Goal: Task Accomplishment & Management: Complete application form

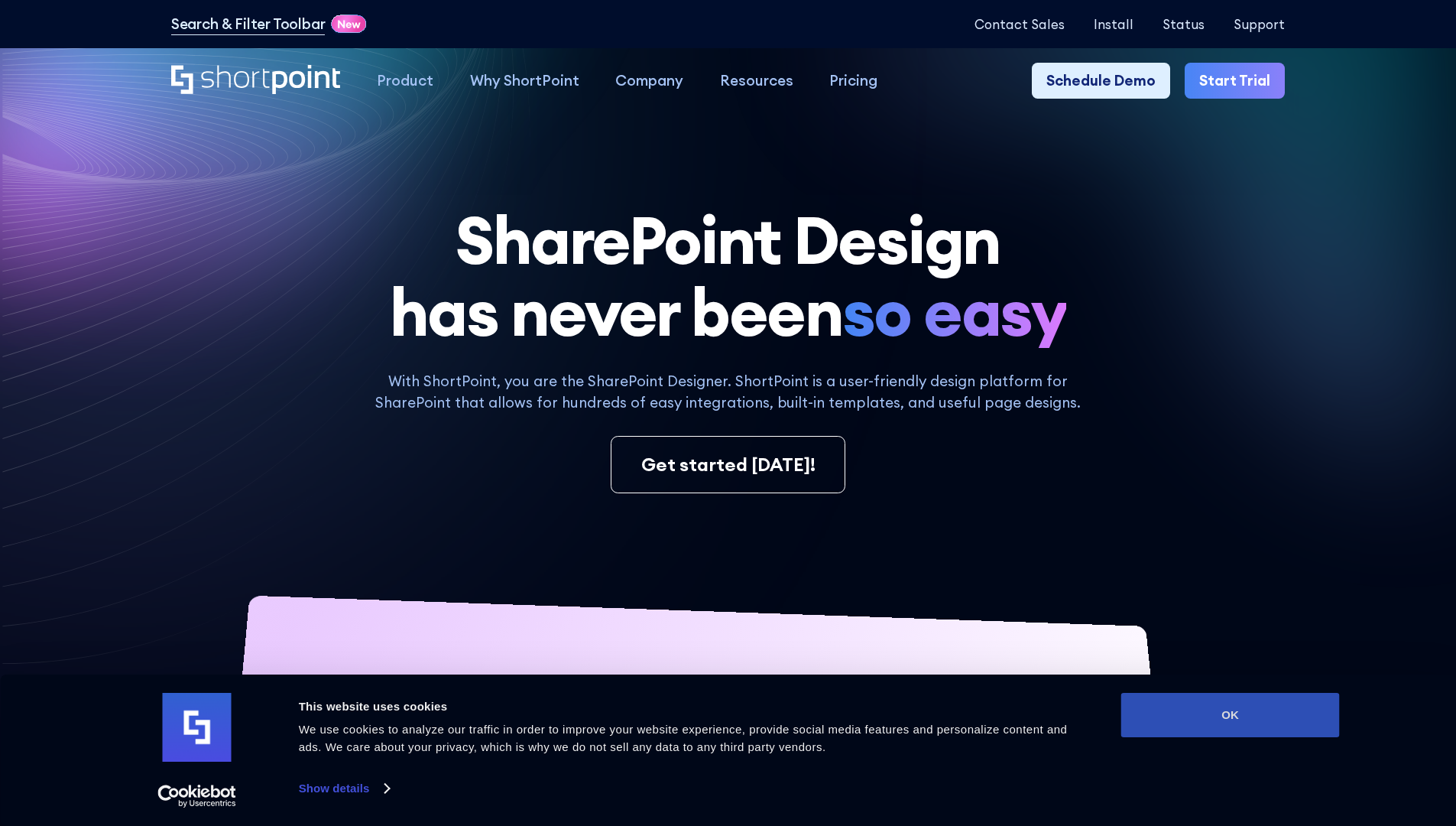
click at [1230, 715] on button "OK" at bounding box center [1230, 715] width 218 height 45
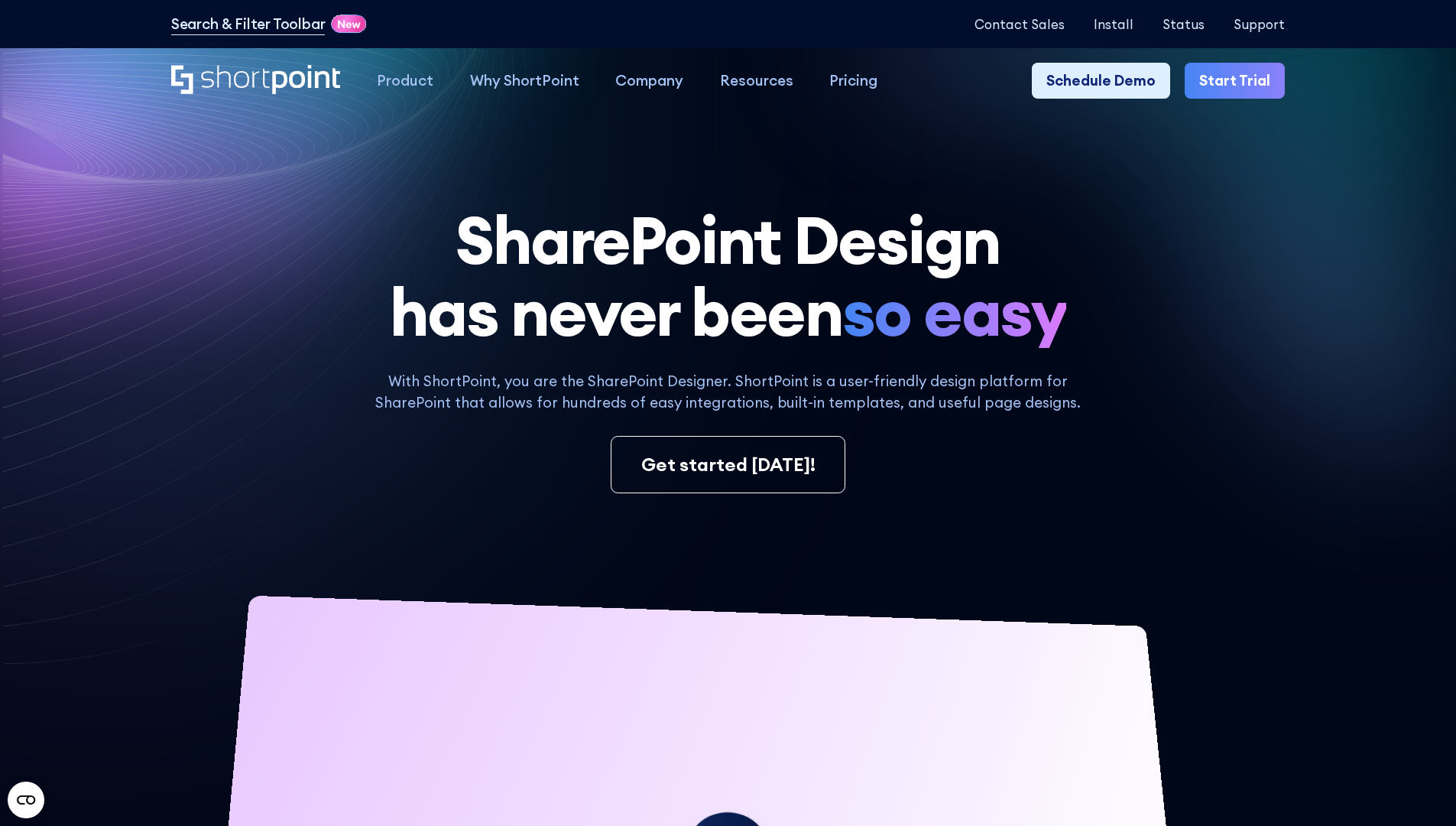
click at [1239, 81] on link "Start Trial" at bounding box center [1234, 81] width 100 height 37
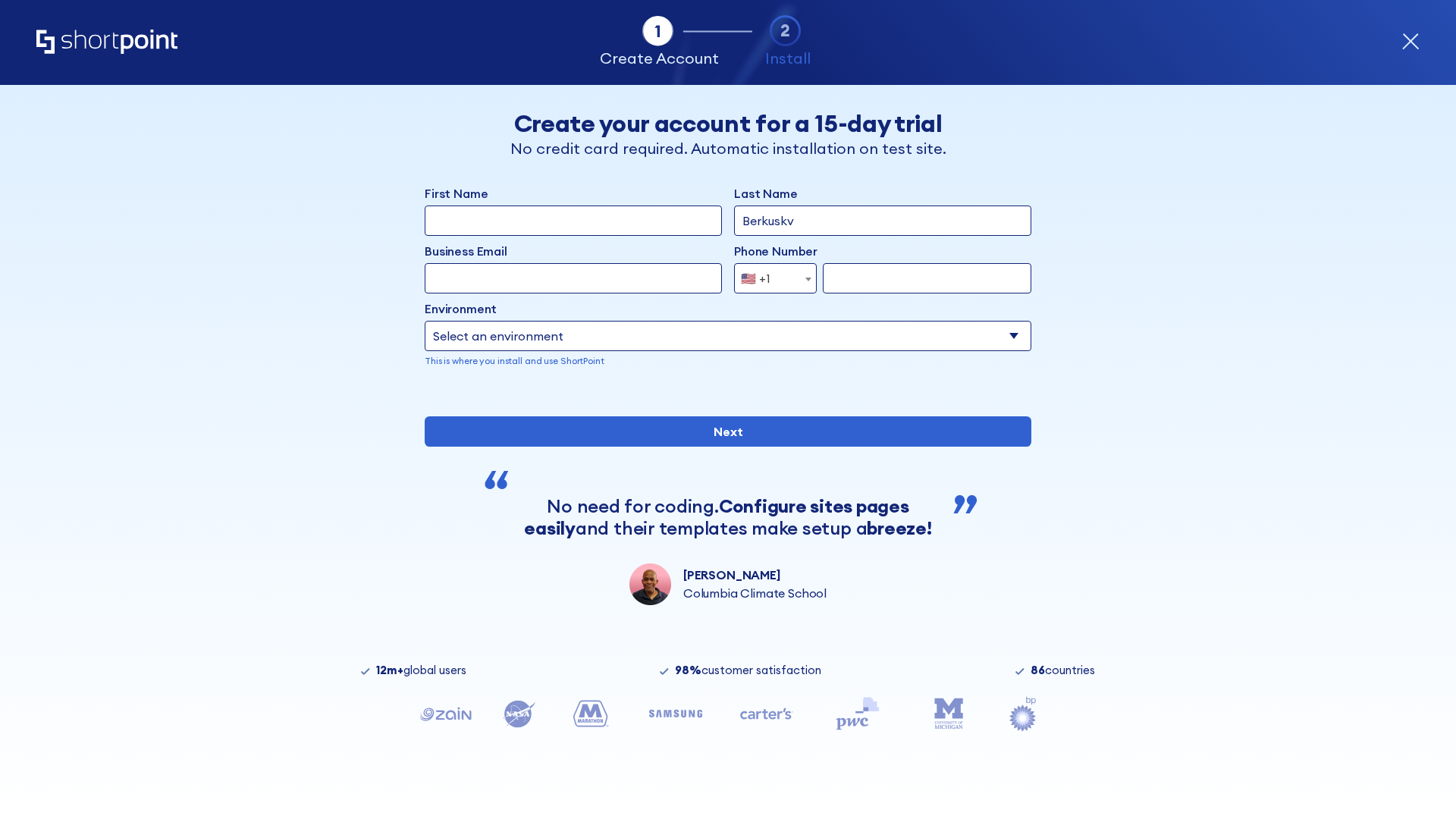
type input "Berkuskv"
type input "[EMAIL_ADDRESS][DOMAIN_NAME]"
type input "2125556789"
select select "Microsoft 365"
type input "2125556789"
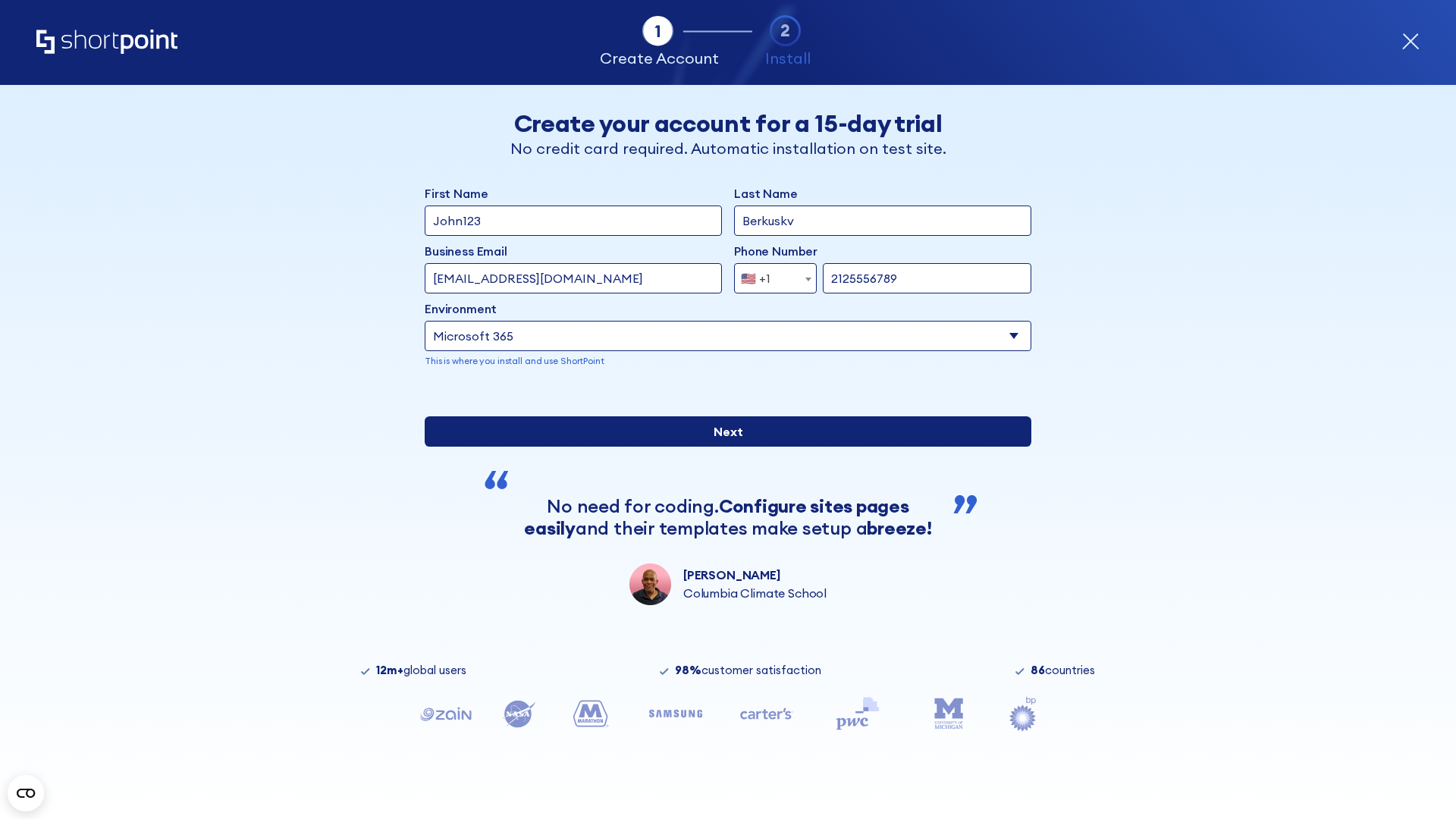
scroll to position [3, 0]
click at [722, 447] on input "Next" at bounding box center [728, 432] width 607 height 31
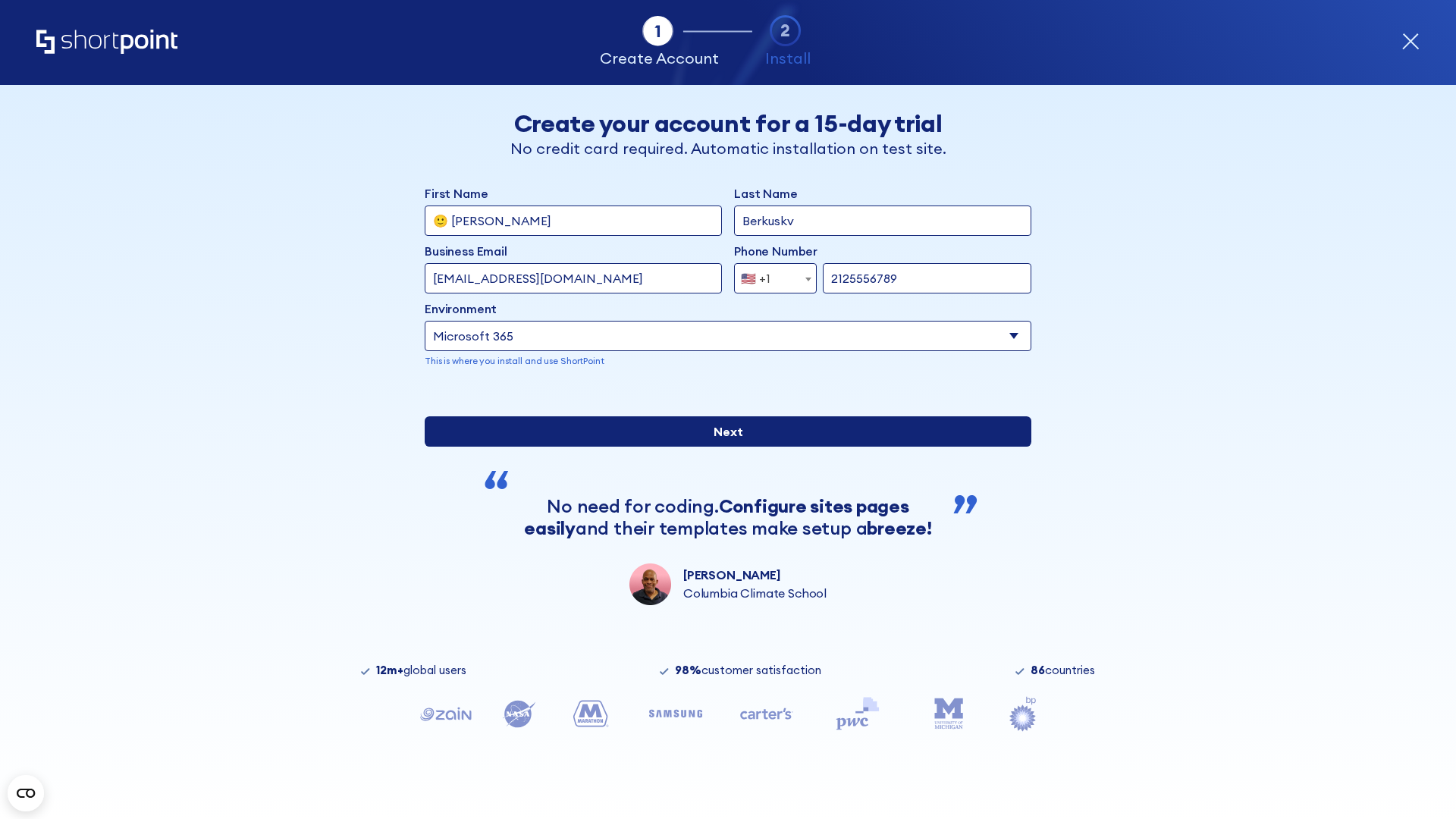
click at [722, 447] on input "Next" at bounding box center [728, 432] width 607 height 31
type input "Archebald"
click at [722, 447] on input "Next" at bounding box center [728, 432] width 607 height 31
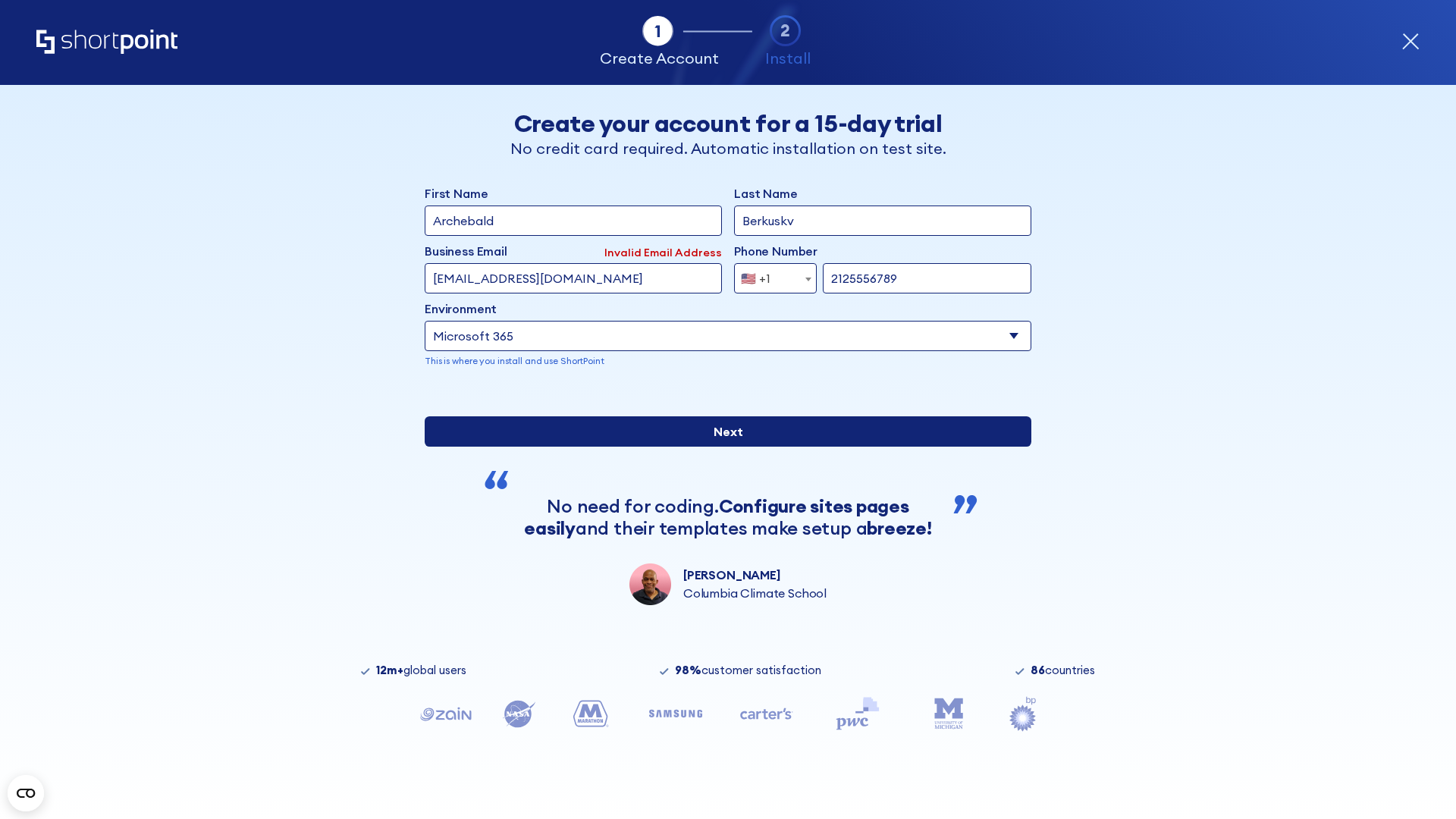
click at [722, 447] on input "Next" at bounding box center [728, 432] width 607 height 31
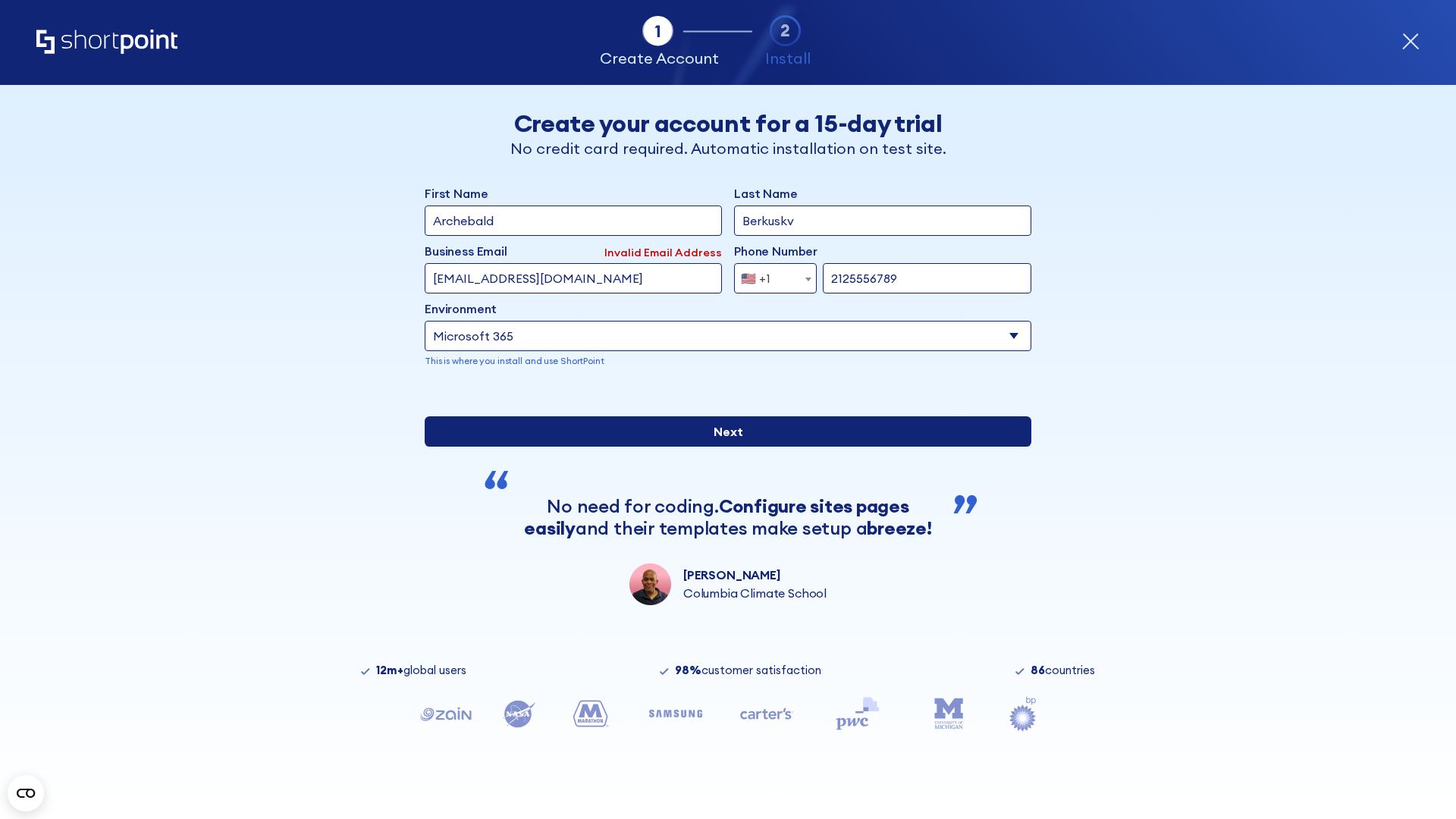
click at [722, 447] on input "Next" at bounding box center [728, 432] width 607 height 31
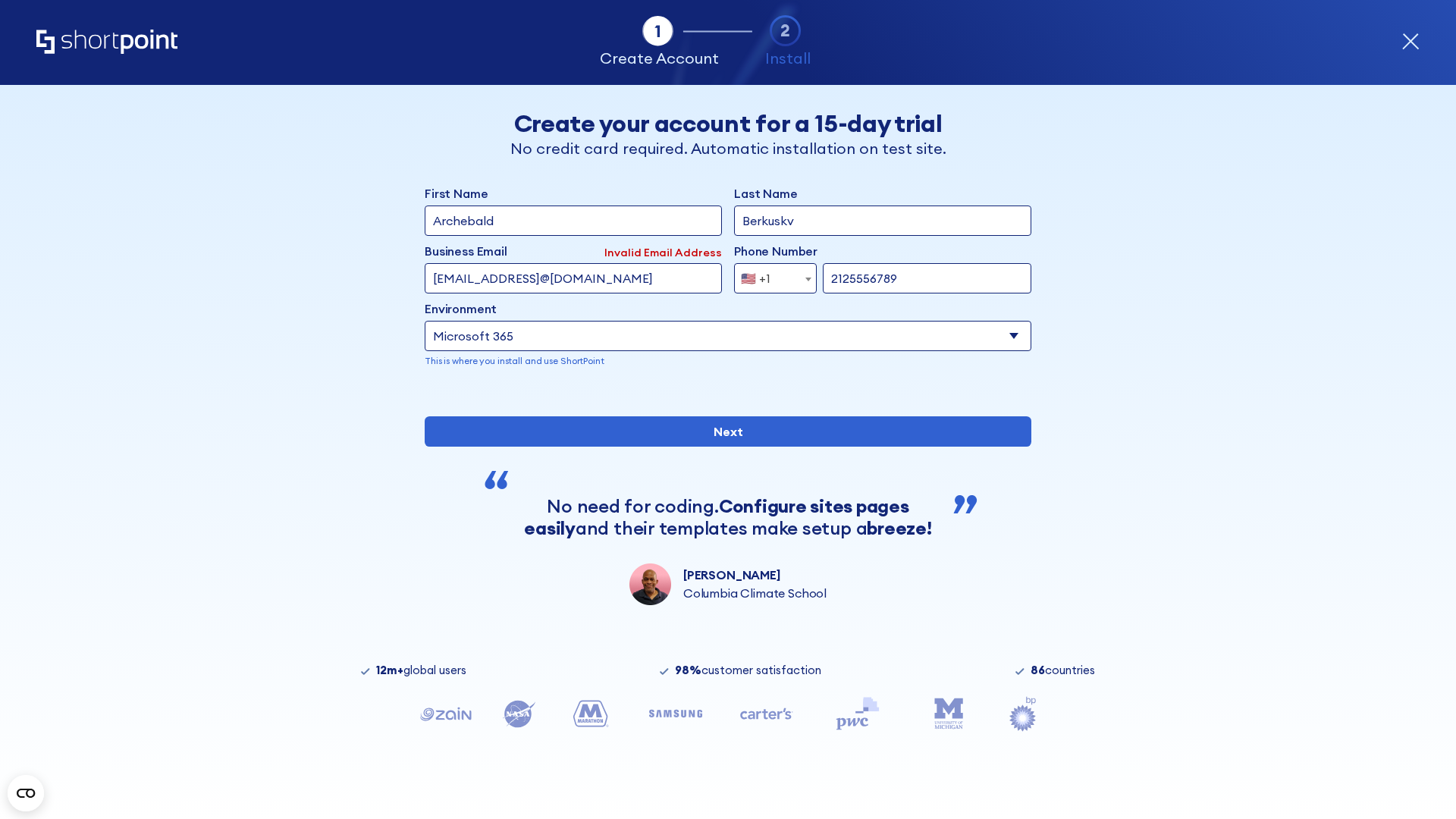
type input "testEmail@protonmail.comtest@shortpoint.com"
click at [770, 274] on span "🇺🇸 +1" at bounding box center [761, 279] width 51 height 31
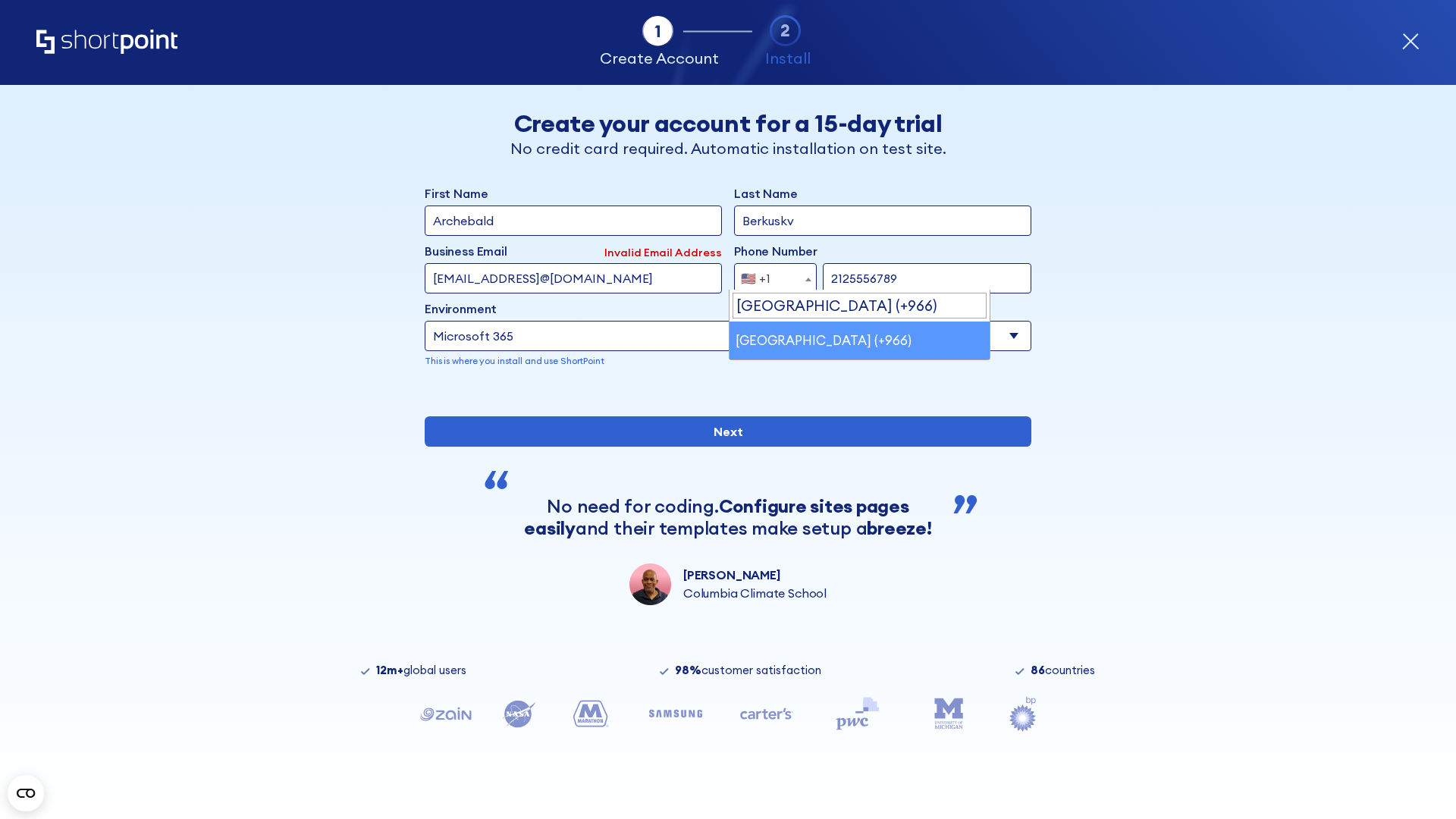
select select "+966"
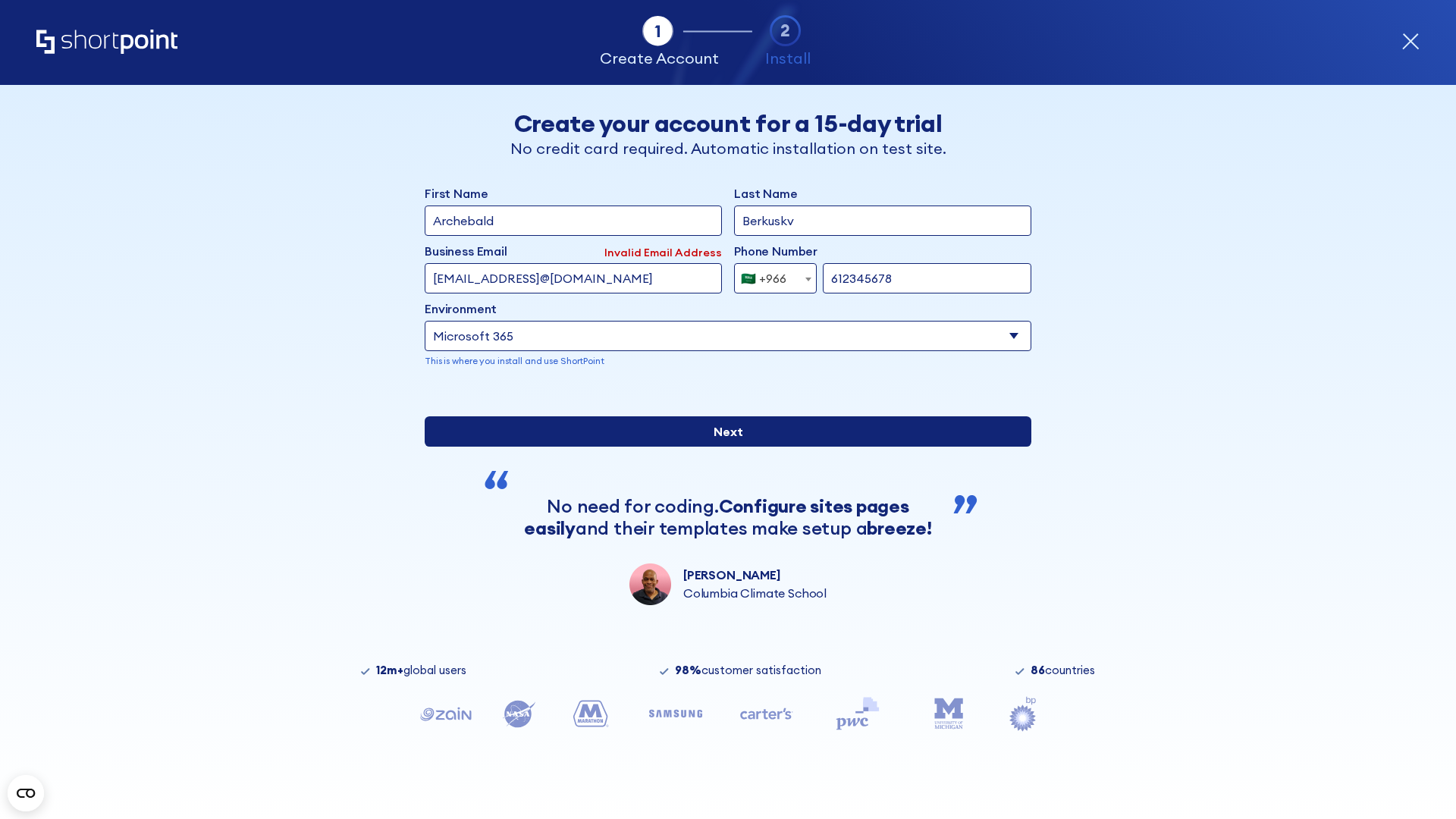
type input "612345678"
click at [722, 447] on input "Next" at bounding box center [728, 432] width 607 height 31
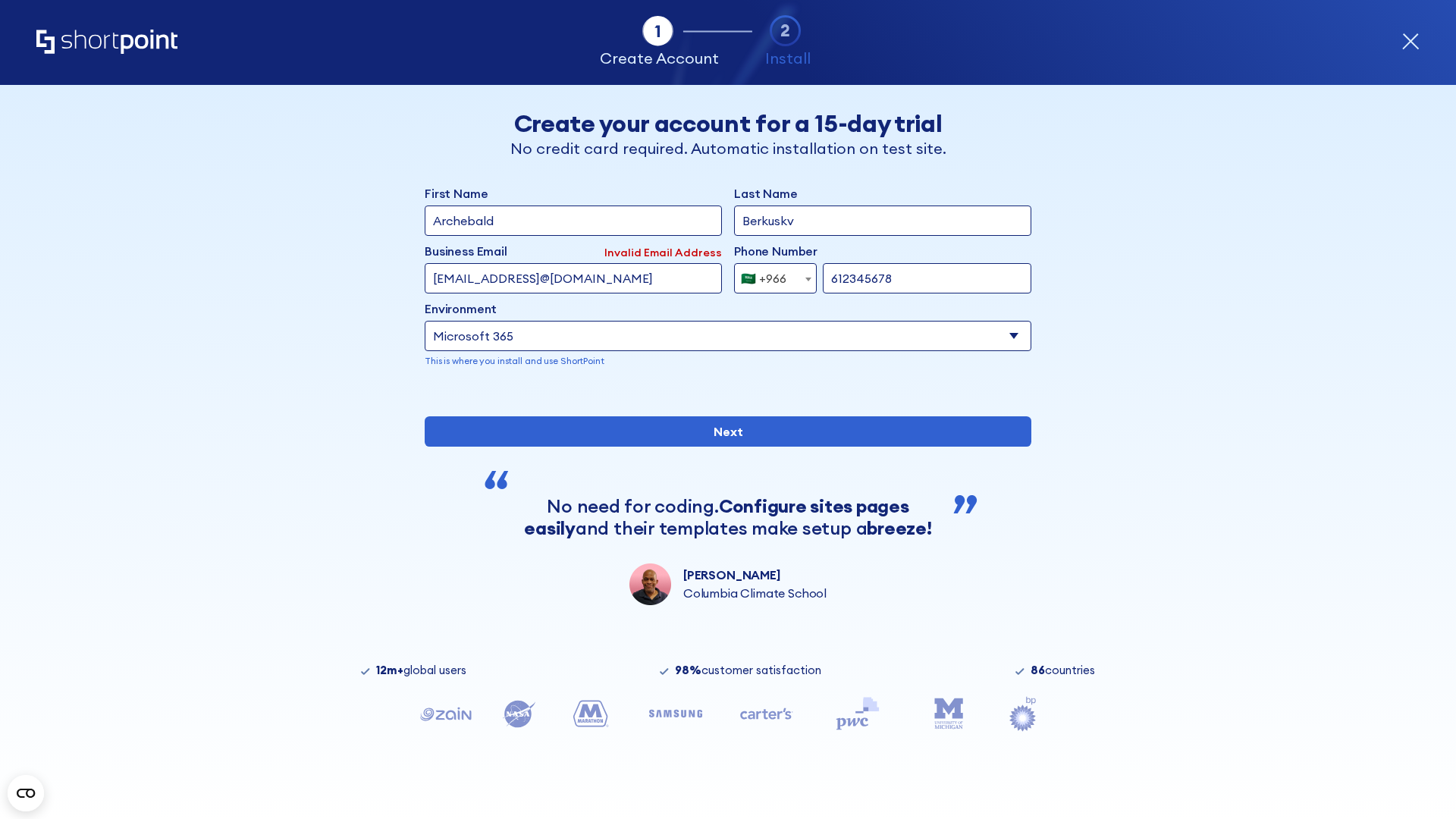
click at [770, 274] on div "🇸🇦 +966" at bounding box center [764, 279] width 46 height 31
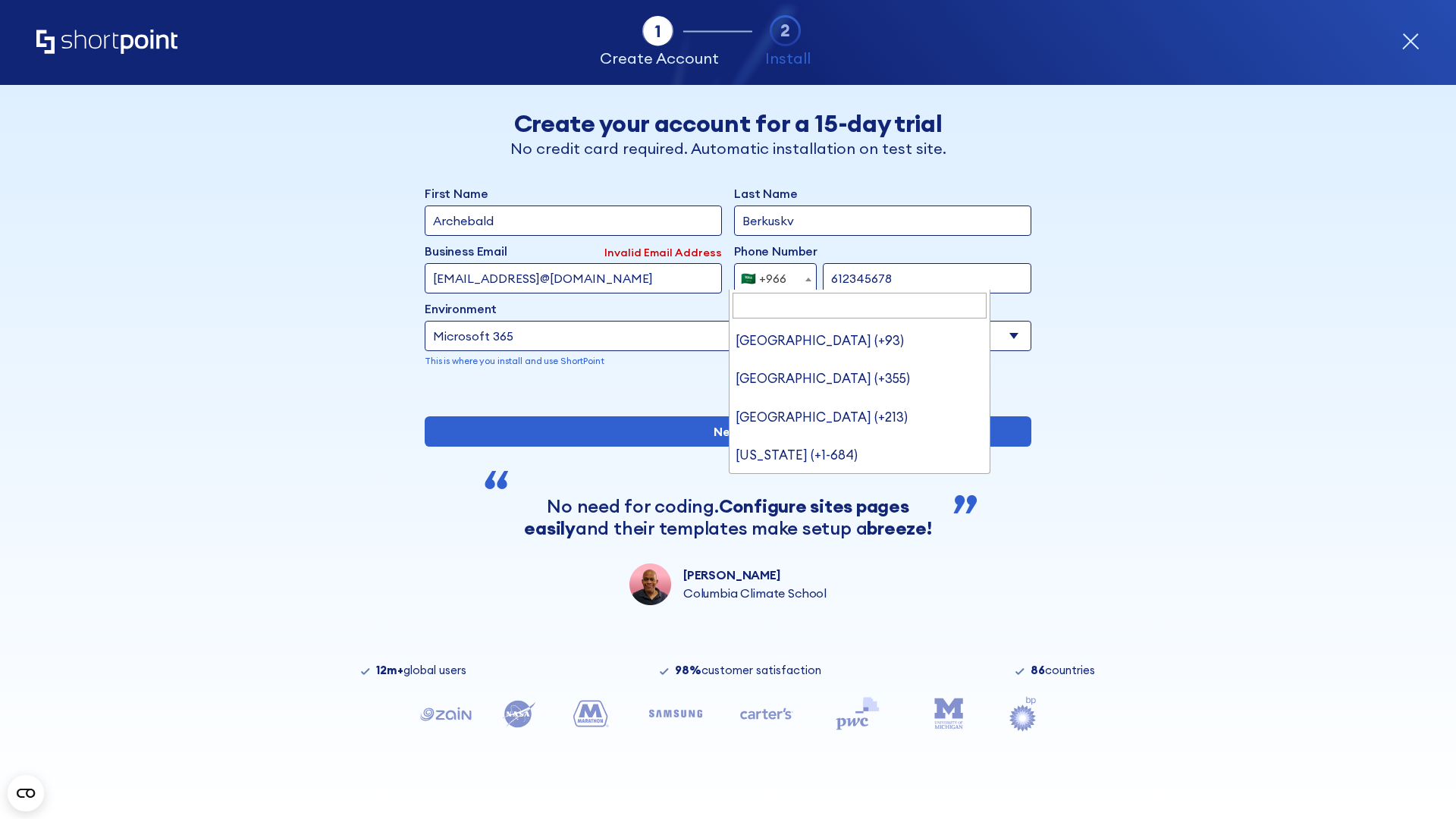
type input "[GEOGRAPHIC_DATA] (+971)"
select select "+971"
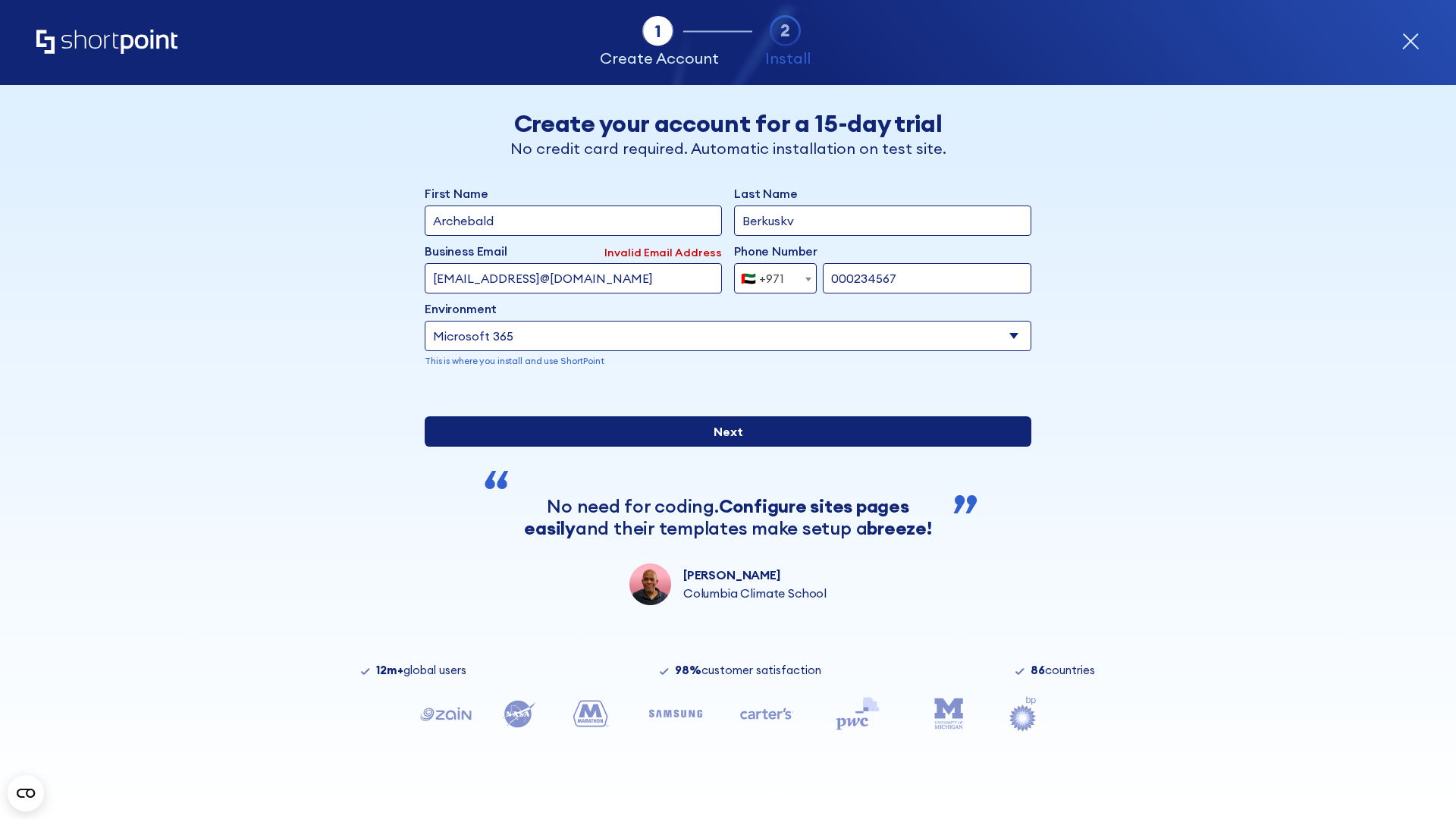
type input "000234567"
click at [722, 447] on input "Next" at bounding box center [728, 432] width 607 height 31
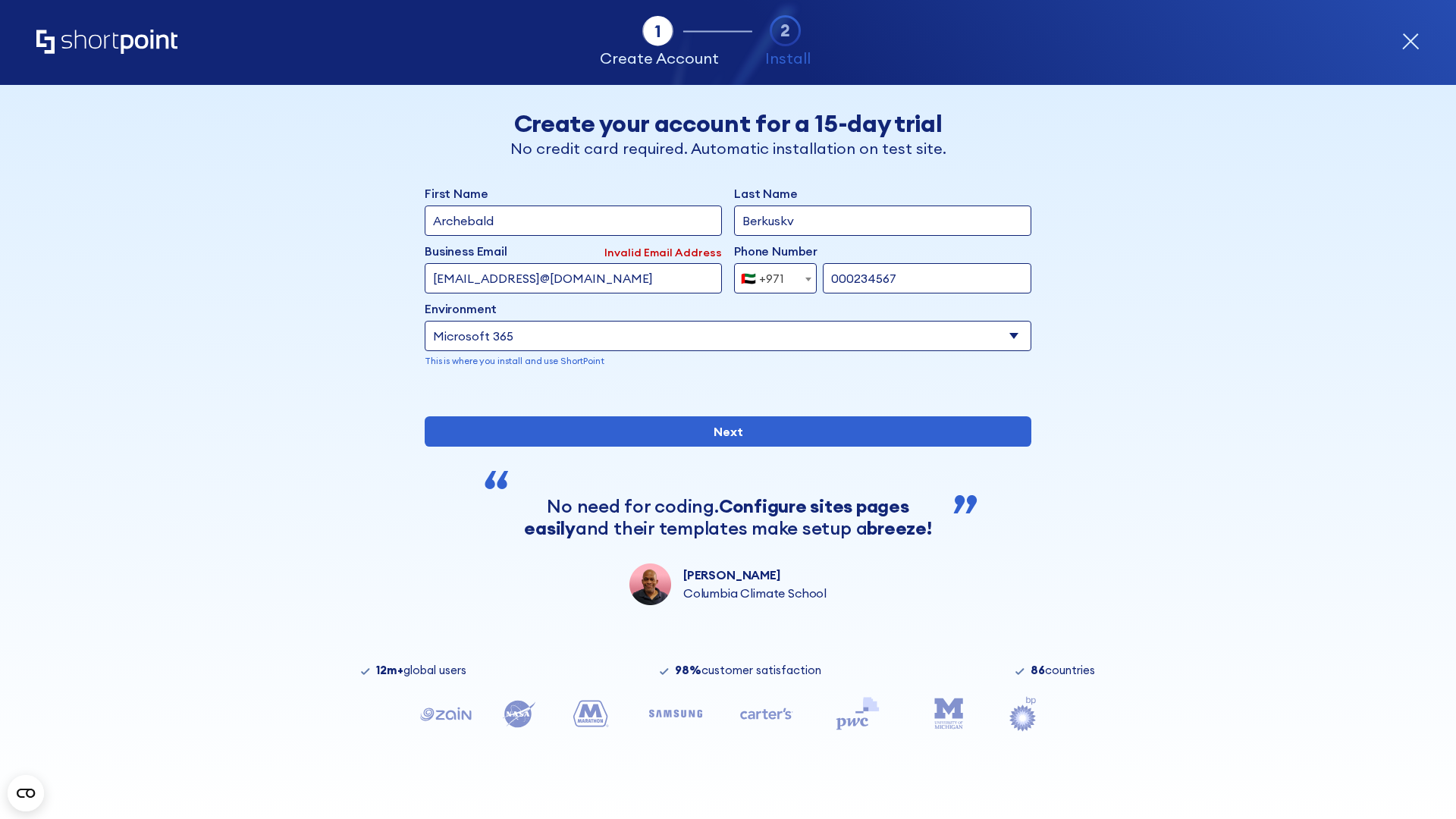
click at [770, 274] on div "🇦🇪 +971" at bounding box center [762, 279] width 43 height 31
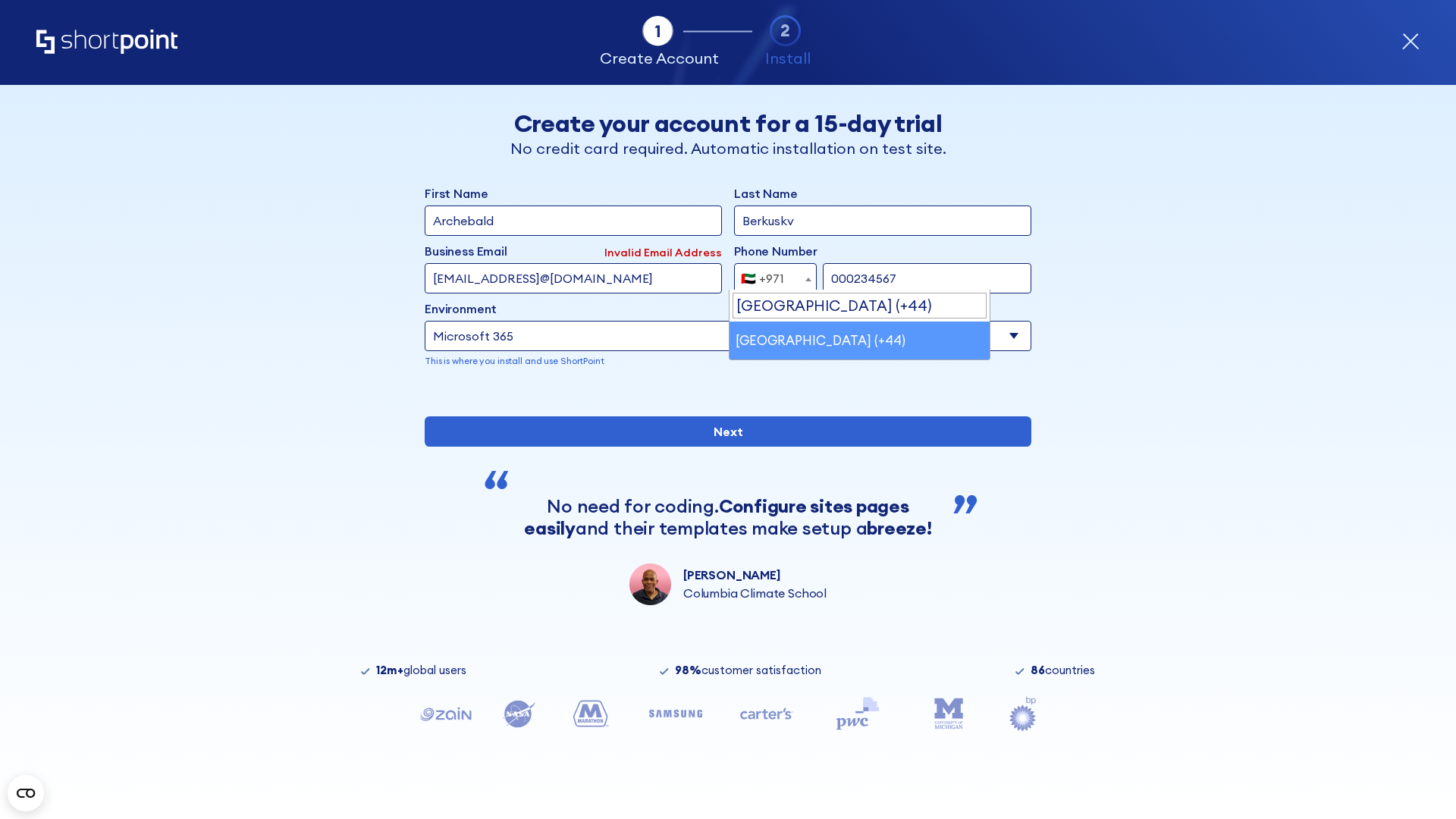
select select "+44"
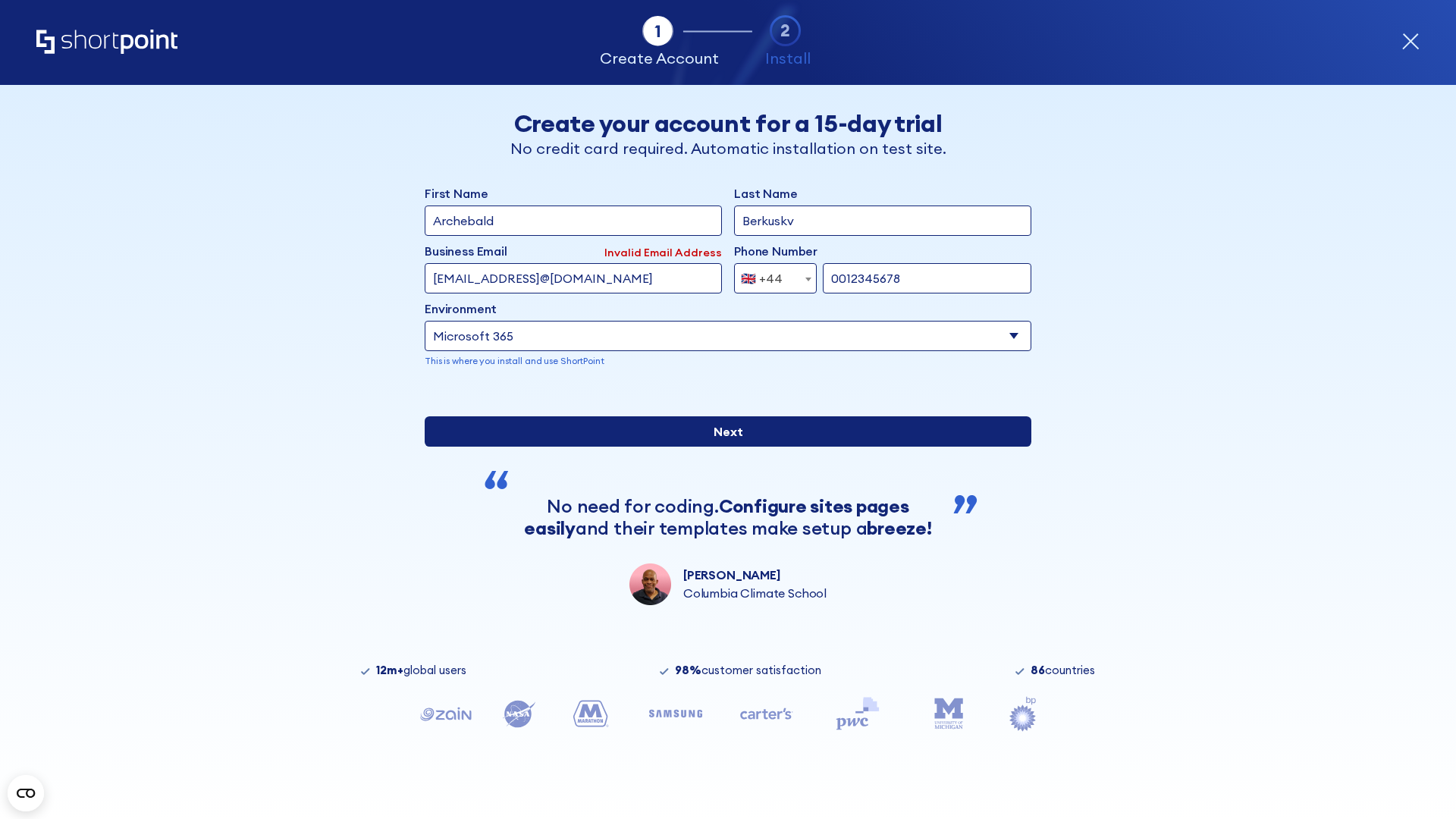
type input "0012345678"
click at [722, 447] on input "Next" at bounding box center [728, 432] width 607 height 31
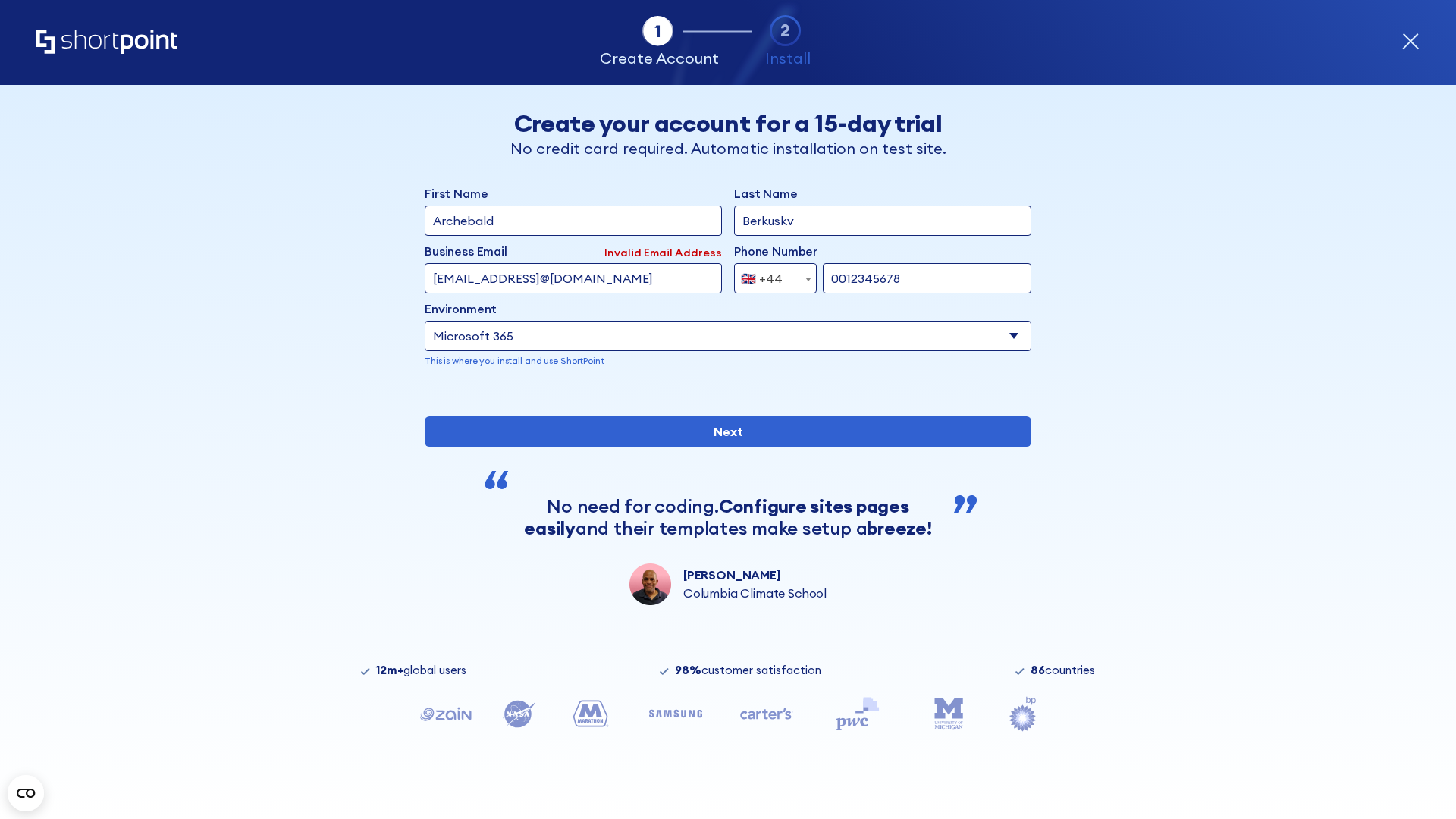
click at [770, 274] on div "🇬🇧 +44" at bounding box center [762, 279] width 42 height 31
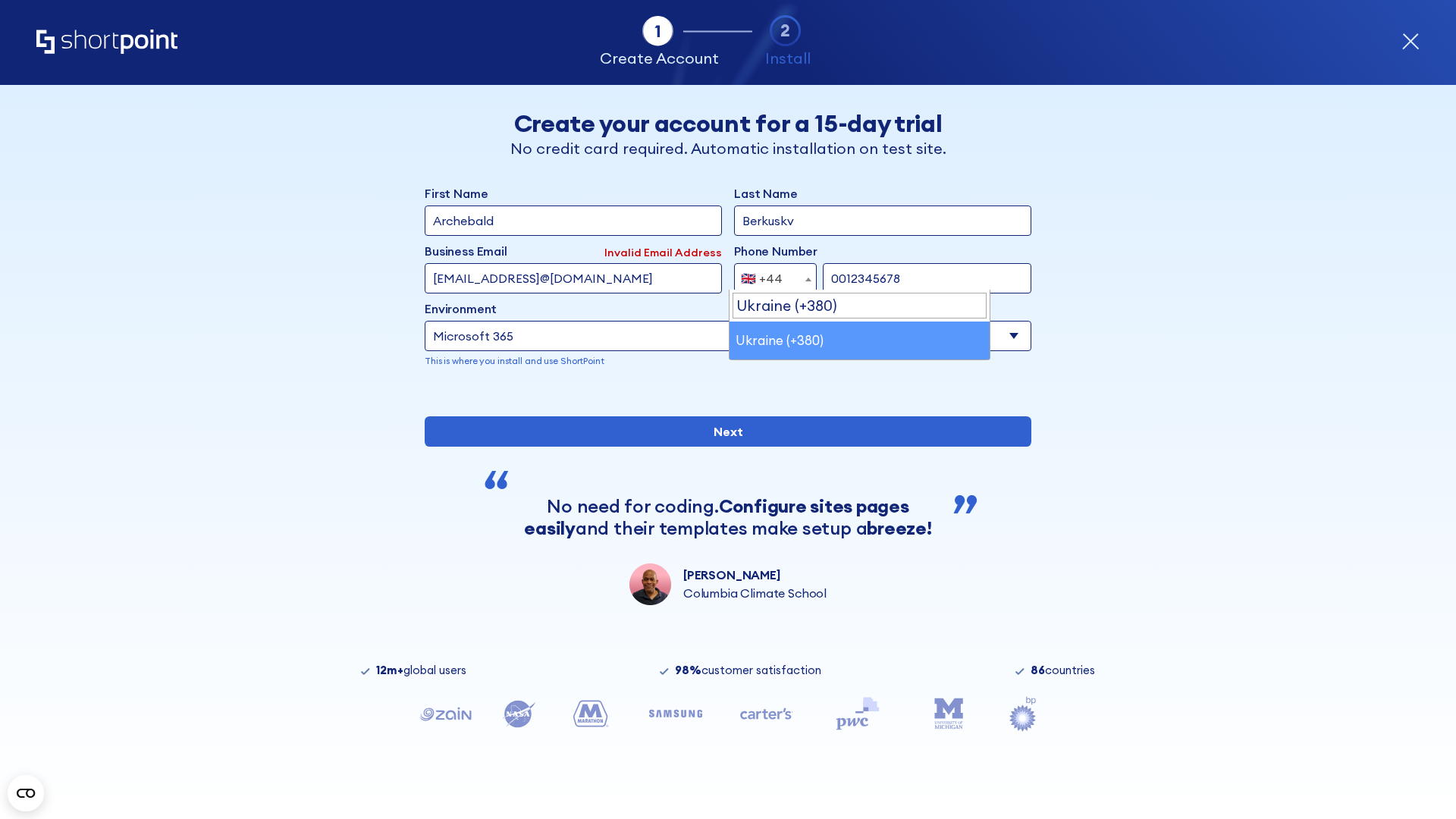
select select "+380"
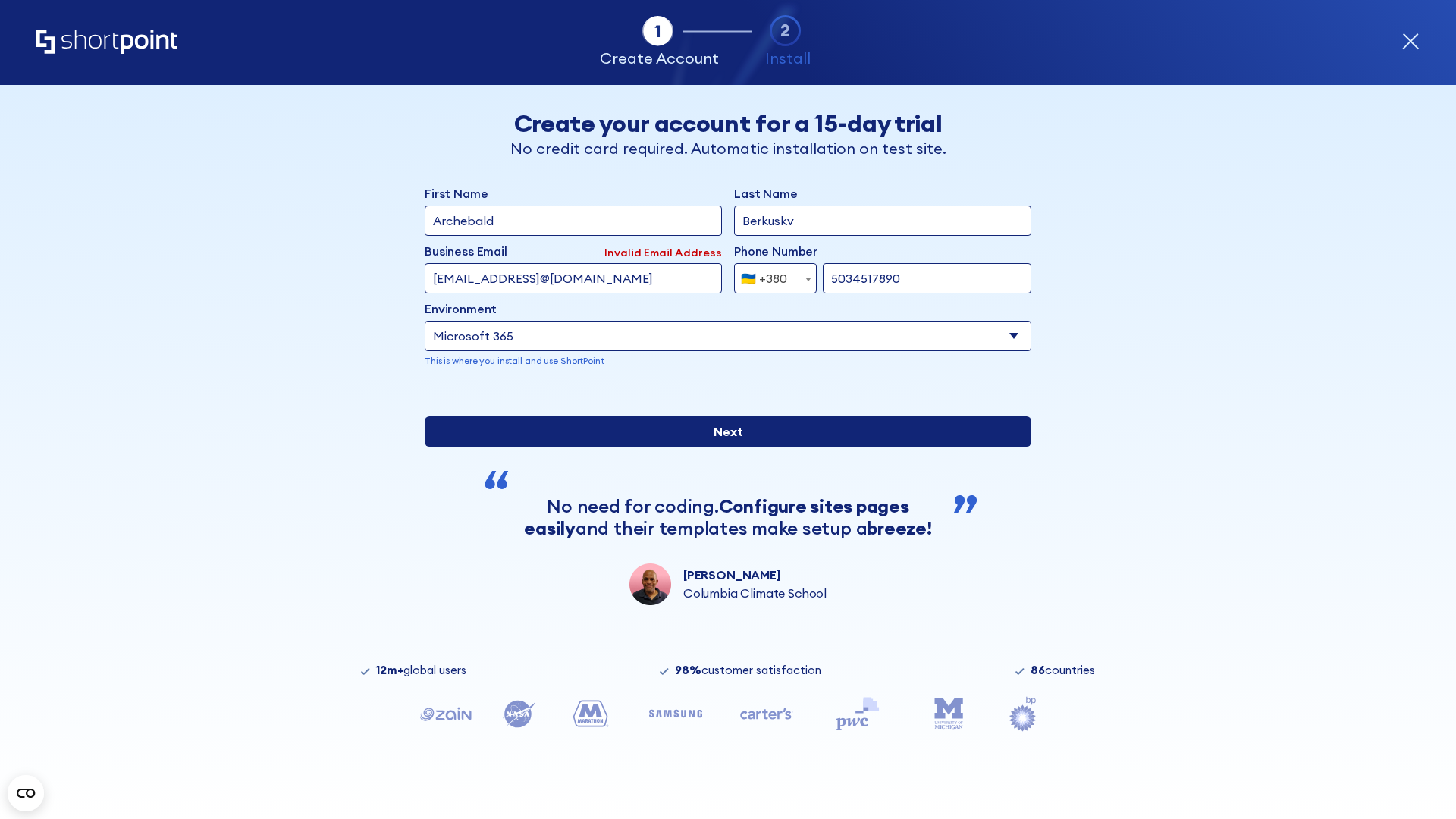
type input "5034517890"
click at [722, 447] on input "Next" at bounding box center [728, 432] width 607 height 31
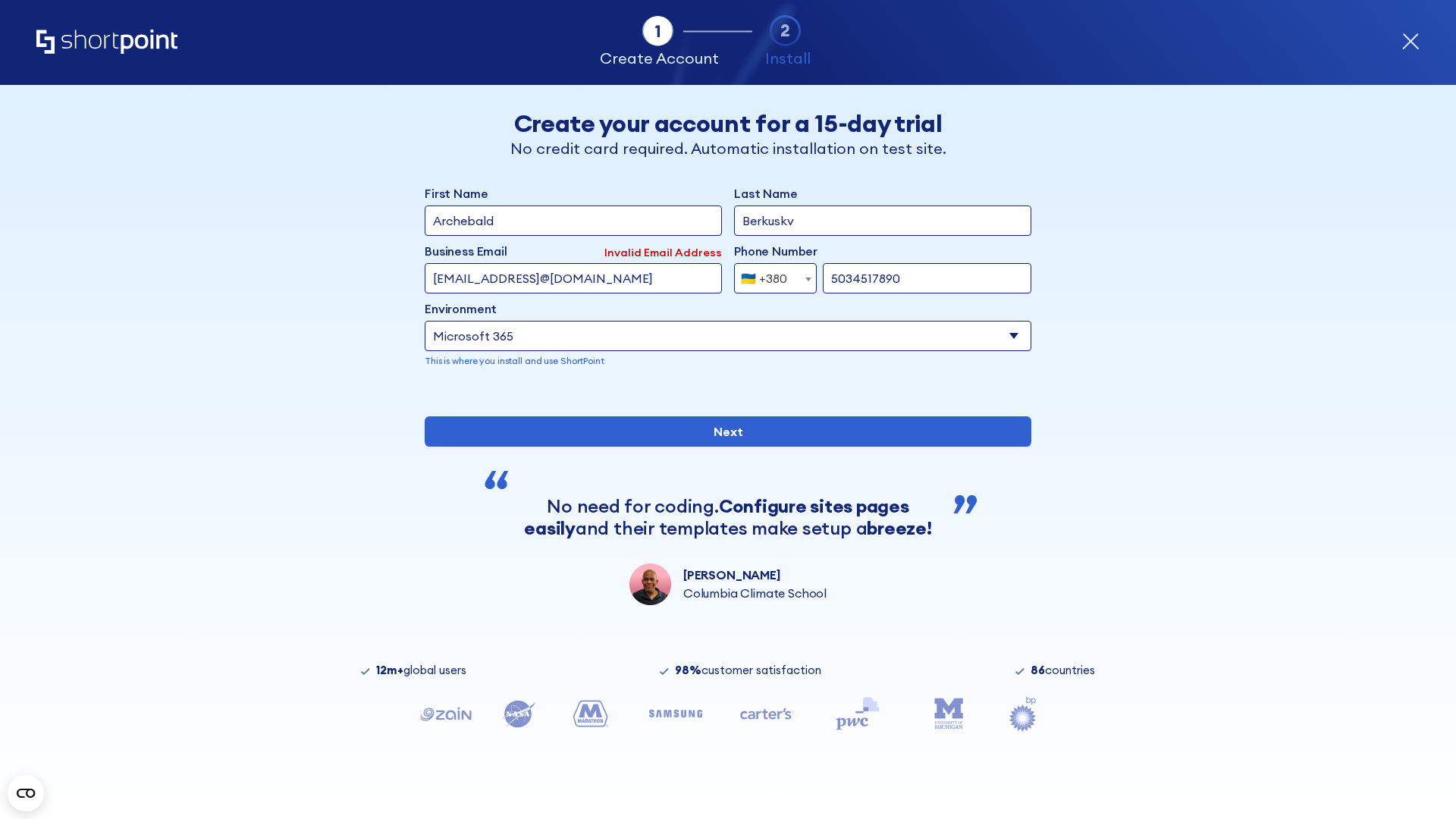
click at [770, 274] on div "🇺🇦 +380" at bounding box center [764, 279] width 46 height 31
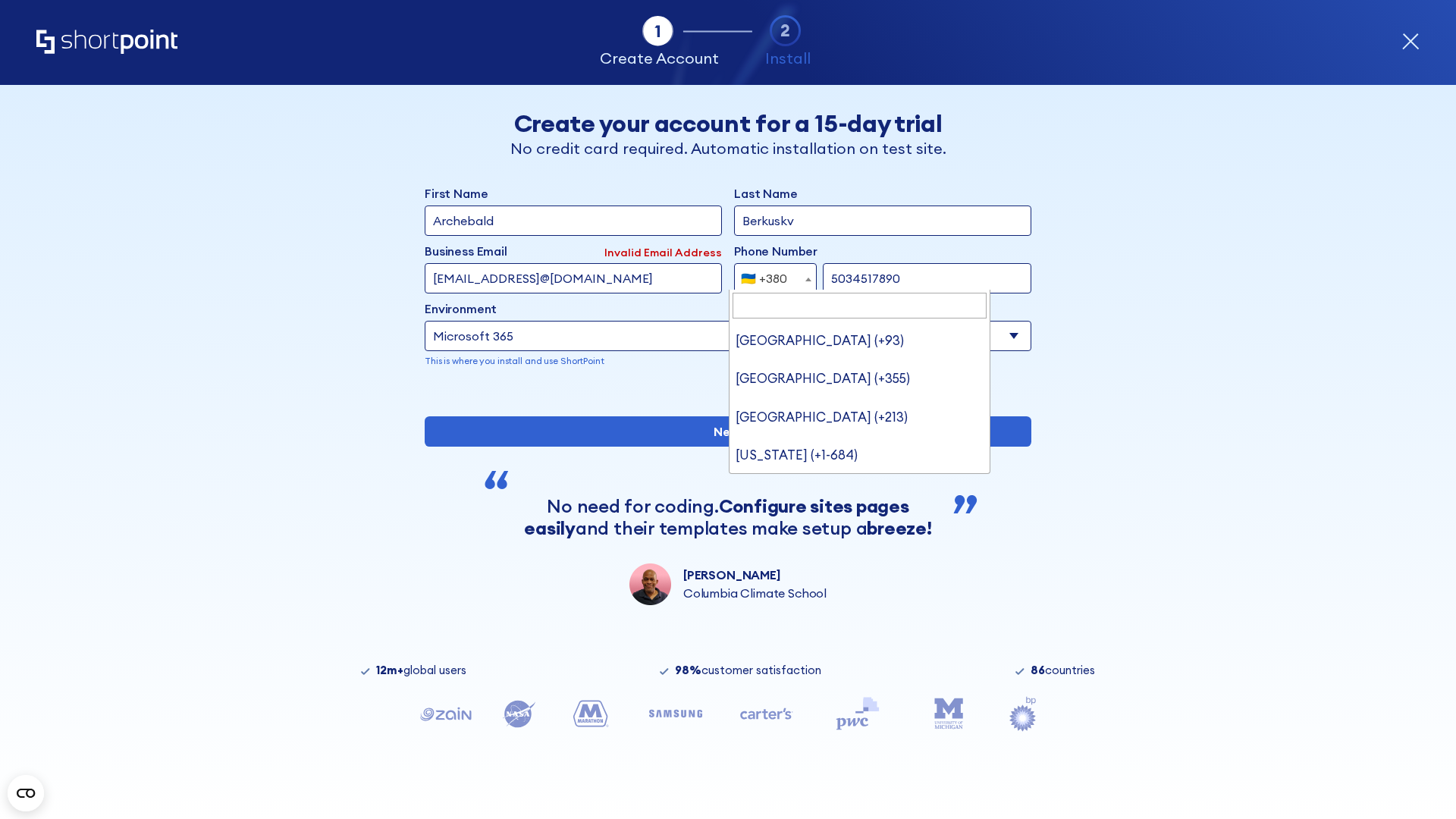
type input "United States (+1)"
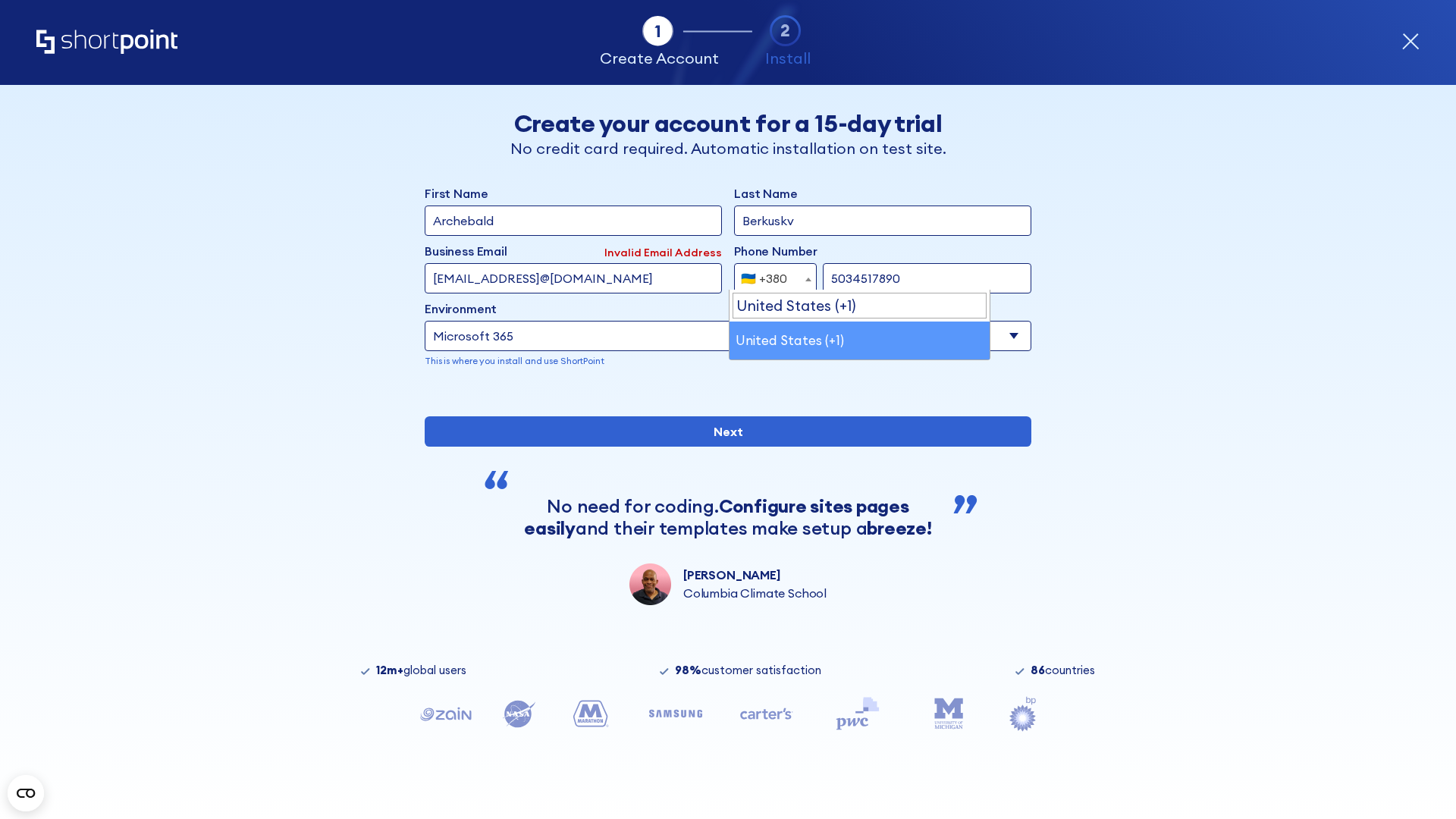
select select "+1"
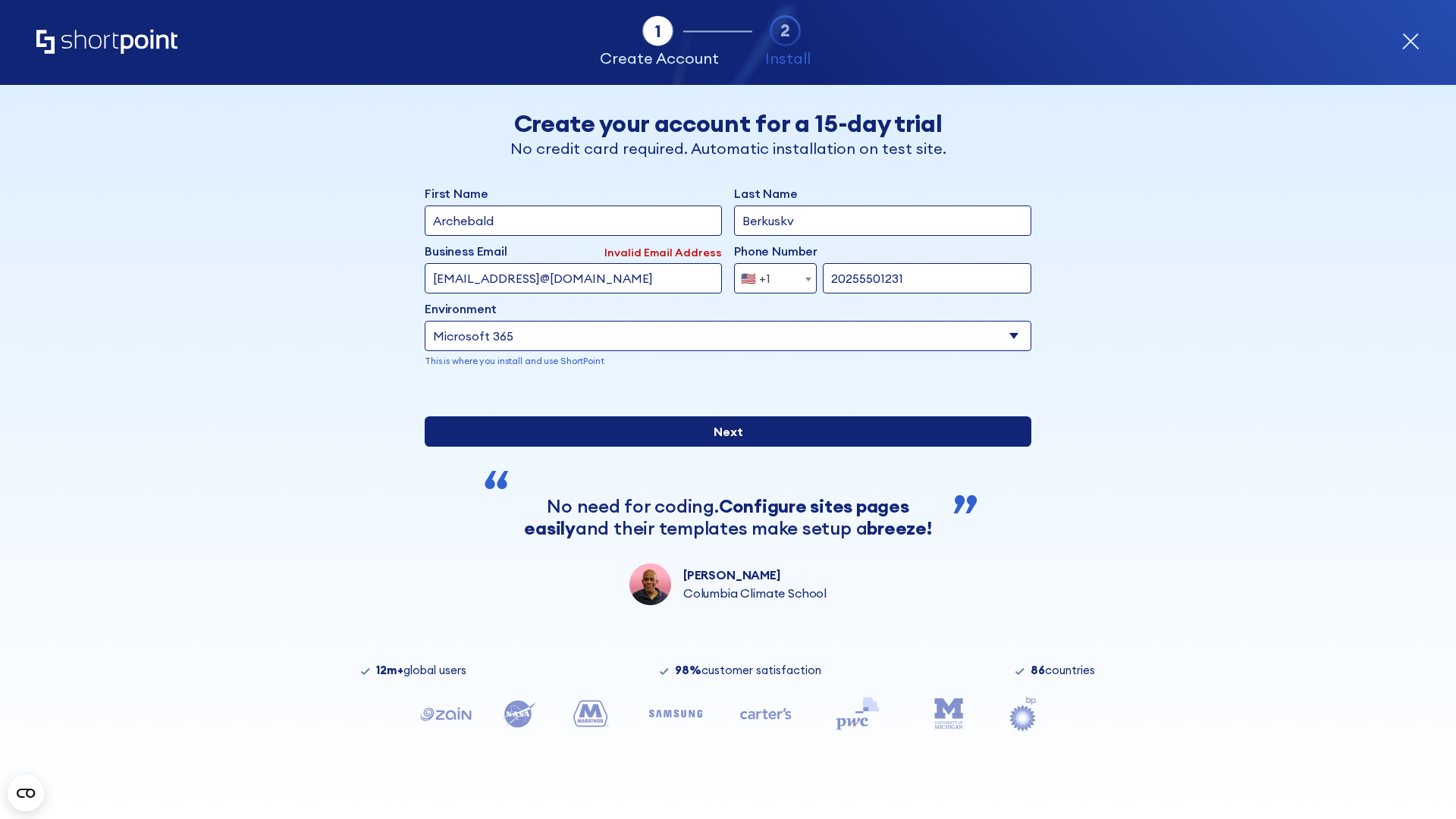
type input "20255501231"
click at [722, 447] on input "Next" at bounding box center [728, 432] width 607 height 31
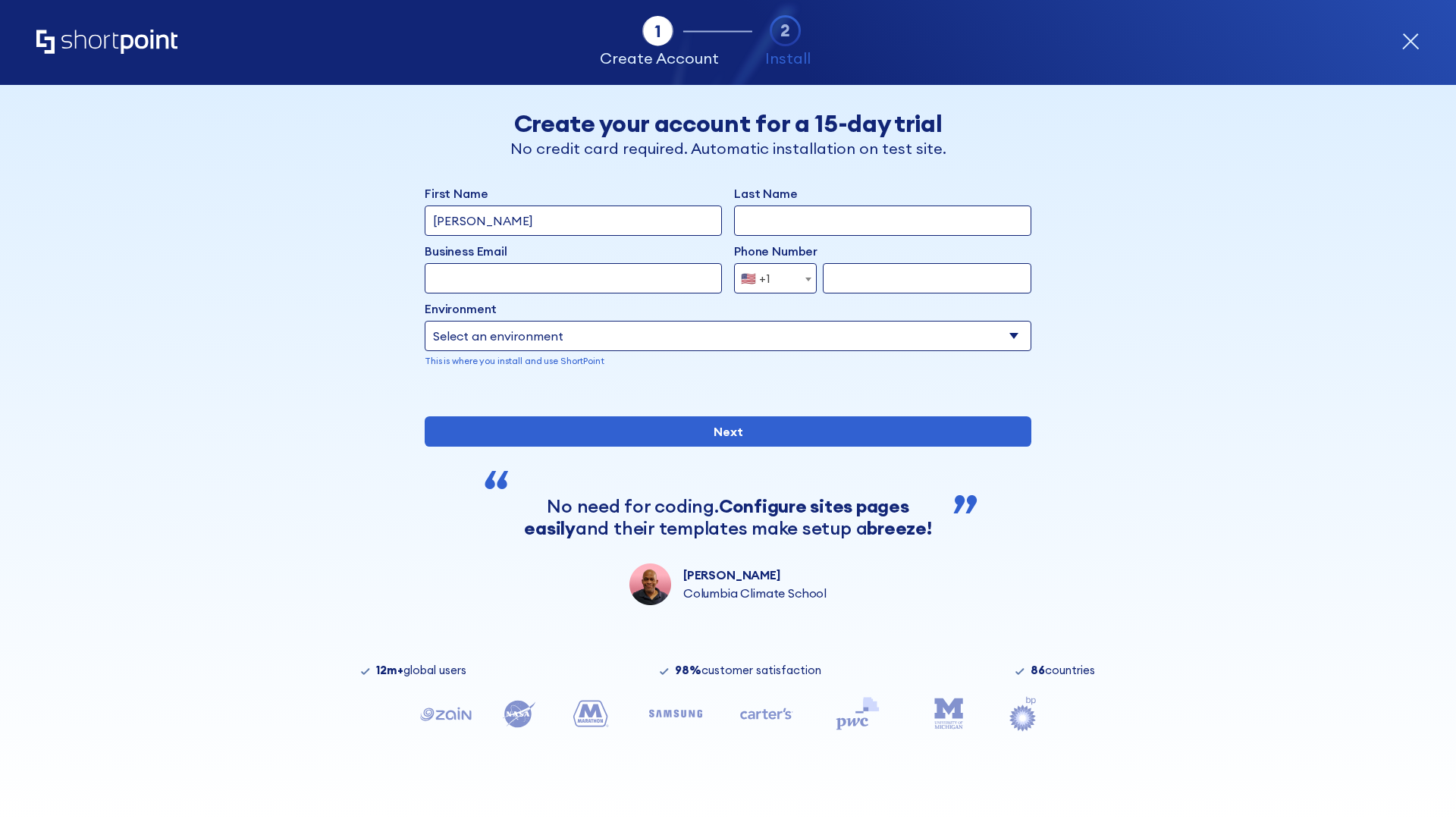
type input "Mary-Jane"
type input "Berkuskv"
type input "john@company.com"
click at [770, 278] on span "🇺🇸 +1" at bounding box center [761, 279] width 51 height 31
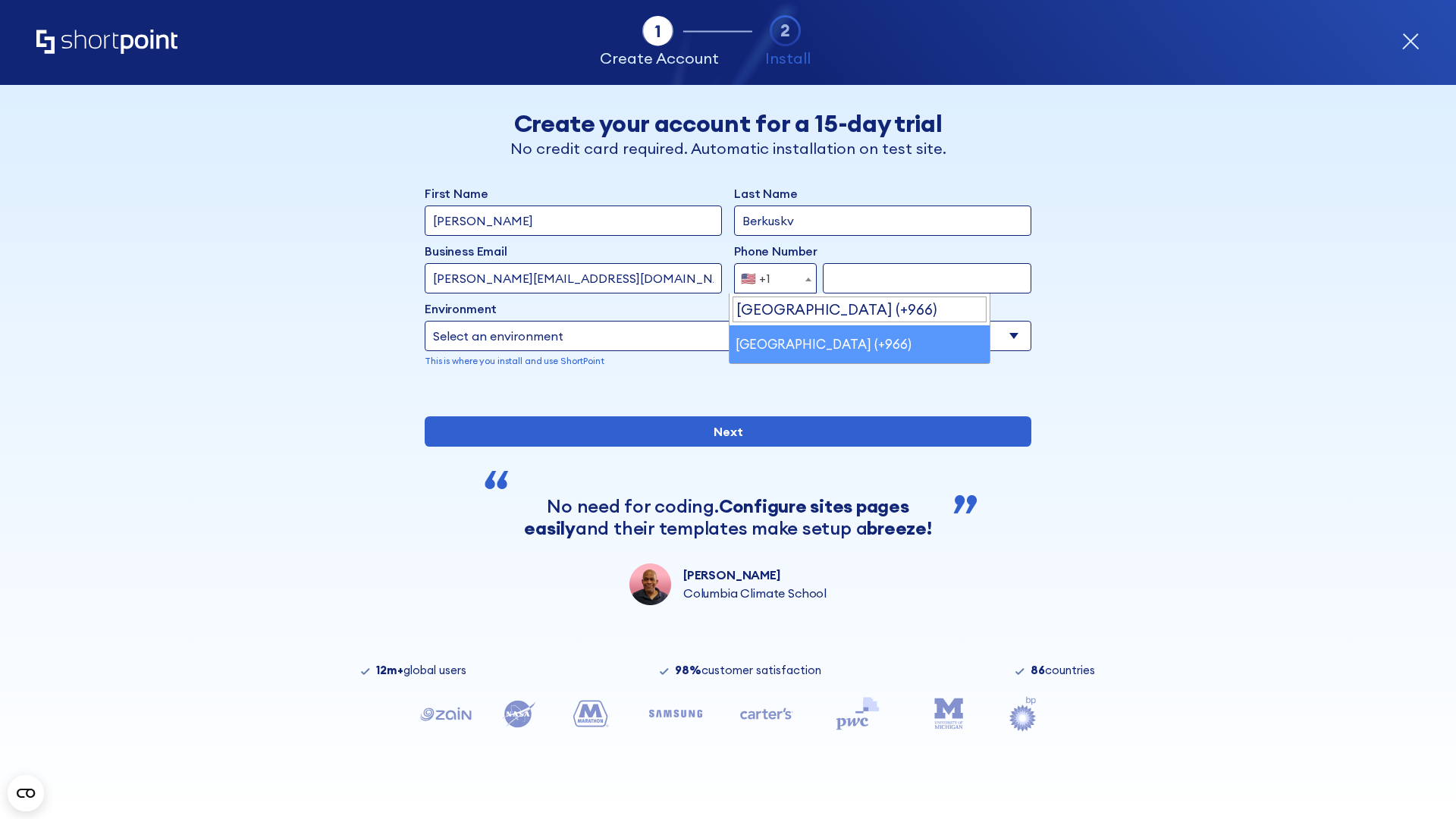
select select "+966"
type input "512345678"
select select "Microsoft 365"
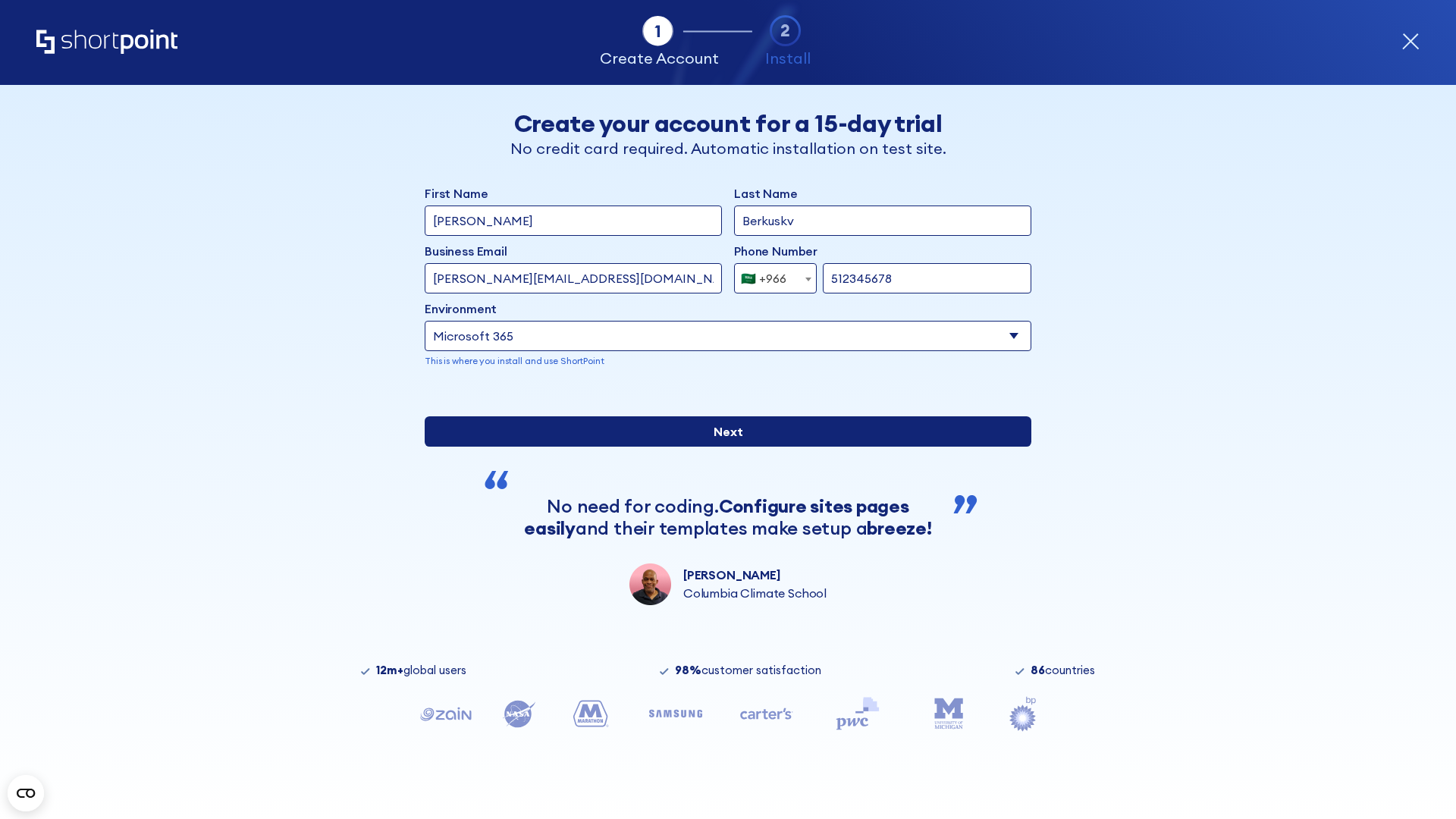
type input "512345678"
click at [722, 447] on input "Next" at bounding box center [728, 432] width 607 height 31
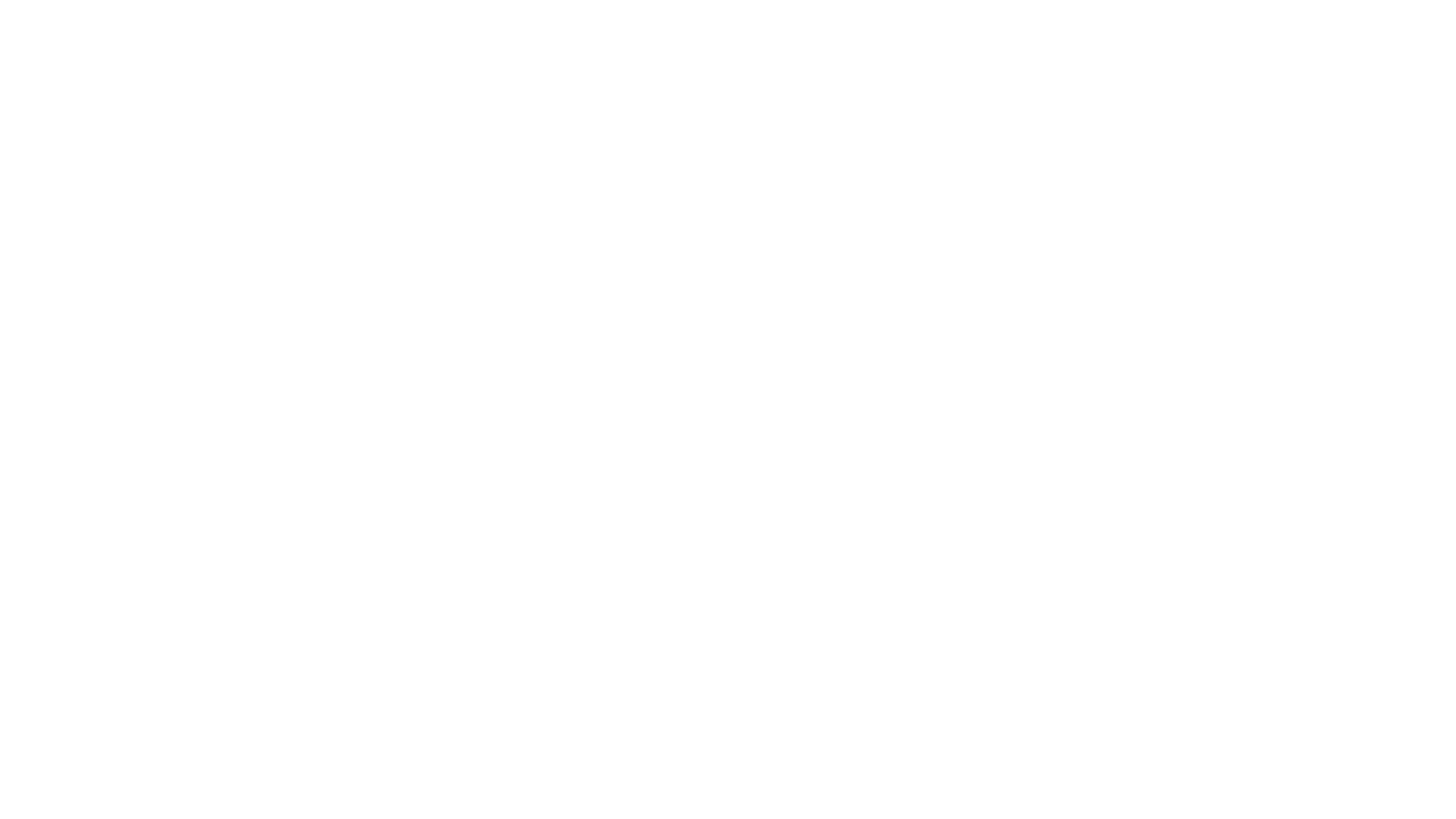
select select "+966"
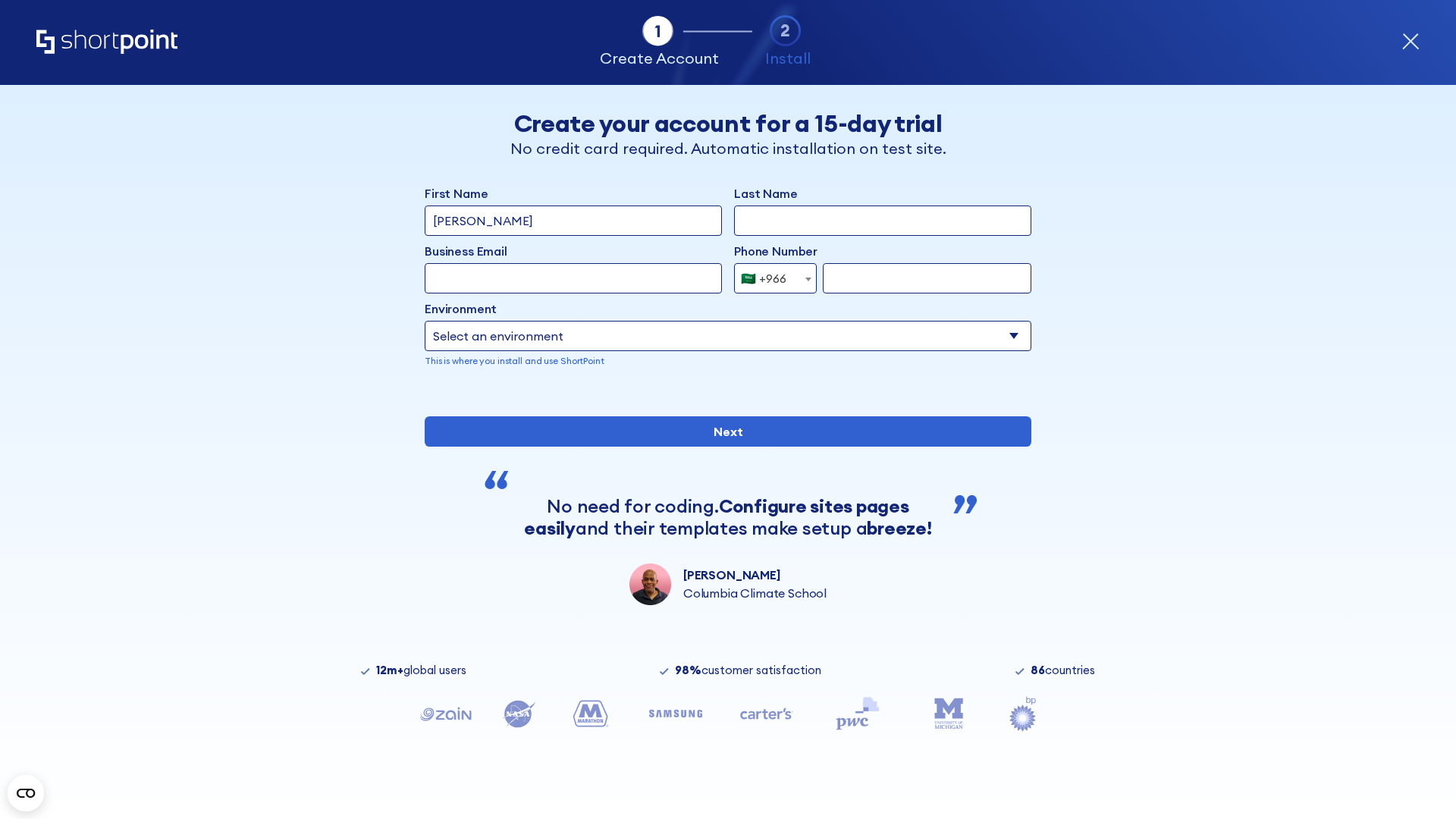
type input "D'Souza"
type input "Berkuskv"
type input "hr@mybusiness.org"
click at [770, 278] on div "🇸🇦 +966" at bounding box center [764, 279] width 46 height 31
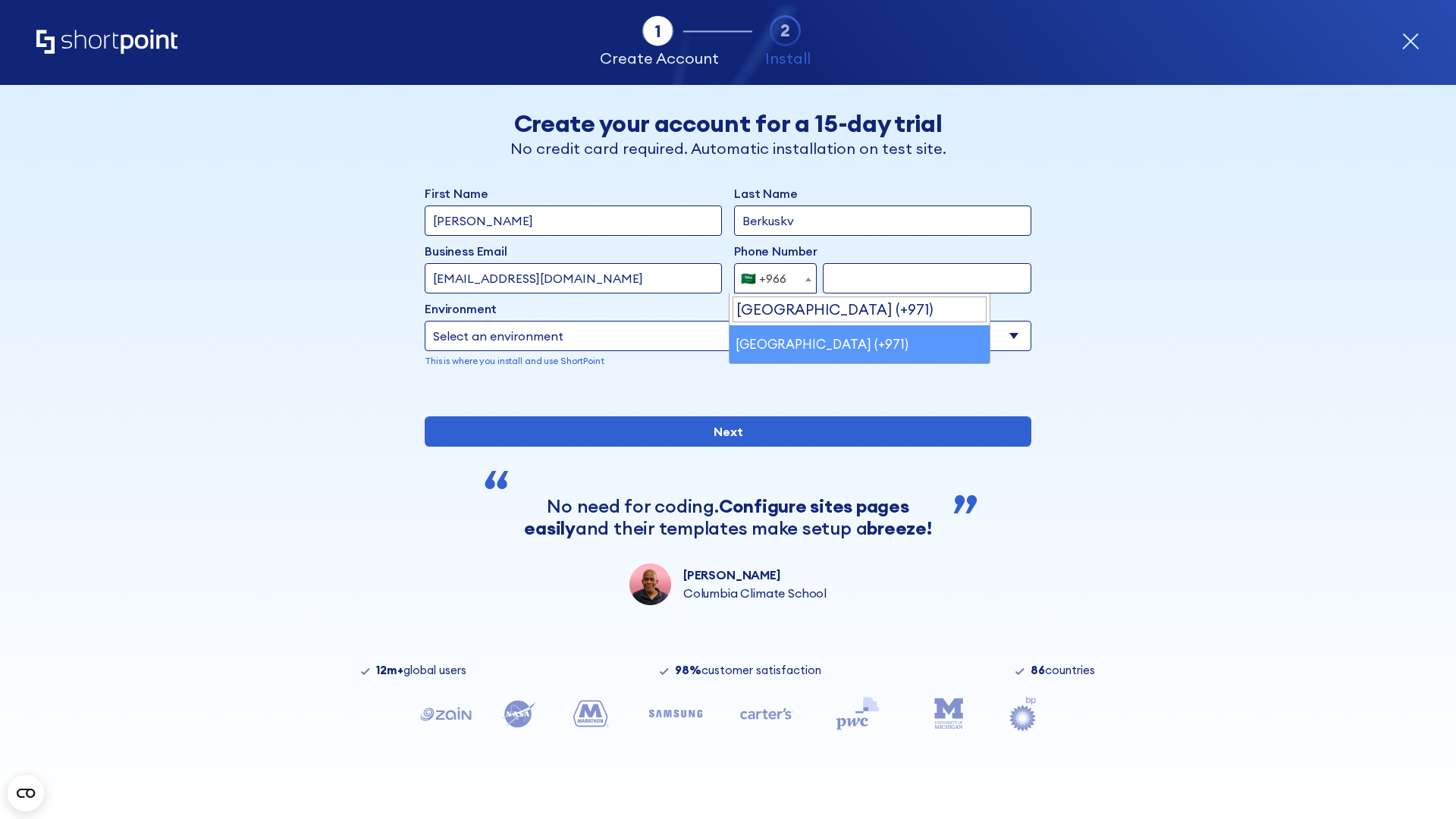
select select "+971"
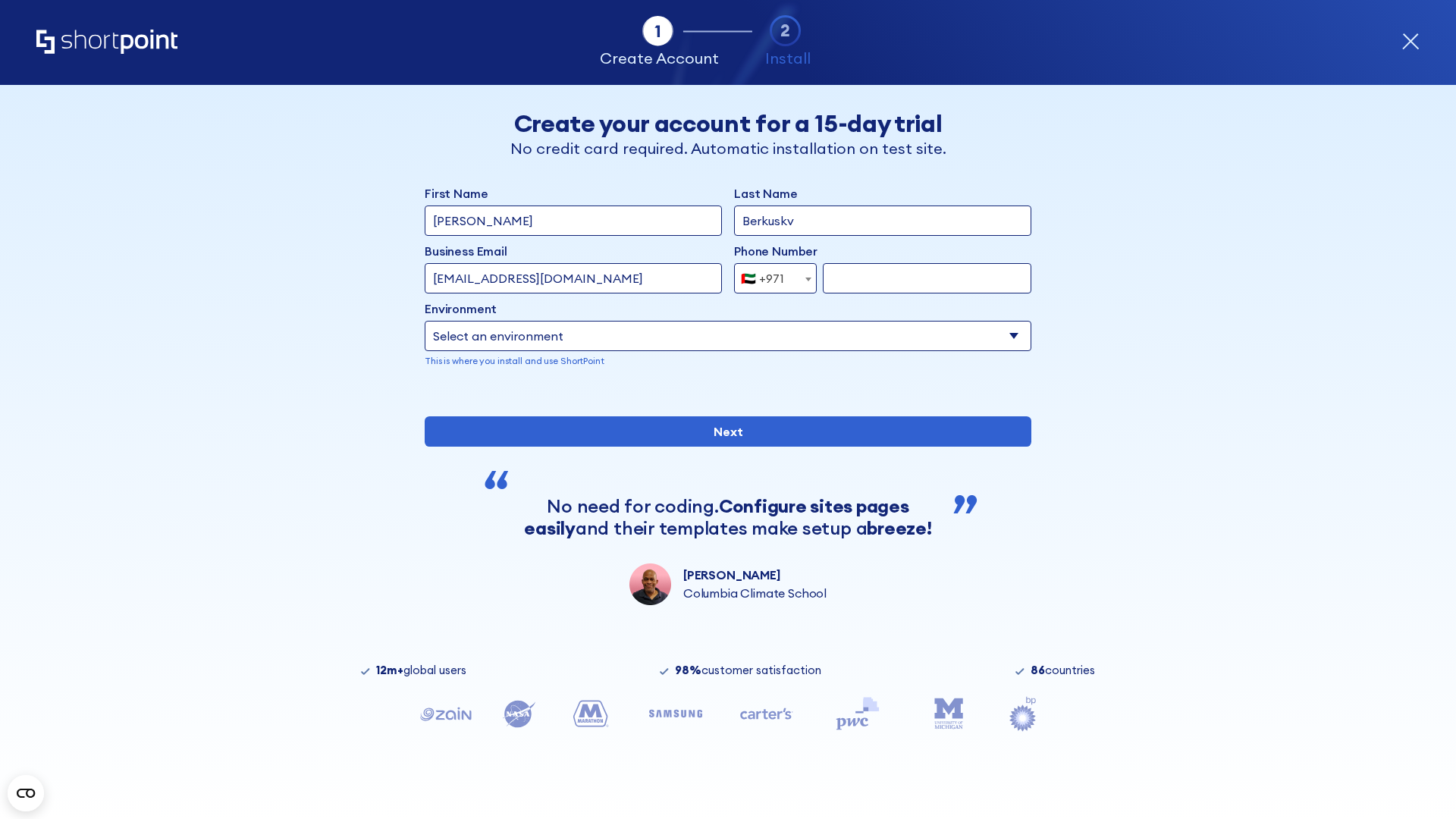
type input "501234567"
select select "Microsoft 365"
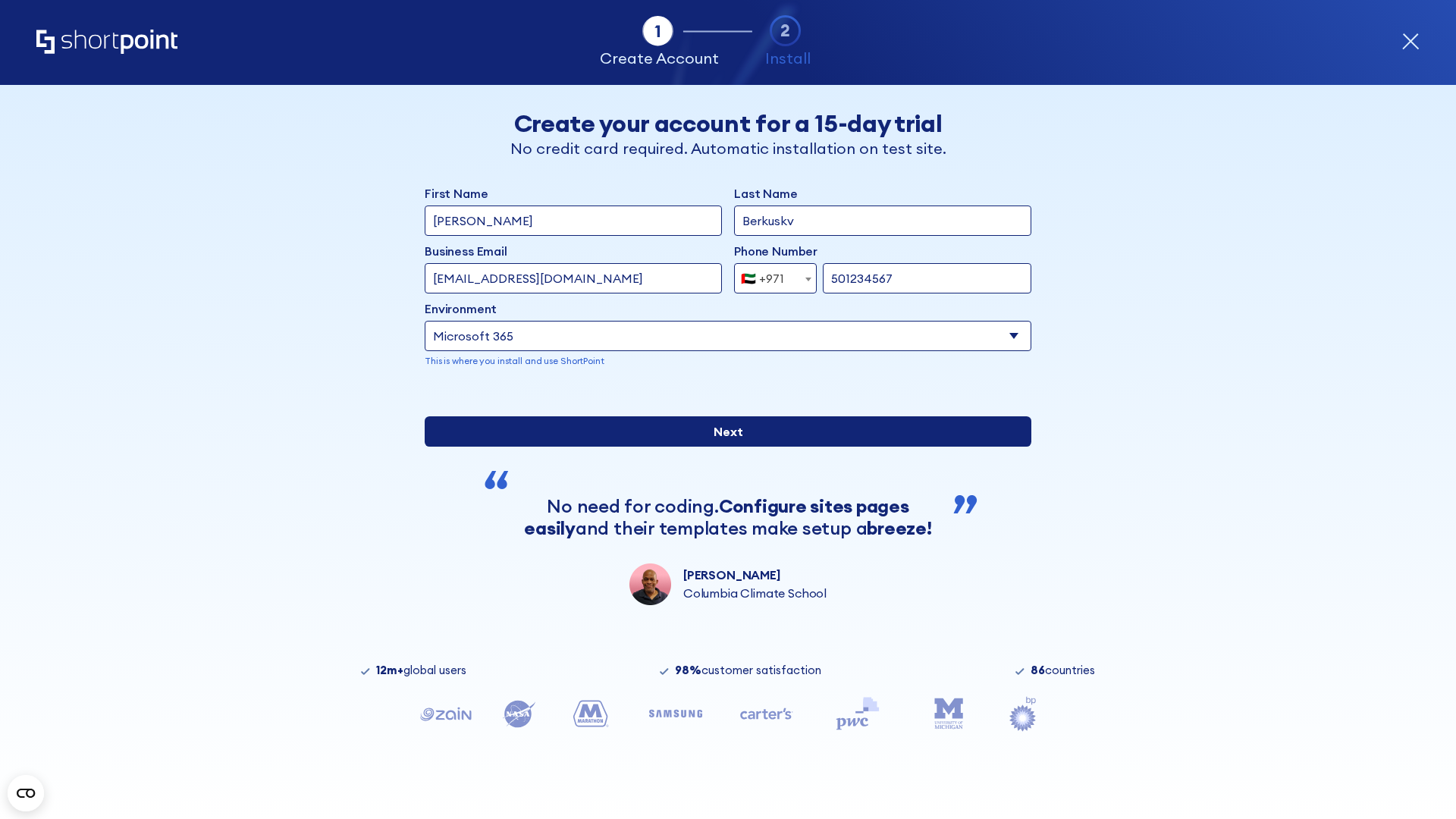
type input "501234567"
click at [722, 447] on input "Next" at bounding box center [728, 432] width 607 height 31
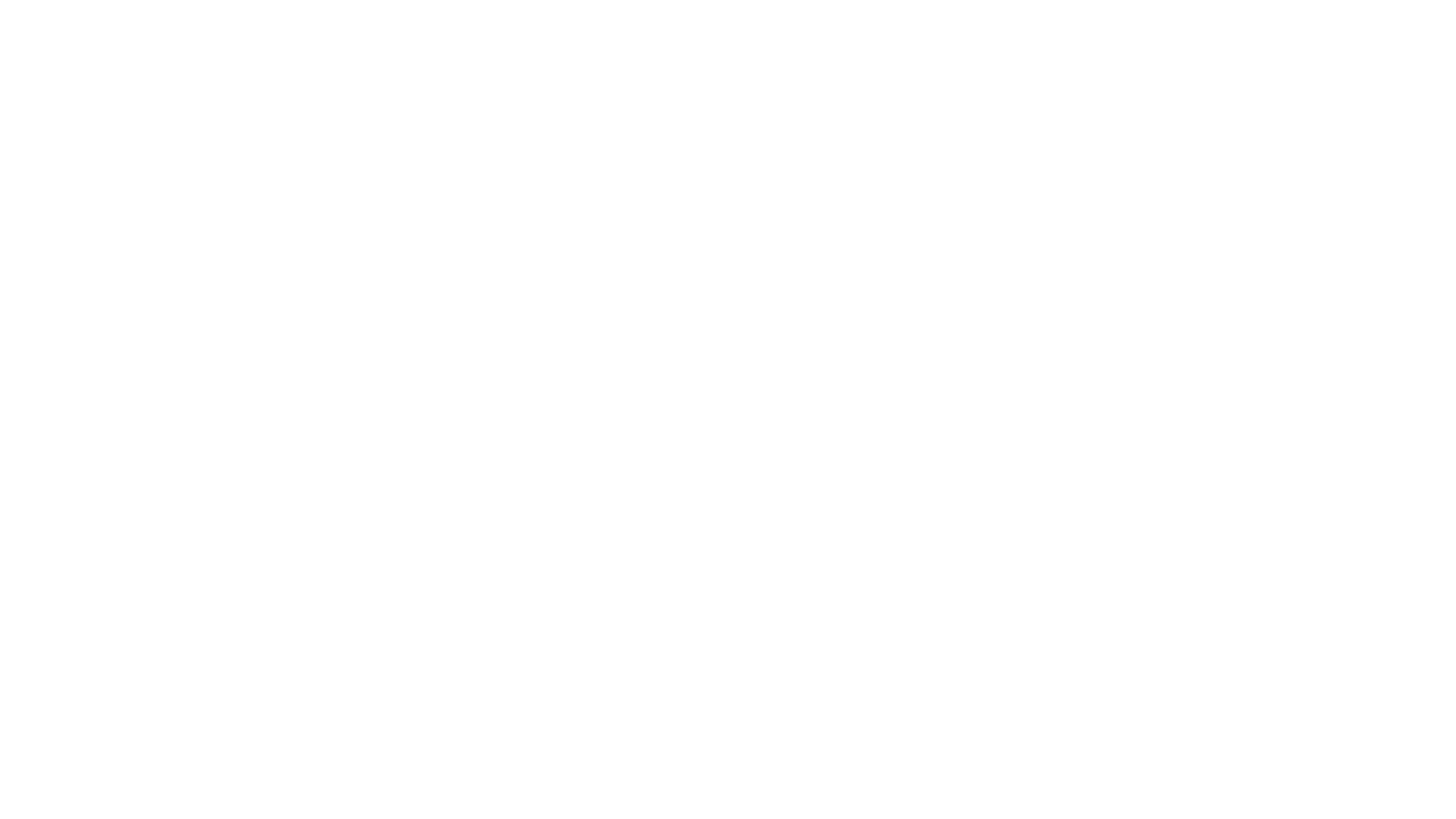
select select "+971"
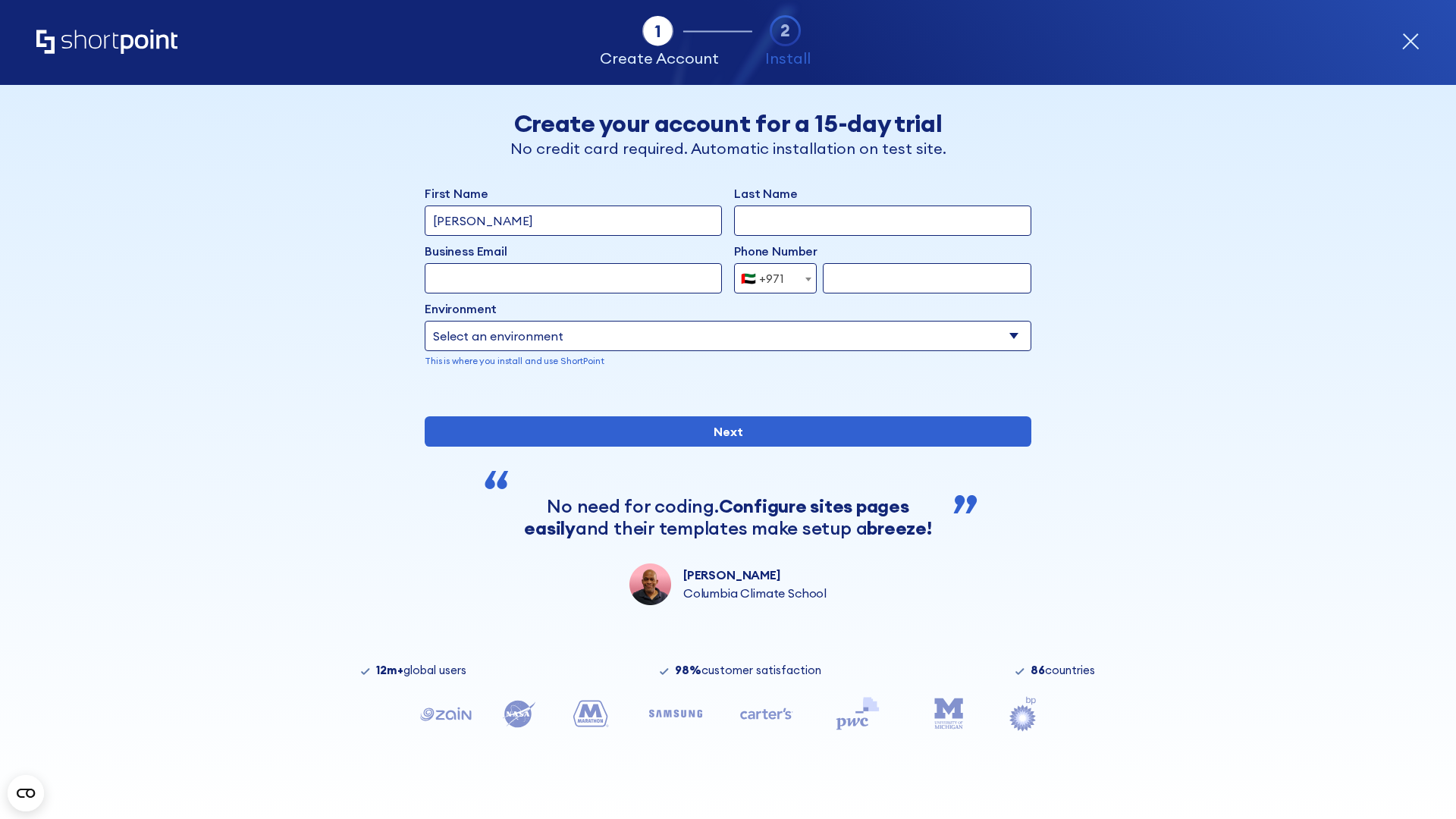
type input "[PERSON_NAME]"
type input "Berkuskv"
type input "[EMAIL_ADDRESS][DOMAIN_NAME]"
click at [770, 278] on div "🇦🇪 +971" at bounding box center [762, 279] width 43 height 31
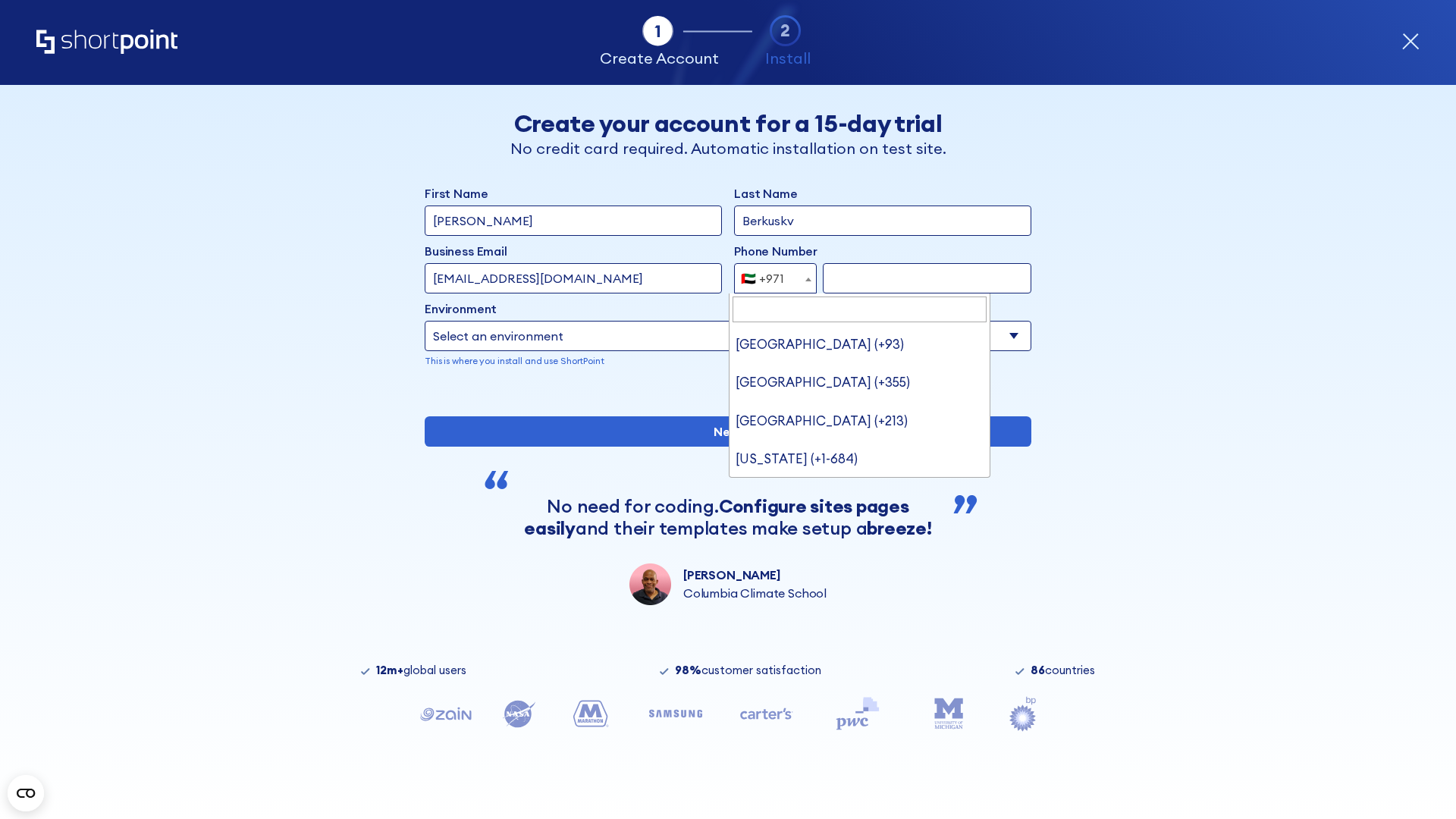
type input "[GEOGRAPHIC_DATA] (+44)"
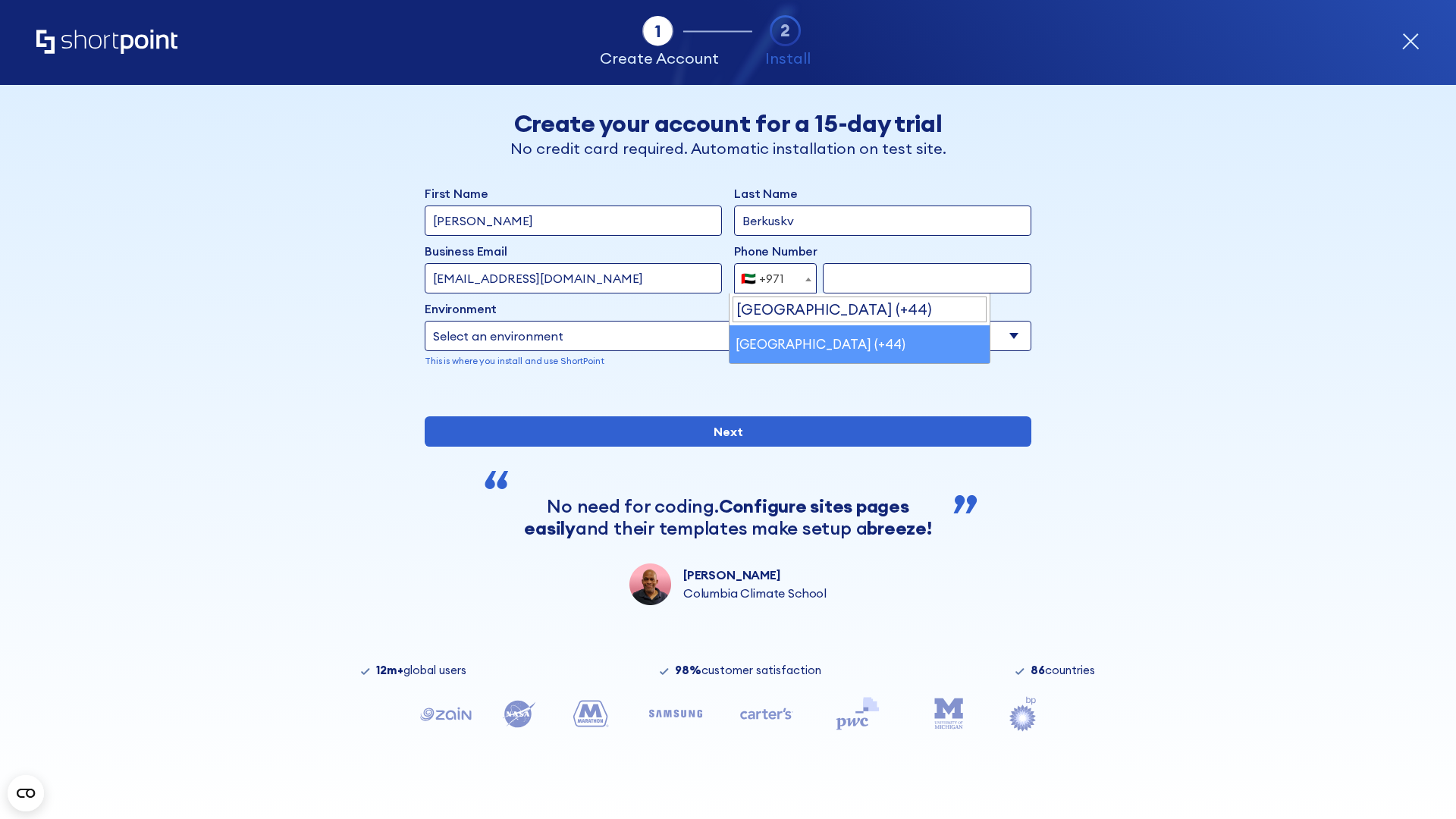
select select "+44"
type input "7912345678"
select select "Microsoft 365"
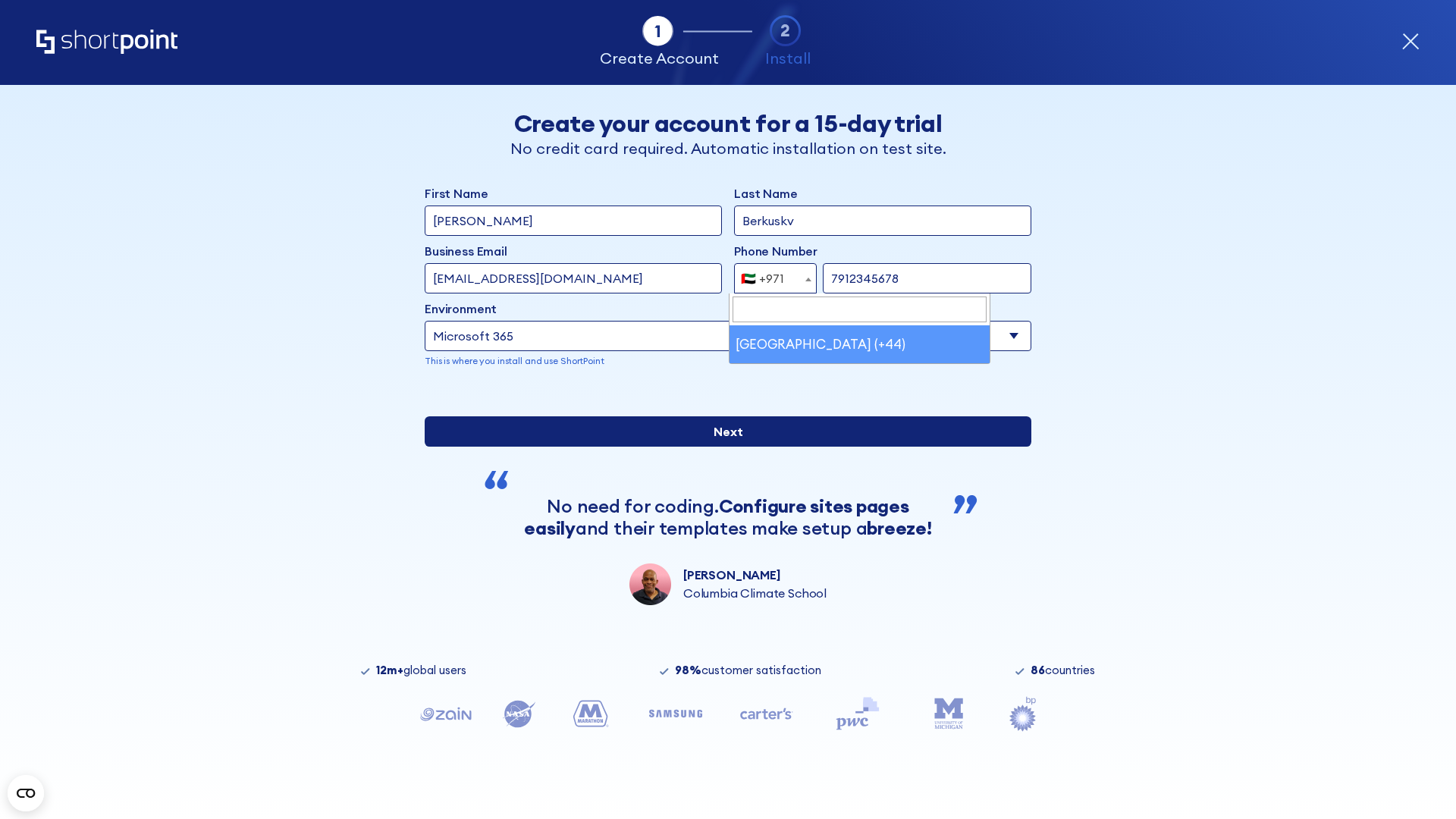
type input "7912345678"
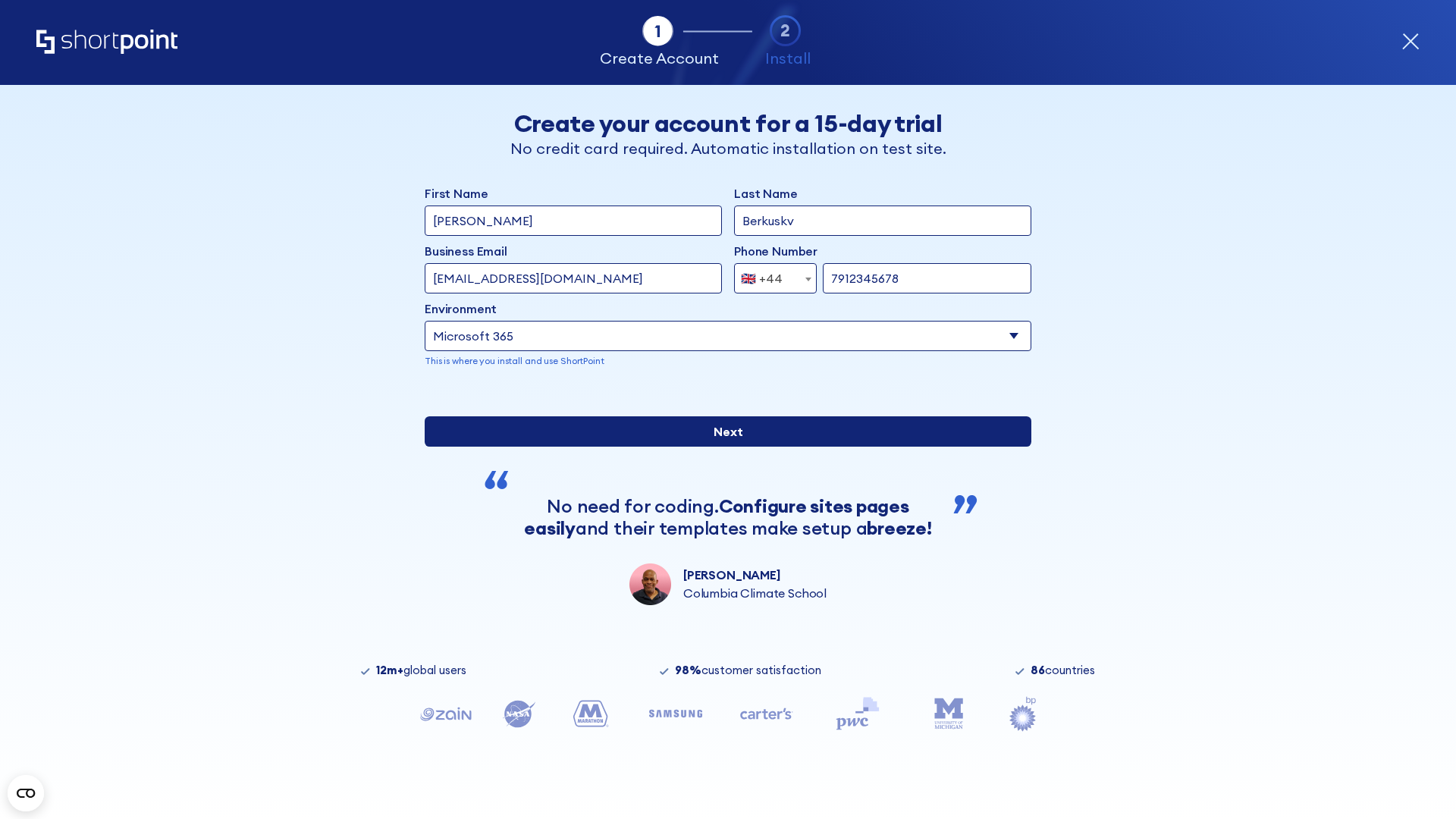
click at [722, 447] on input "Next" at bounding box center [728, 432] width 607 height 31
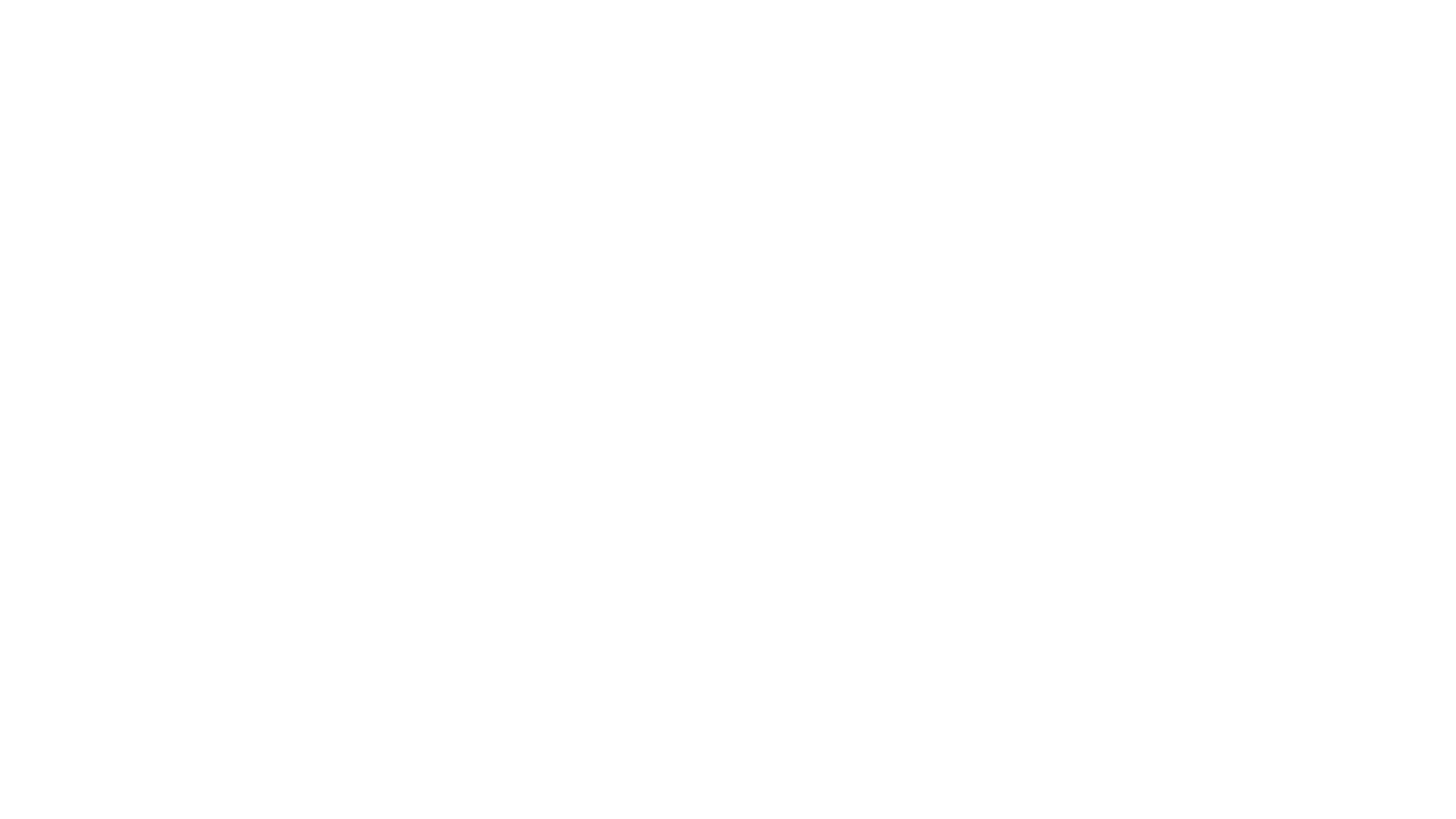
select select "+44"
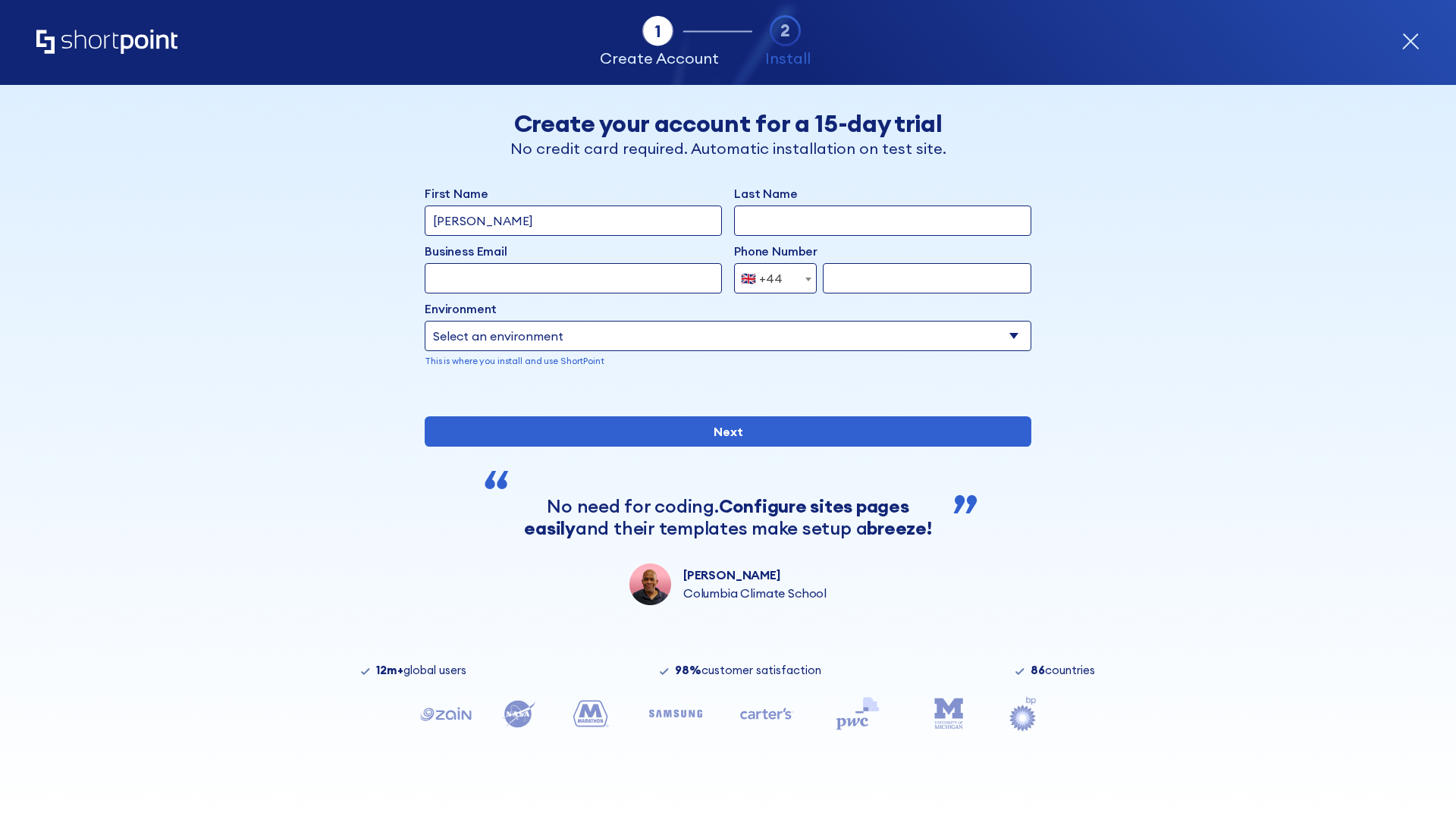
type input "JR Smith"
type input "Berkuskv"
type input "info@startup.tech"
click at [770, 278] on div "🇬🇧 +44" at bounding box center [762, 279] width 42 height 31
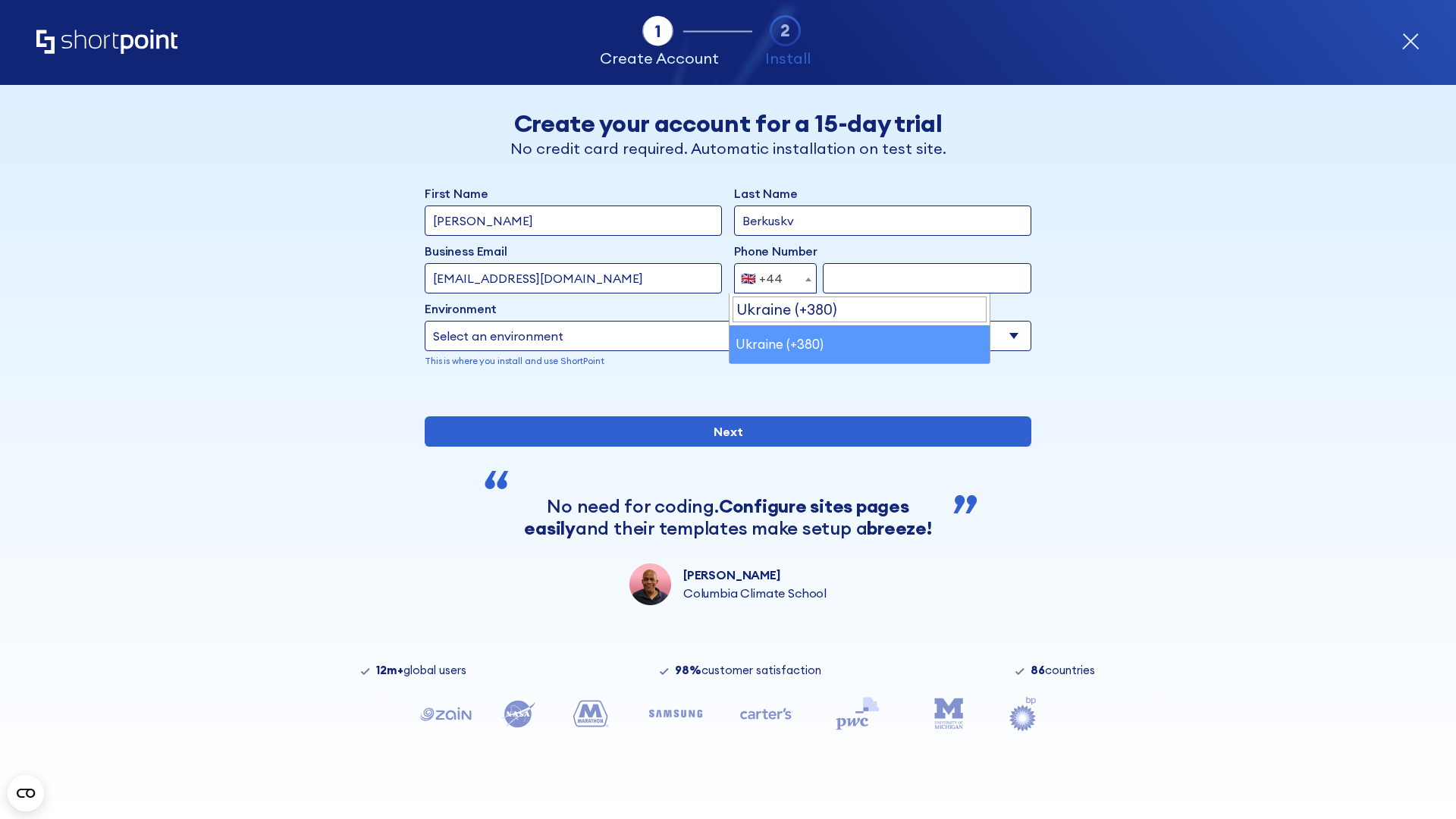
select select "+380"
type input "663451789"
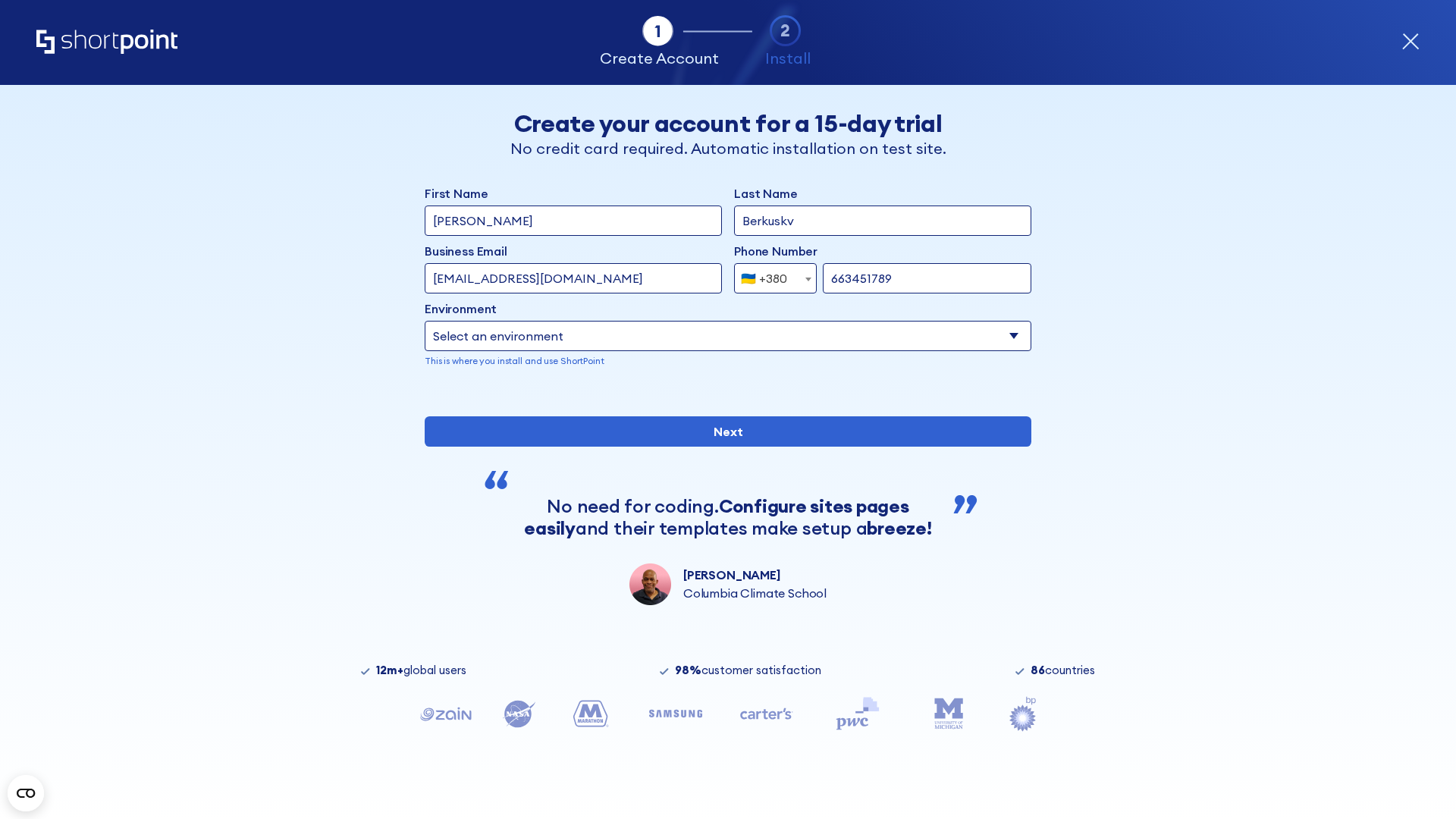
select select "Microsoft 365"
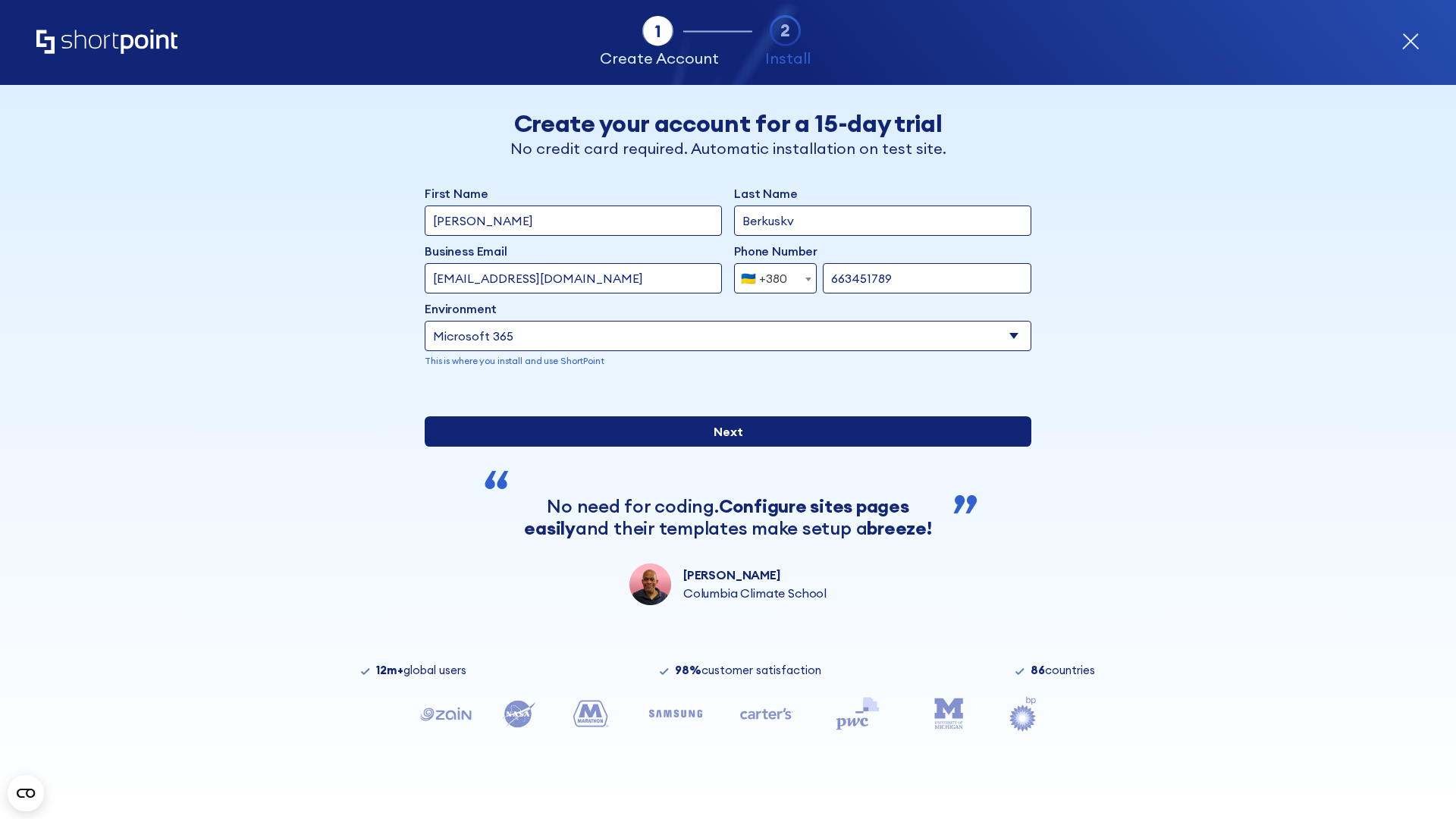
type input "663451789"
click at [722, 447] on input "Next" at bounding box center [728, 432] width 607 height 31
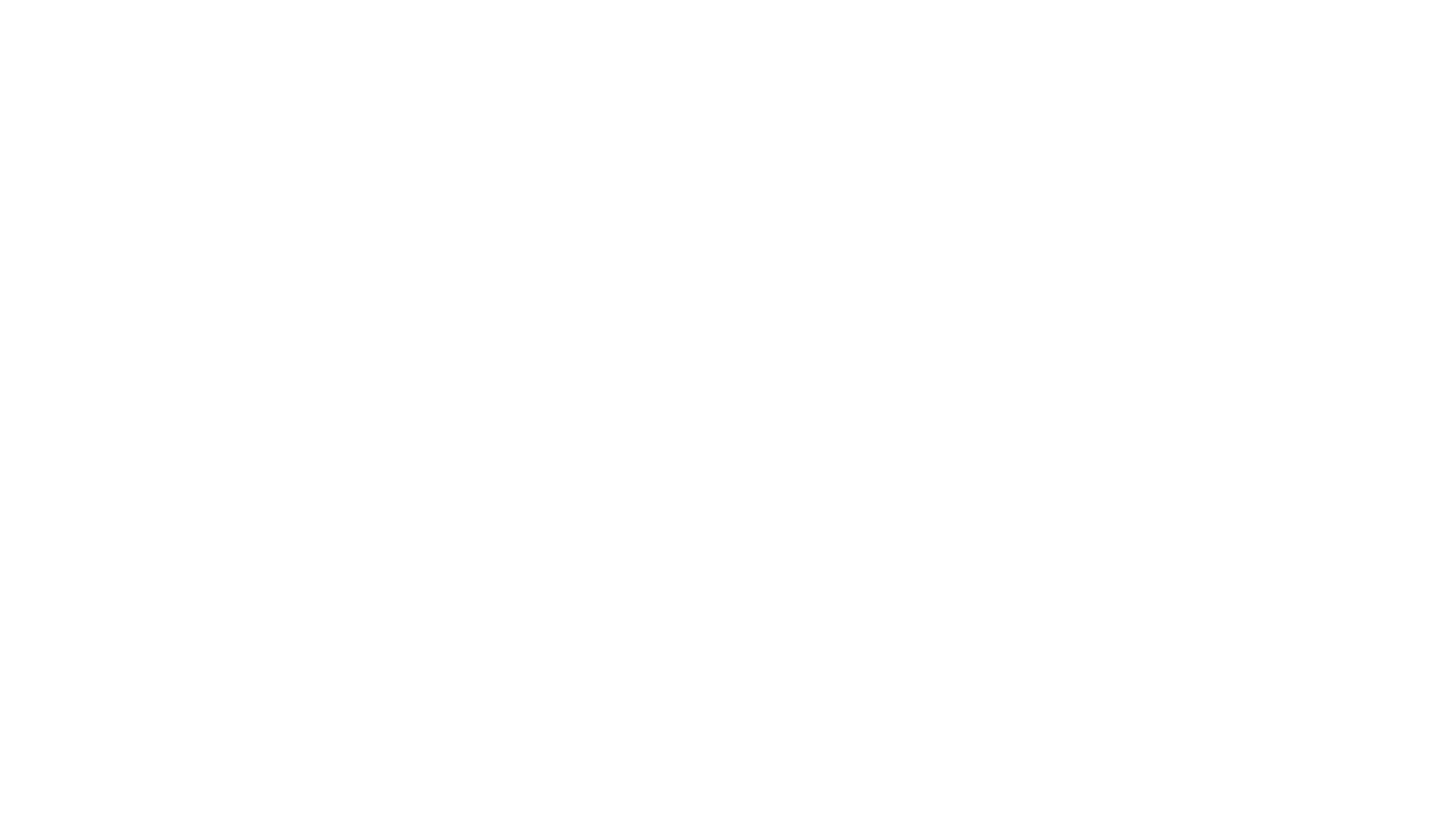
select select "+380"
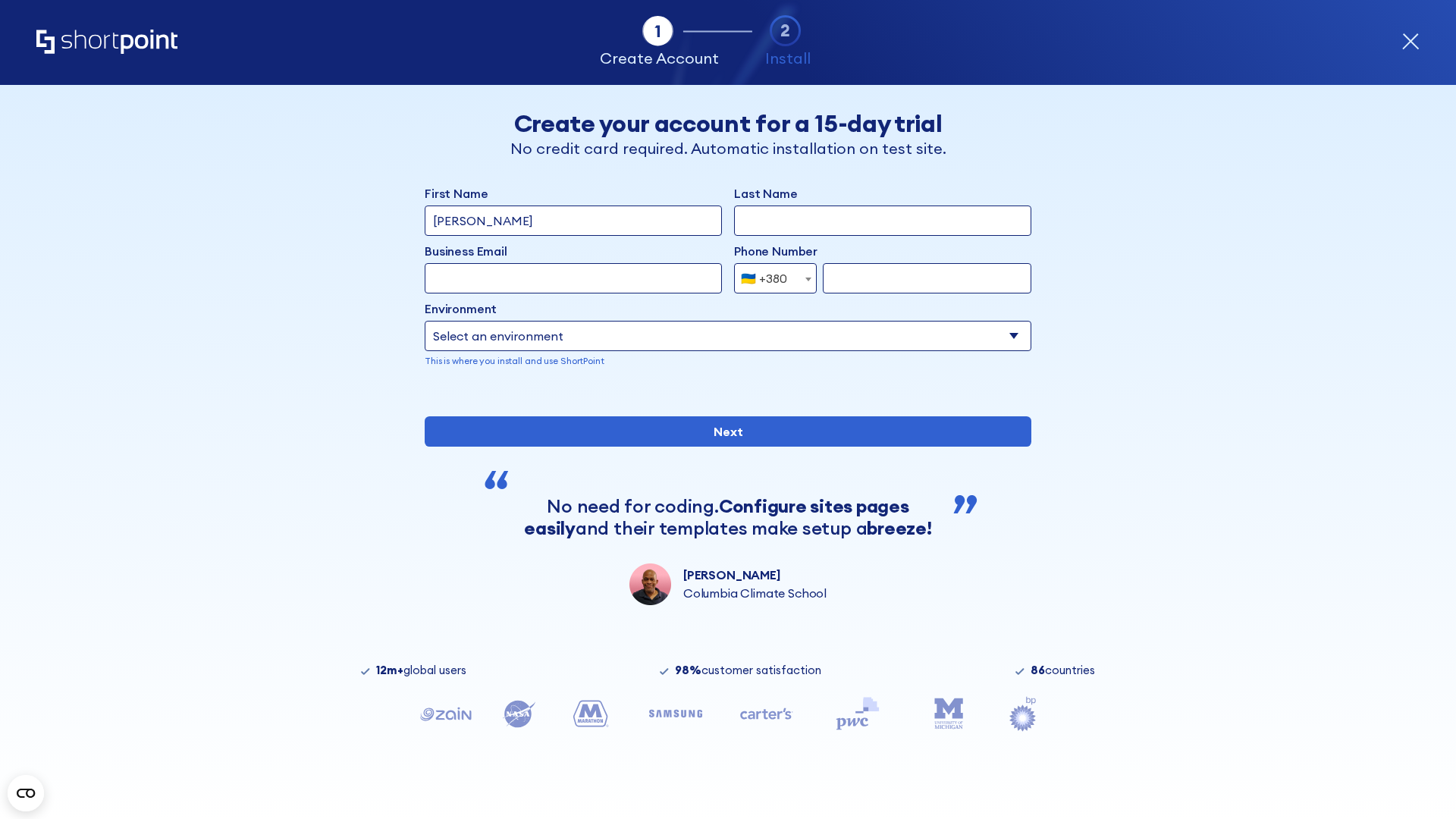
type input "[PERSON_NAME]"
type input "Berkuskv"
type input "[EMAIL_ADDRESS][DOMAIN_NAME]"
click at [770, 278] on div "🇺🇦 +380" at bounding box center [764, 279] width 46 height 31
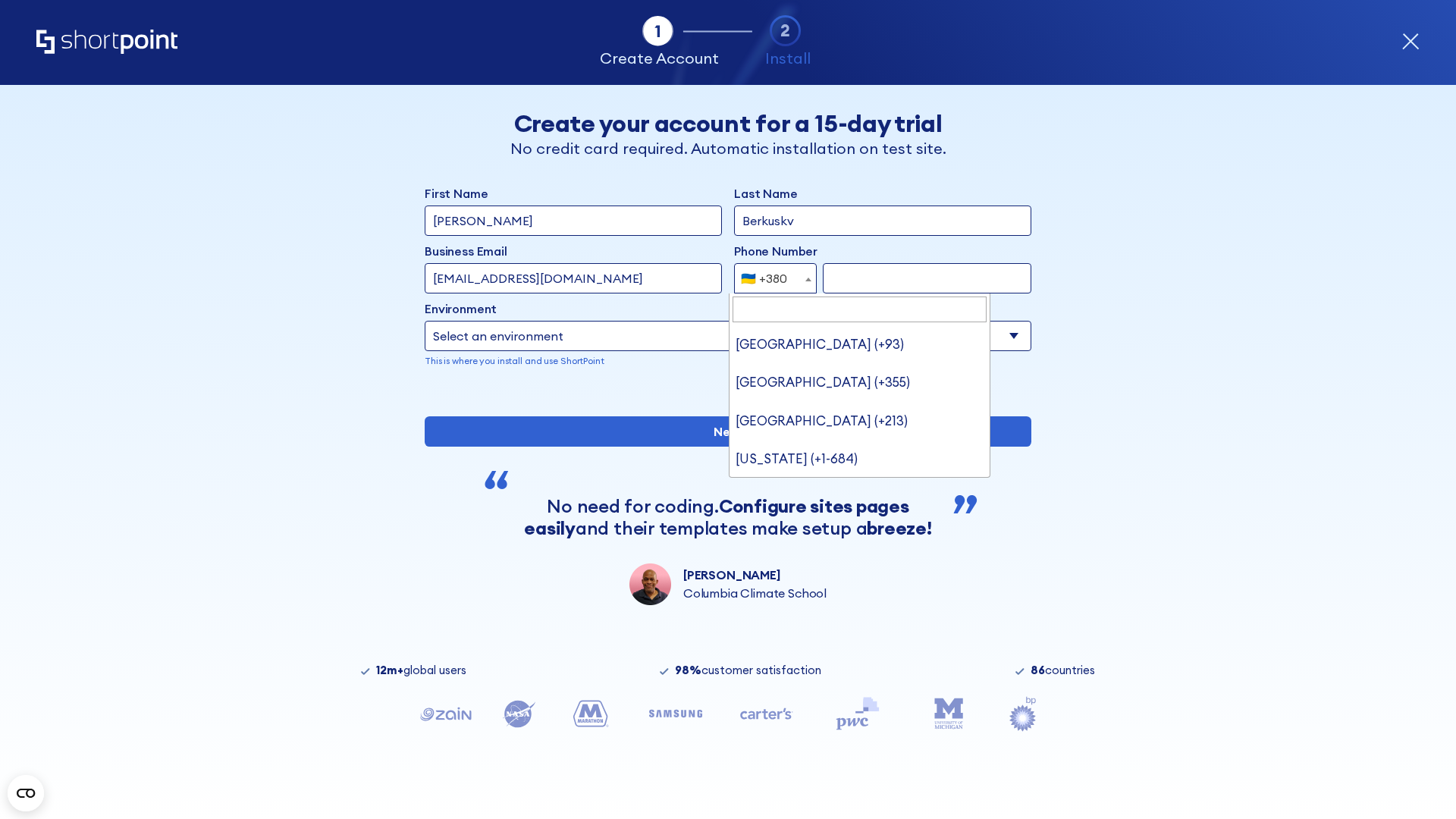
type input "United States (+1)"
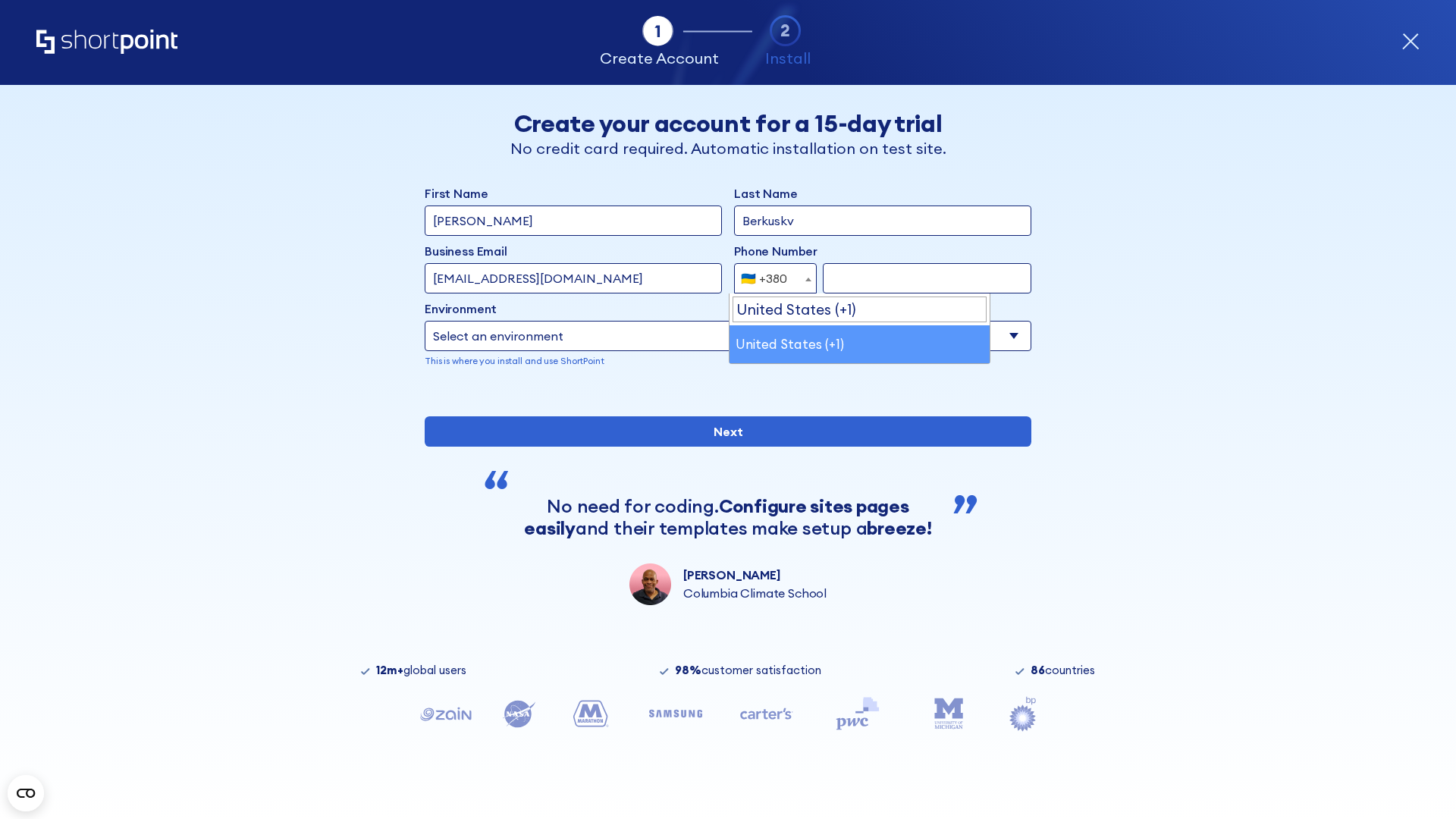
select select "+1"
type input "2025550123"
select select "Microsoft 365"
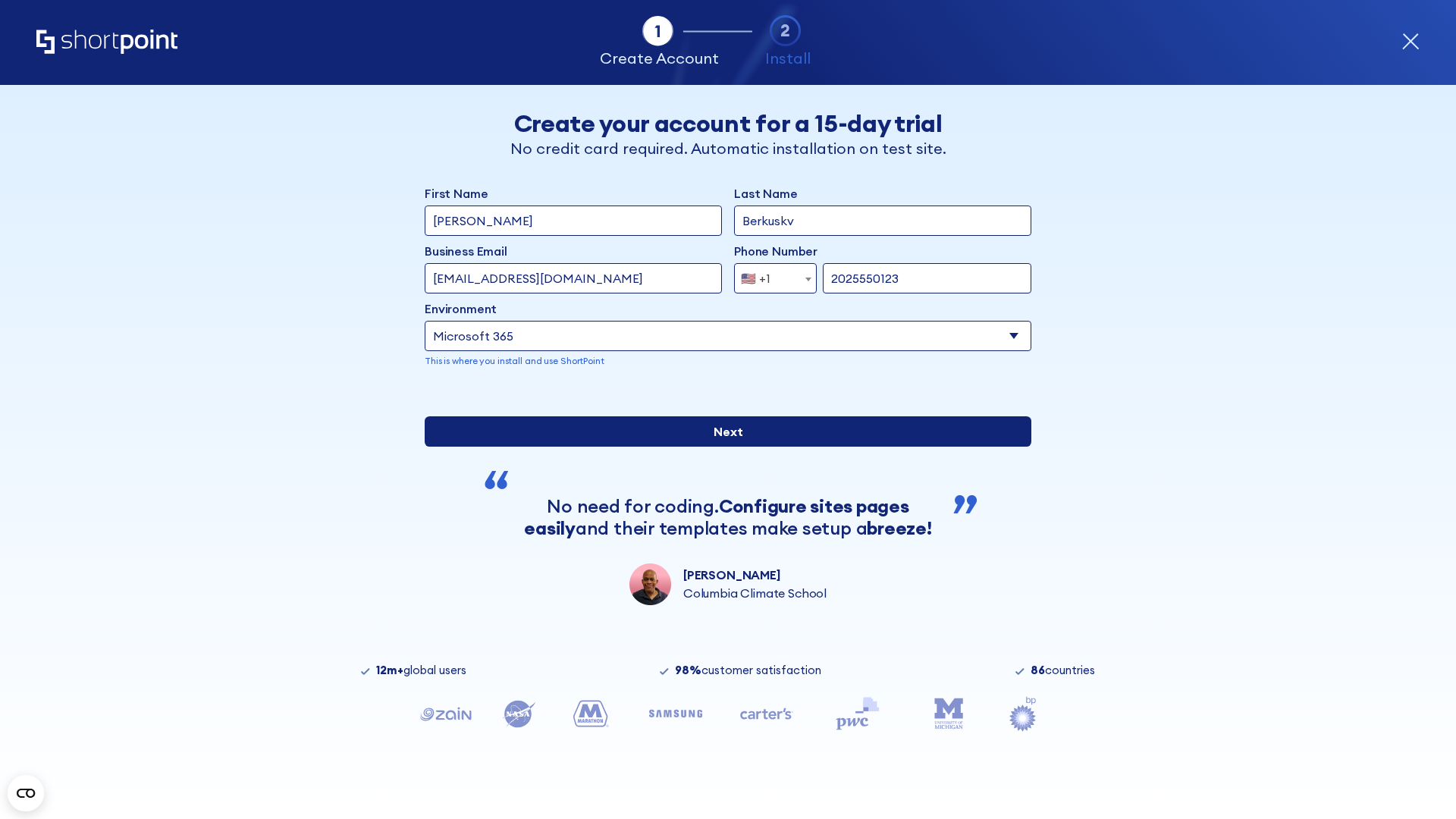
type input "2025550123"
click at [722, 447] on input "Next" at bounding box center [728, 432] width 607 height 31
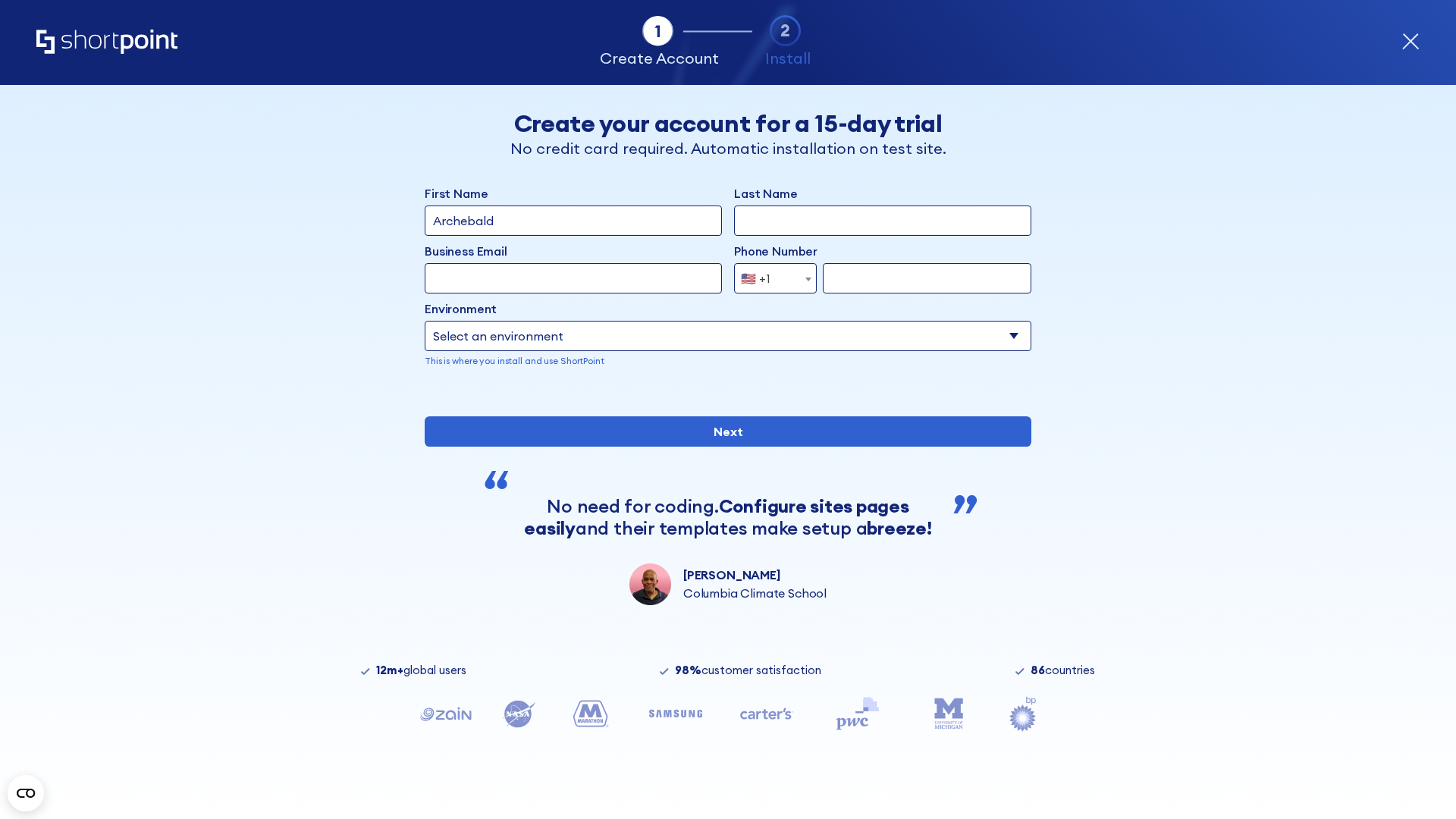
type input "Archebald"
type input "Berkuskv"
type input "[EMAIL_ADDRESS][DOMAIN_NAME]"
type input "2125556789"
select select "SharePoint 2019 (On-Premise)"
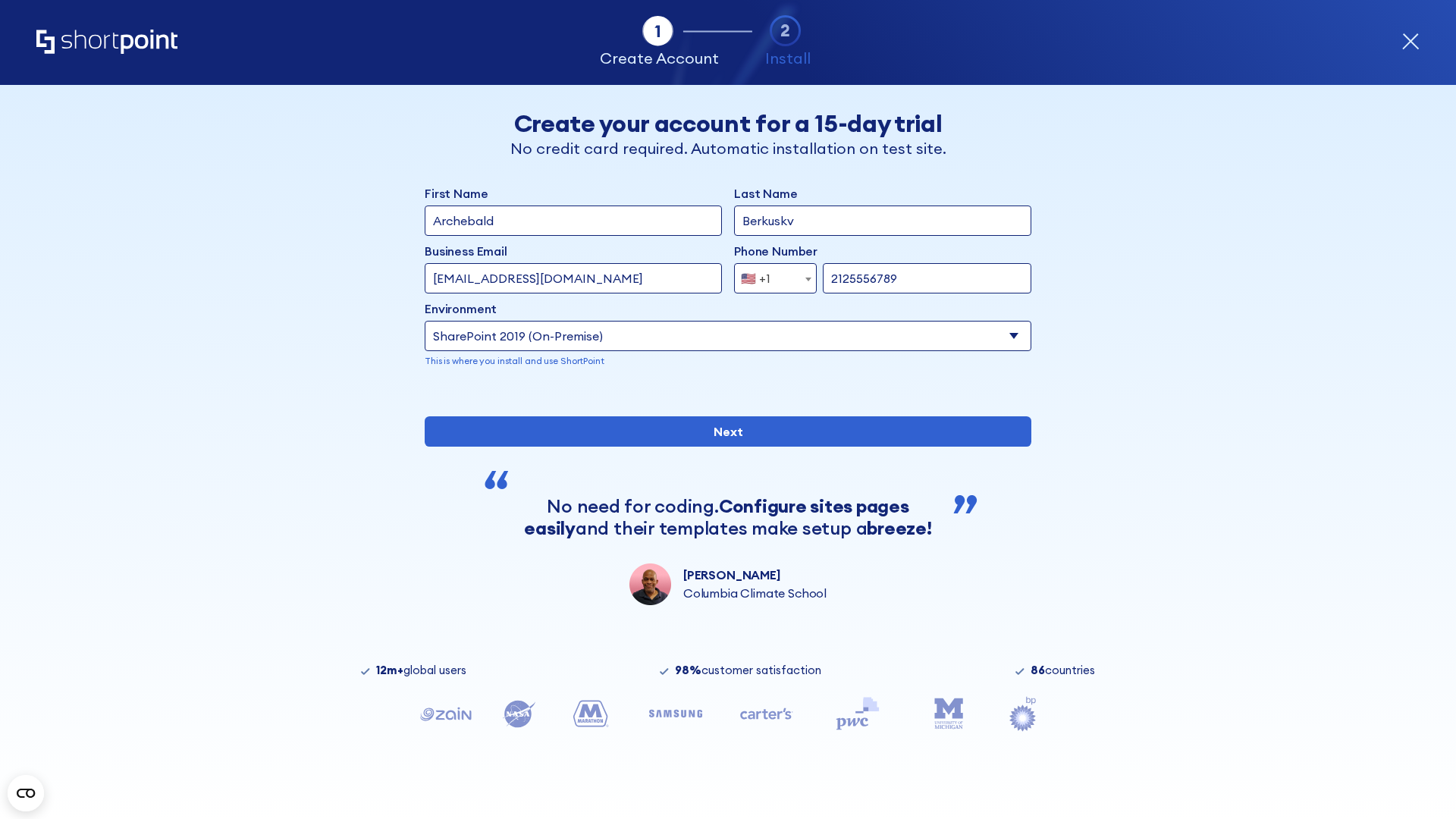
type input "2125556789"
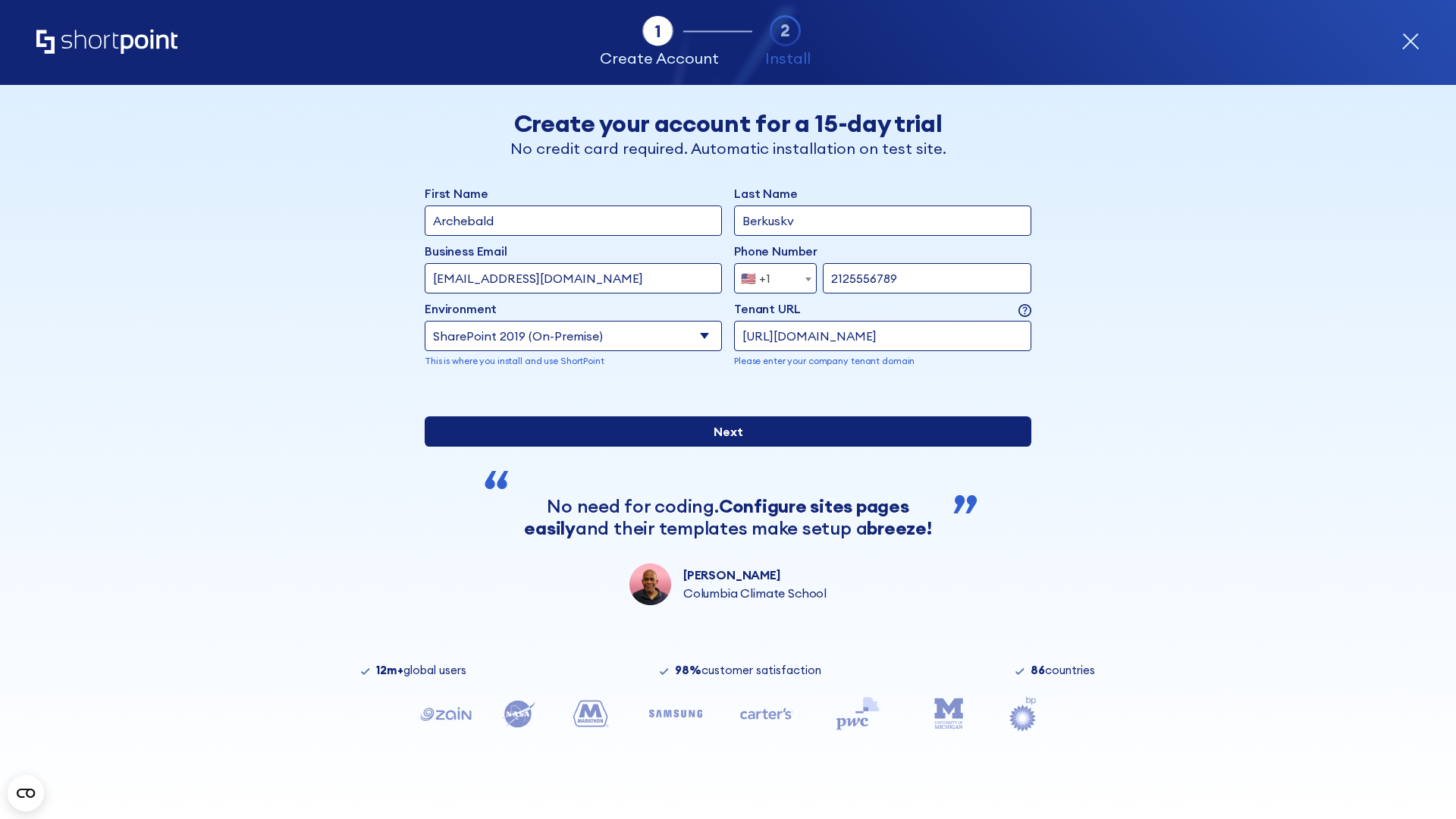
type input "[URL][DOMAIN_NAME]"
click at [722, 447] on input "Next" at bounding box center [728, 432] width 607 height 31
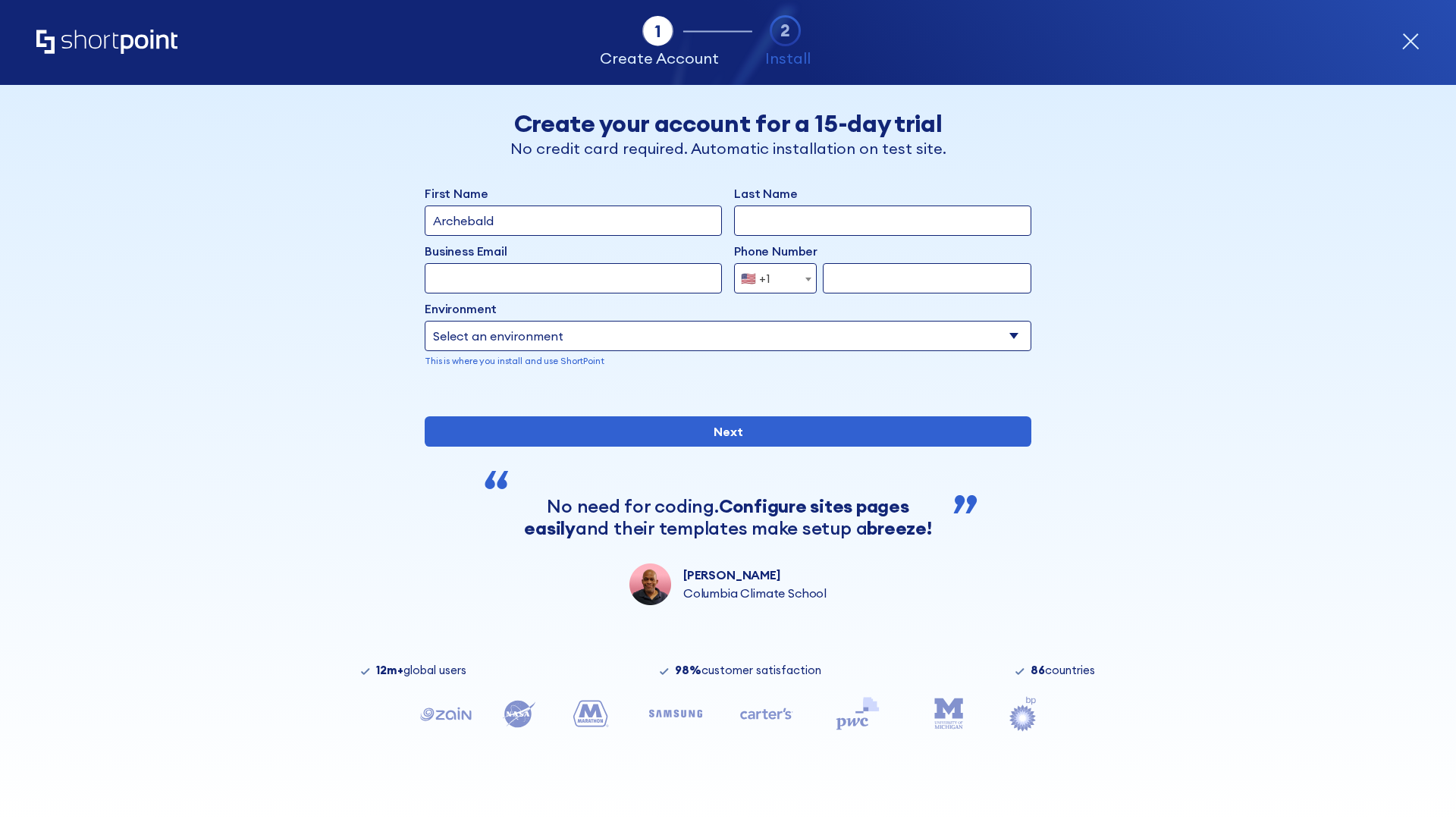
type input "Archebald"
type input "Berkuskv"
type input "[EMAIL_ADDRESS][DOMAIN_NAME]"
type input "2125556789"
select select "SharePoint 2019 (On-Premise)"
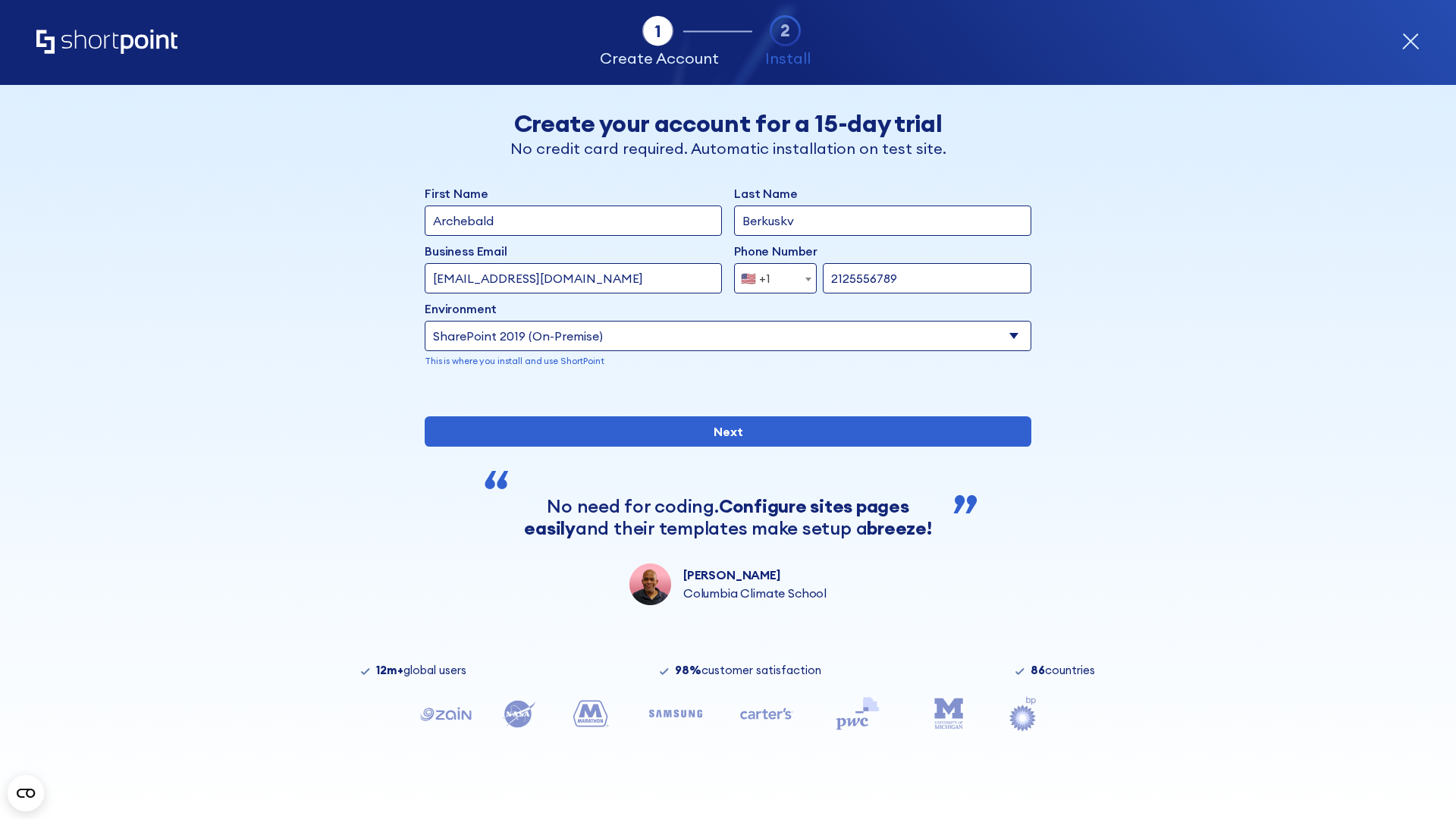
type input "2125556789"
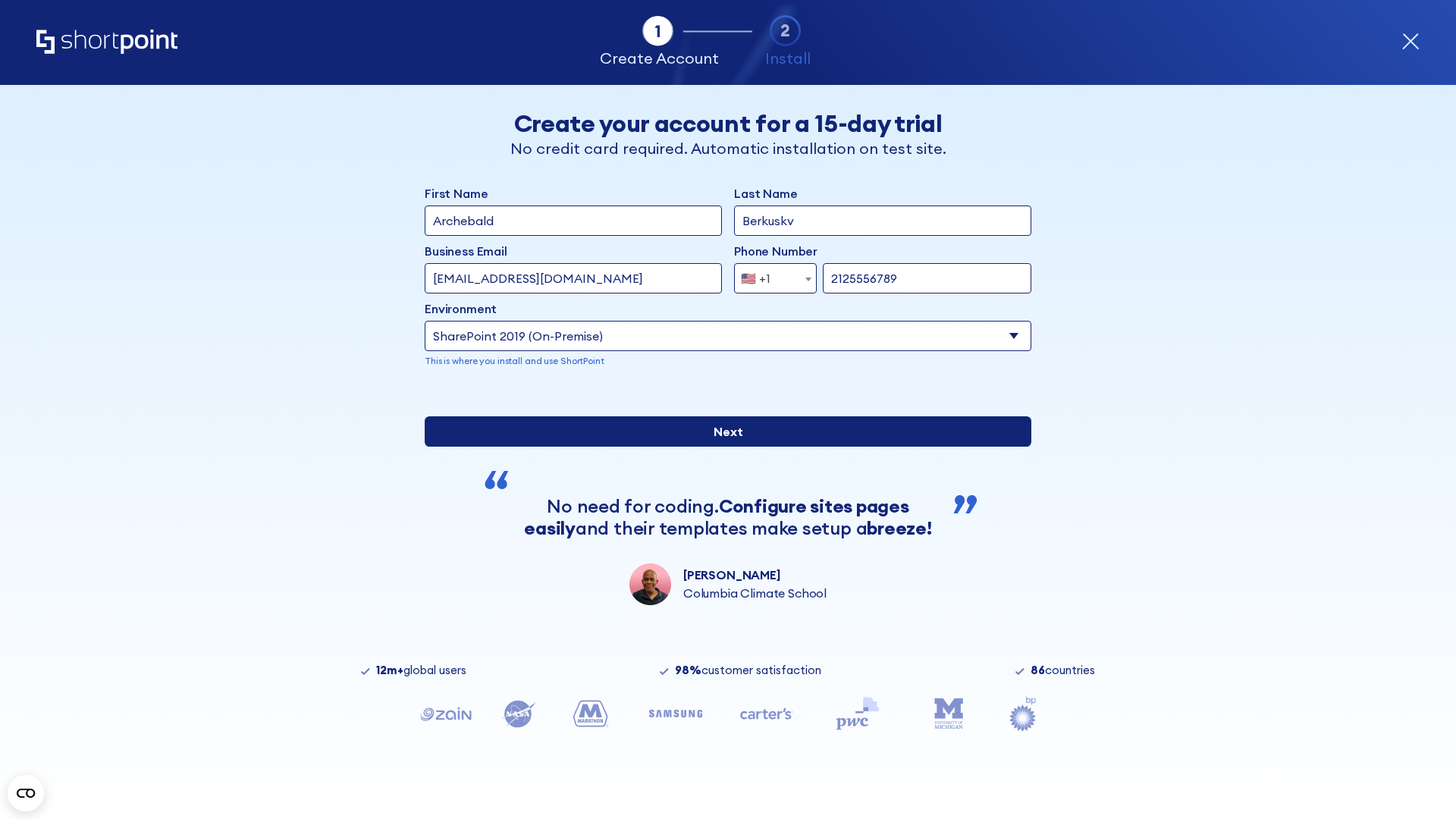
type input "http://malicious.com/sharepoint.com"
click at [722, 447] on input "Next" at bounding box center [728, 432] width 607 height 31
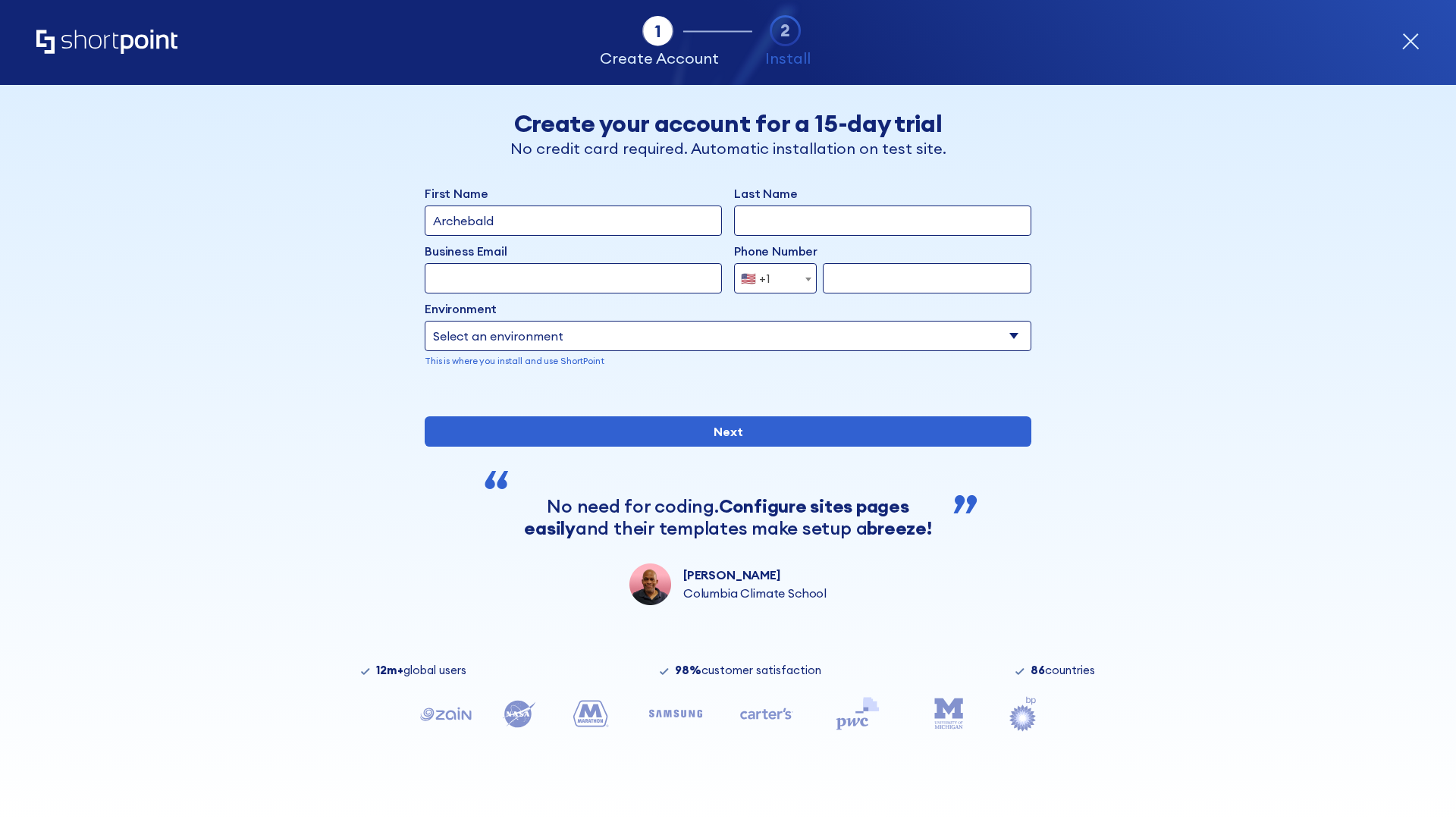
type input "Archebald"
type input "Berkuskv"
type input "[EMAIL_ADDRESS][DOMAIN_NAME]"
type input "2125556789"
select select "SharePoint 2019 (On-Premise)"
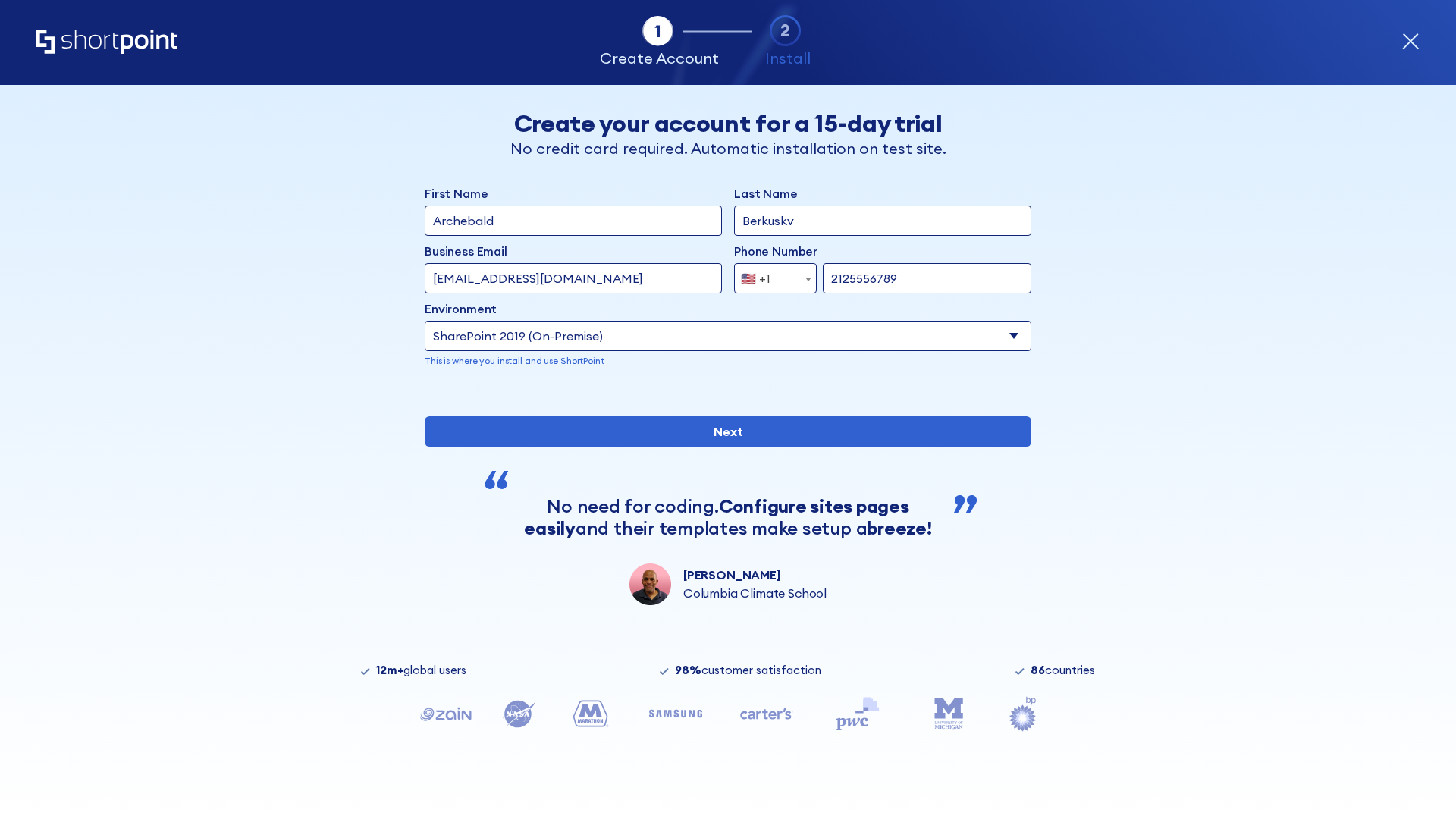
type input "2125556789"
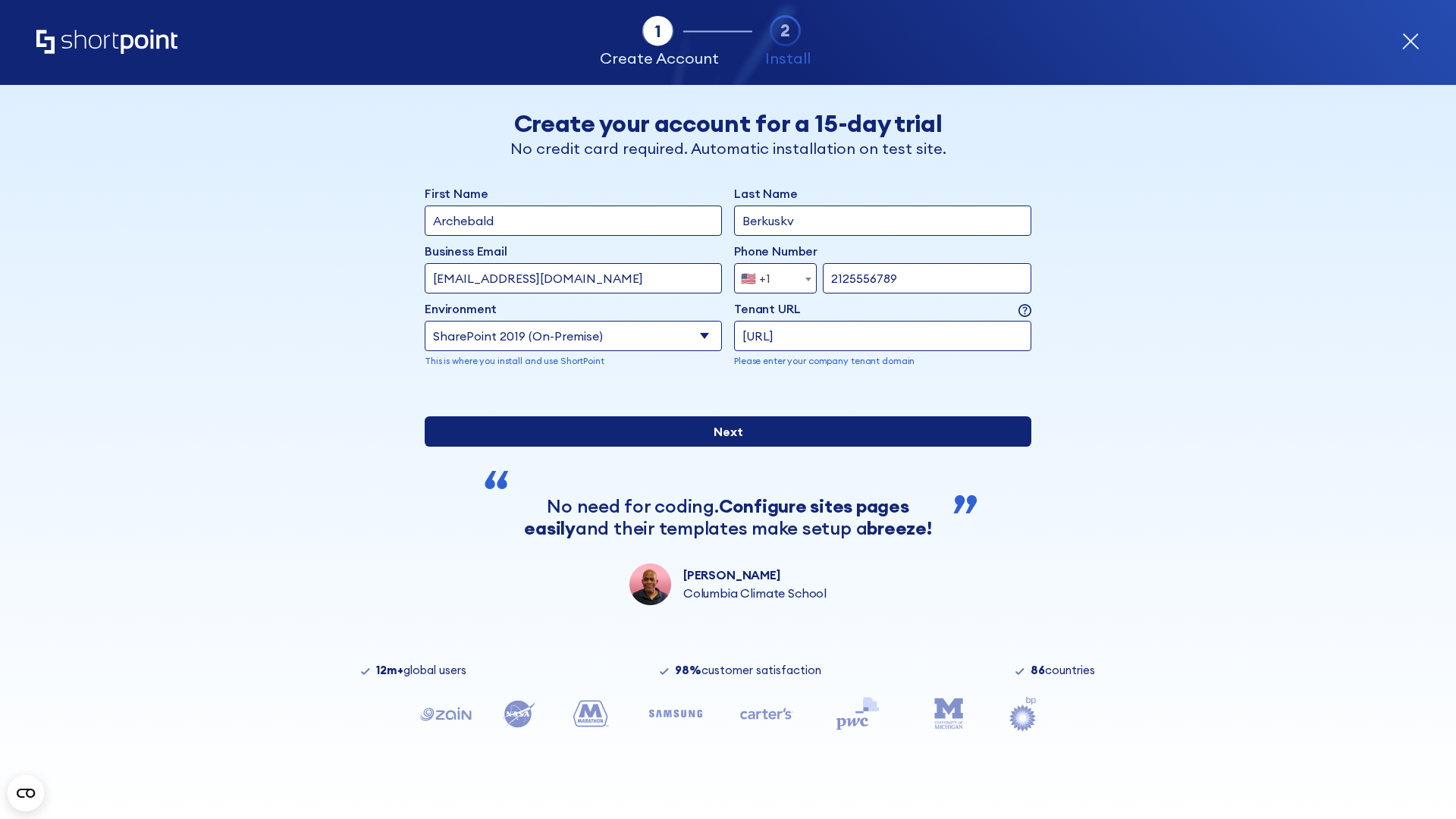
type input "ftp://site.sharepoint.dem"
click at [722, 500] on div "First Name Archebald Last Name Berkuskv Business Email Invalid Email Address te…" at bounding box center [728, 394] width 607 height 421
click at [722, 447] on input "Next" at bounding box center [728, 432] width 607 height 31
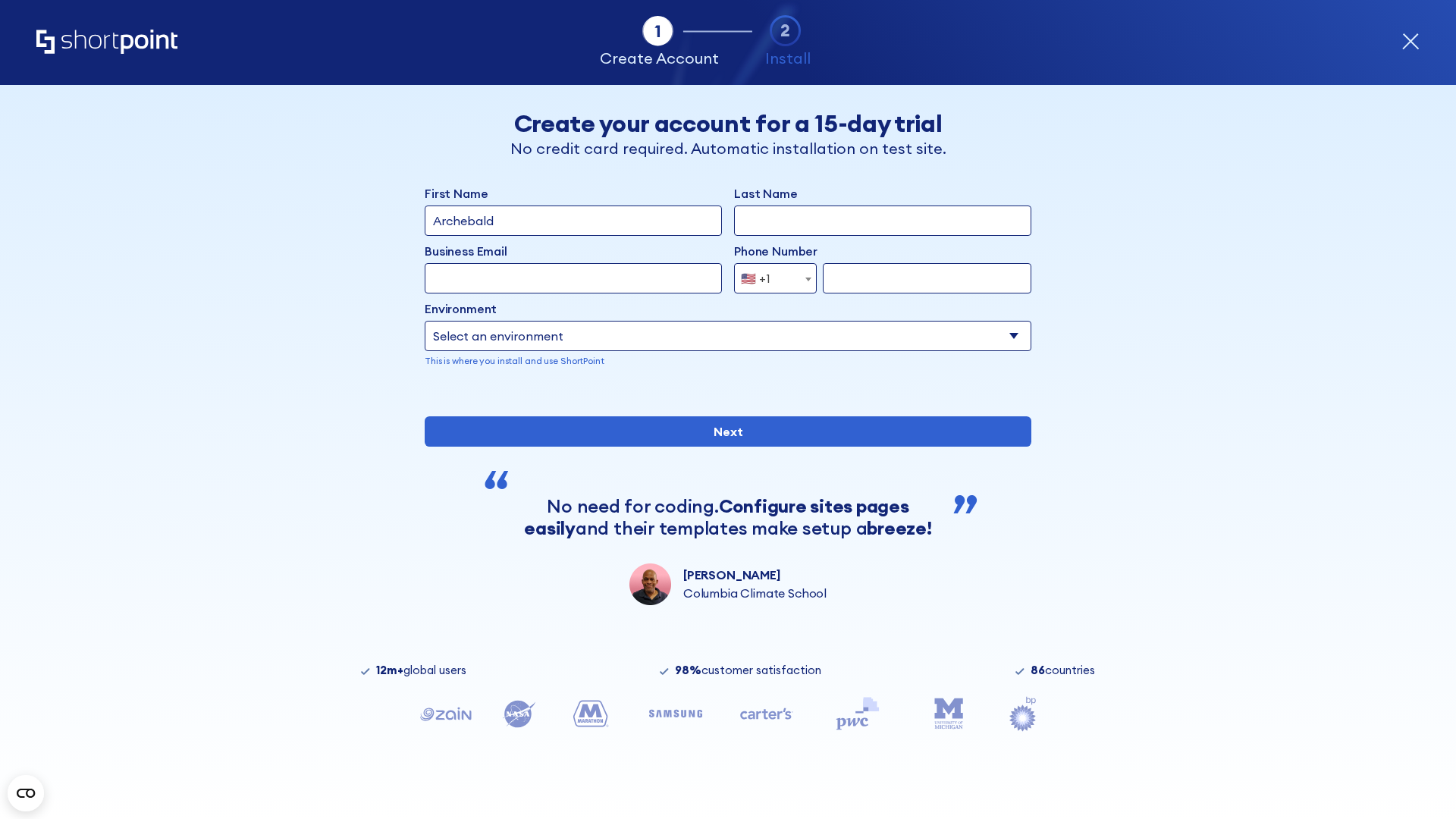
type input "Archebald"
type input "Berkuskv"
type input "[EMAIL_ADDRESS][DOMAIN_NAME]"
type input "2125556789"
select select "SharePoint 2019 (On-Premise)"
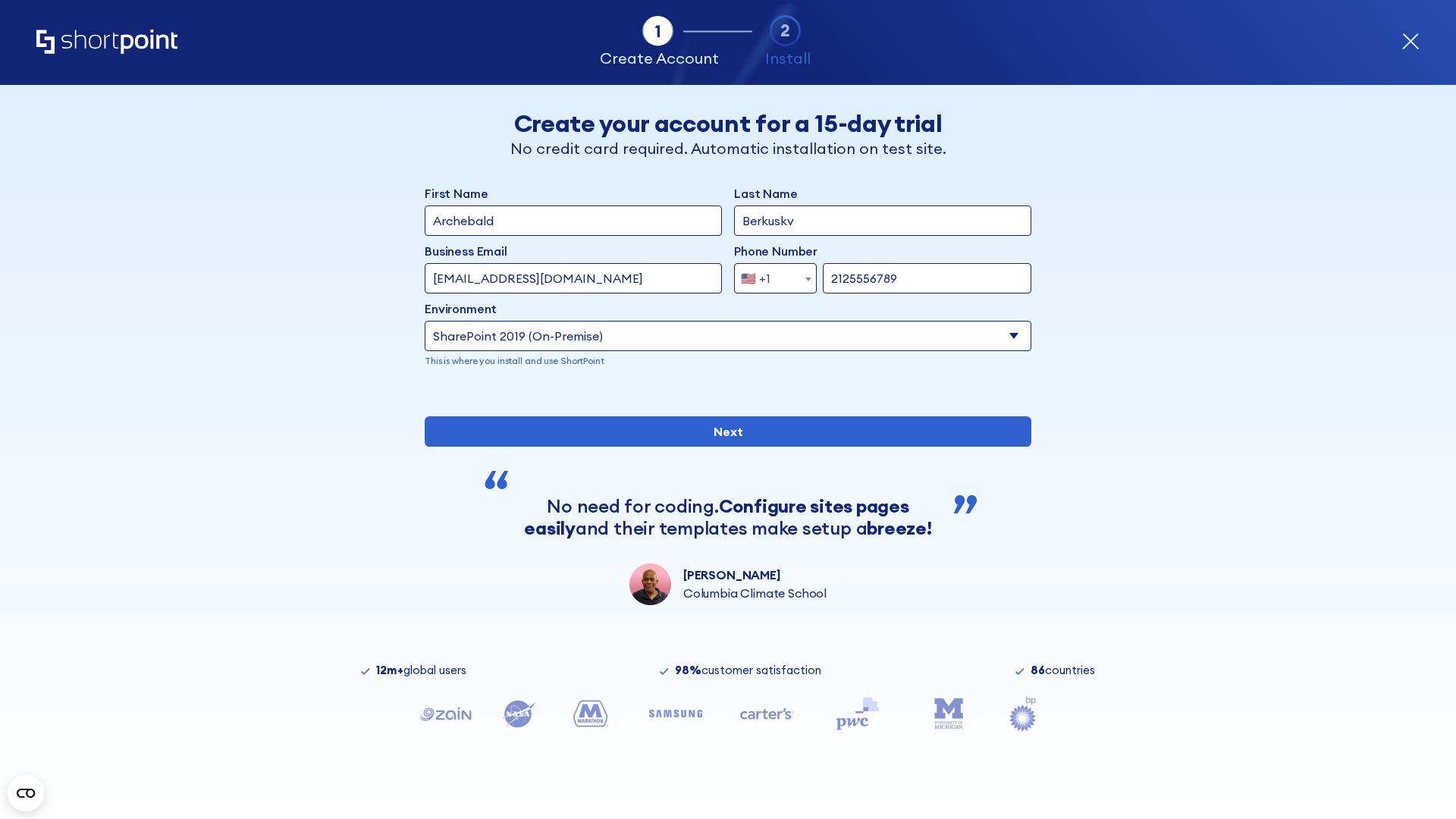
type input "2125556789"
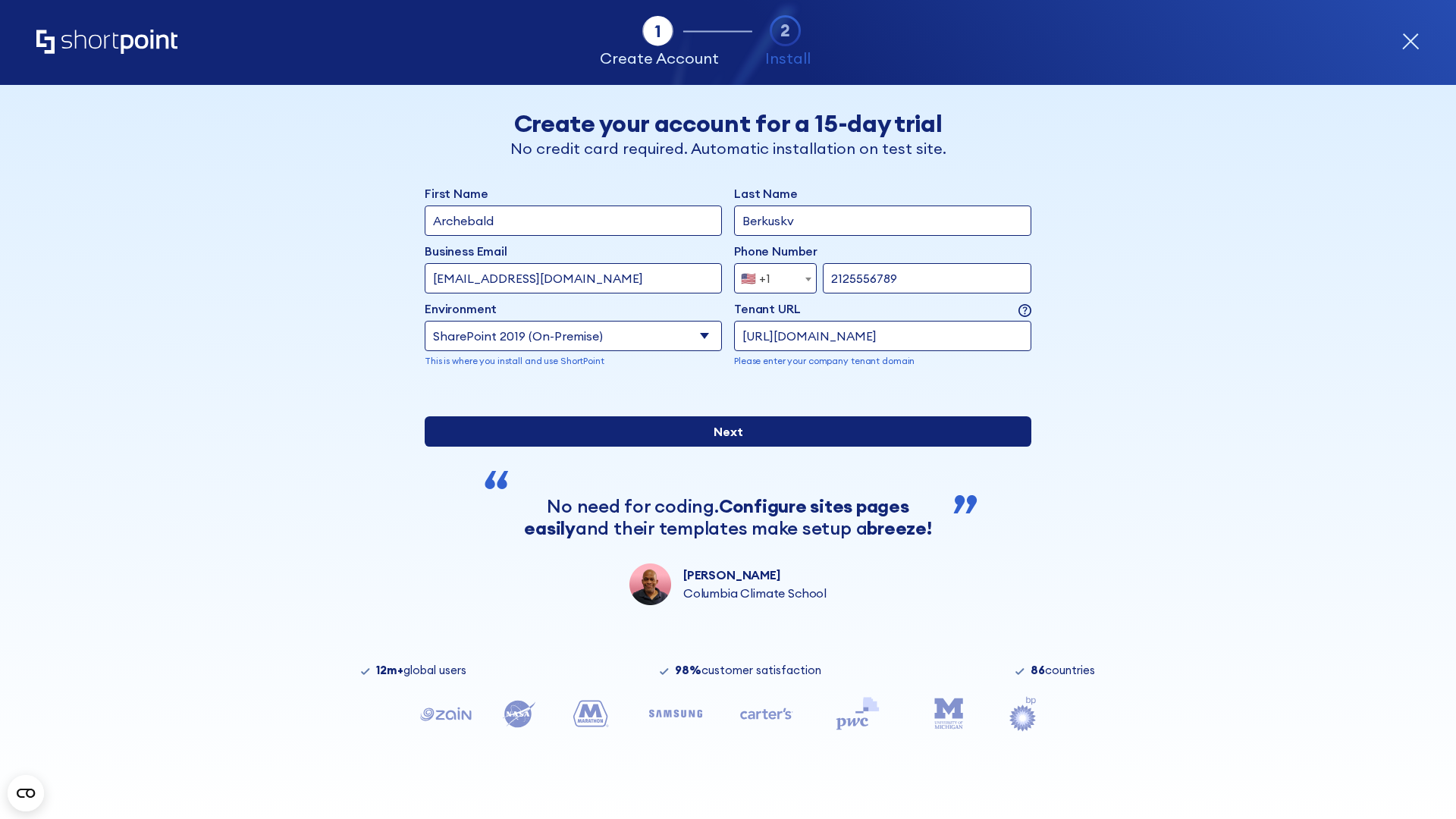
type input "https://sharepoint.com.evil.com"
click at [722, 500] on div "First Name Archebald Last Name Berkuskv Business Email Invalid Email Address te…" at bounding box center [728, 394] width 607 height 421
click at [722, 447] on input "Next" at bounding box center [728, 432] width 607 height 31
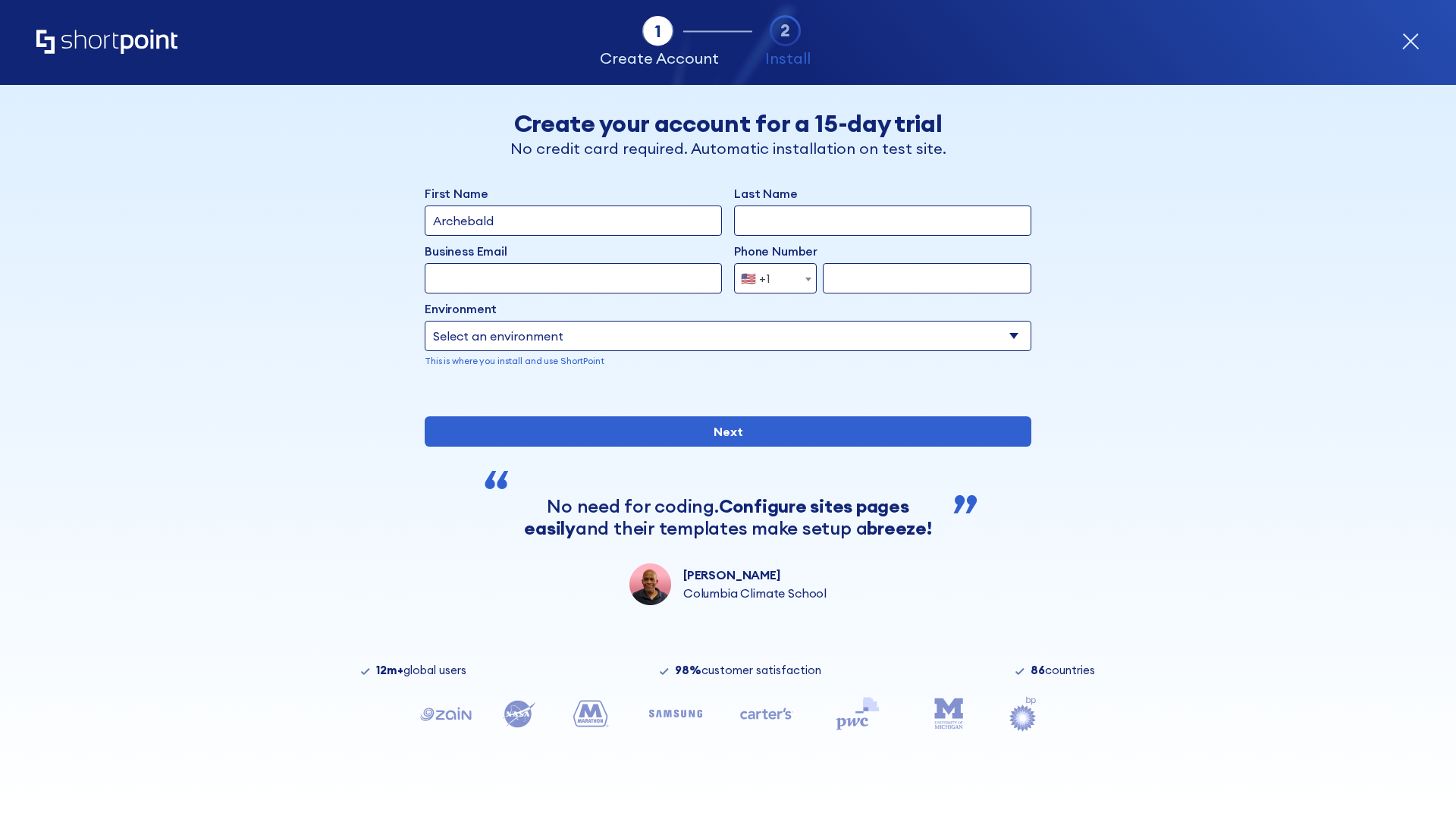
type input "Archebald"
type input "Berkuskv"
type input "[EMAIL_ADDRESS][DOMAIN_NAME]"
type input "2125556789"
select select "SharePoint 2019 (On-Premise)"
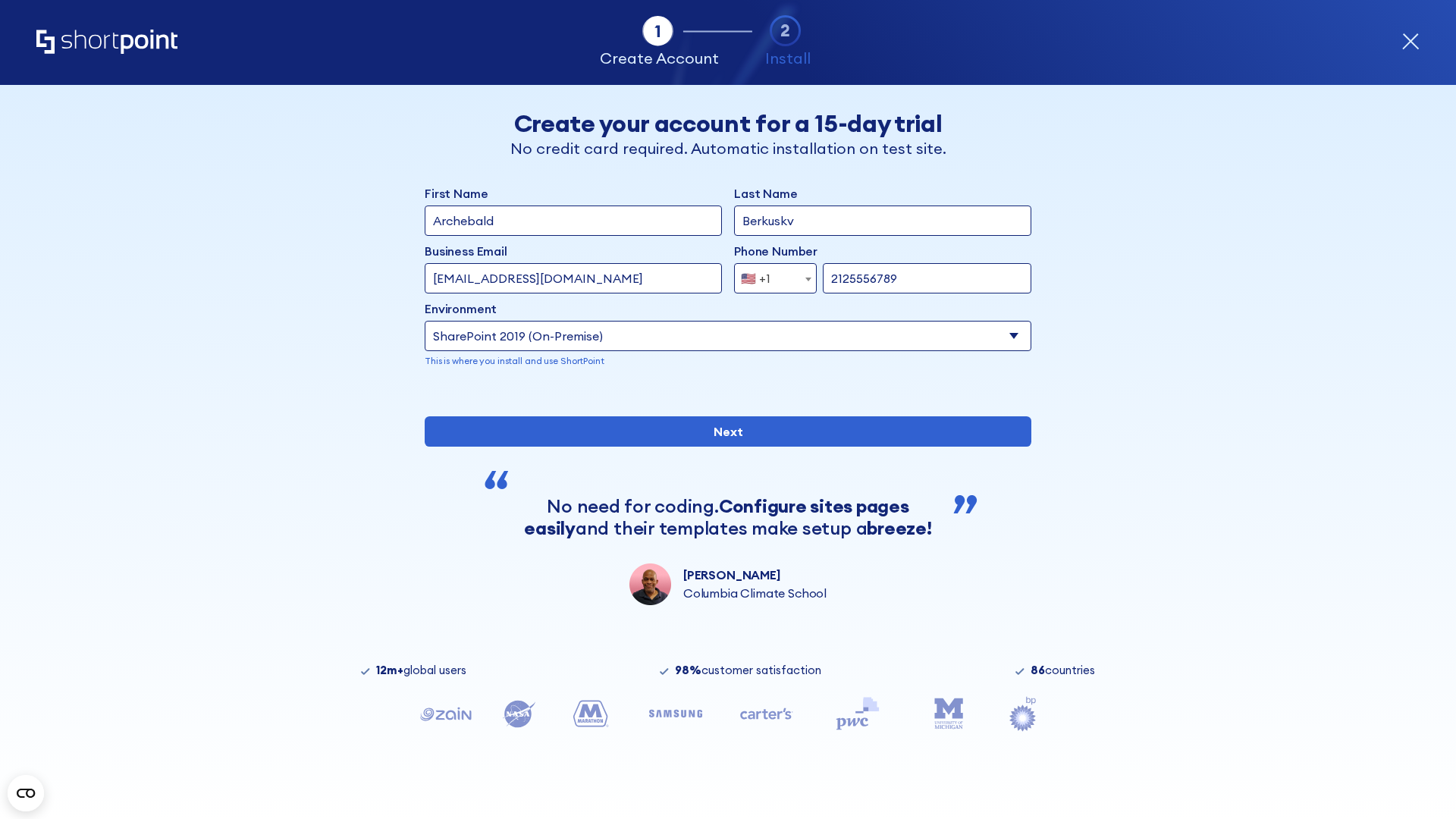
type input "2125556789"
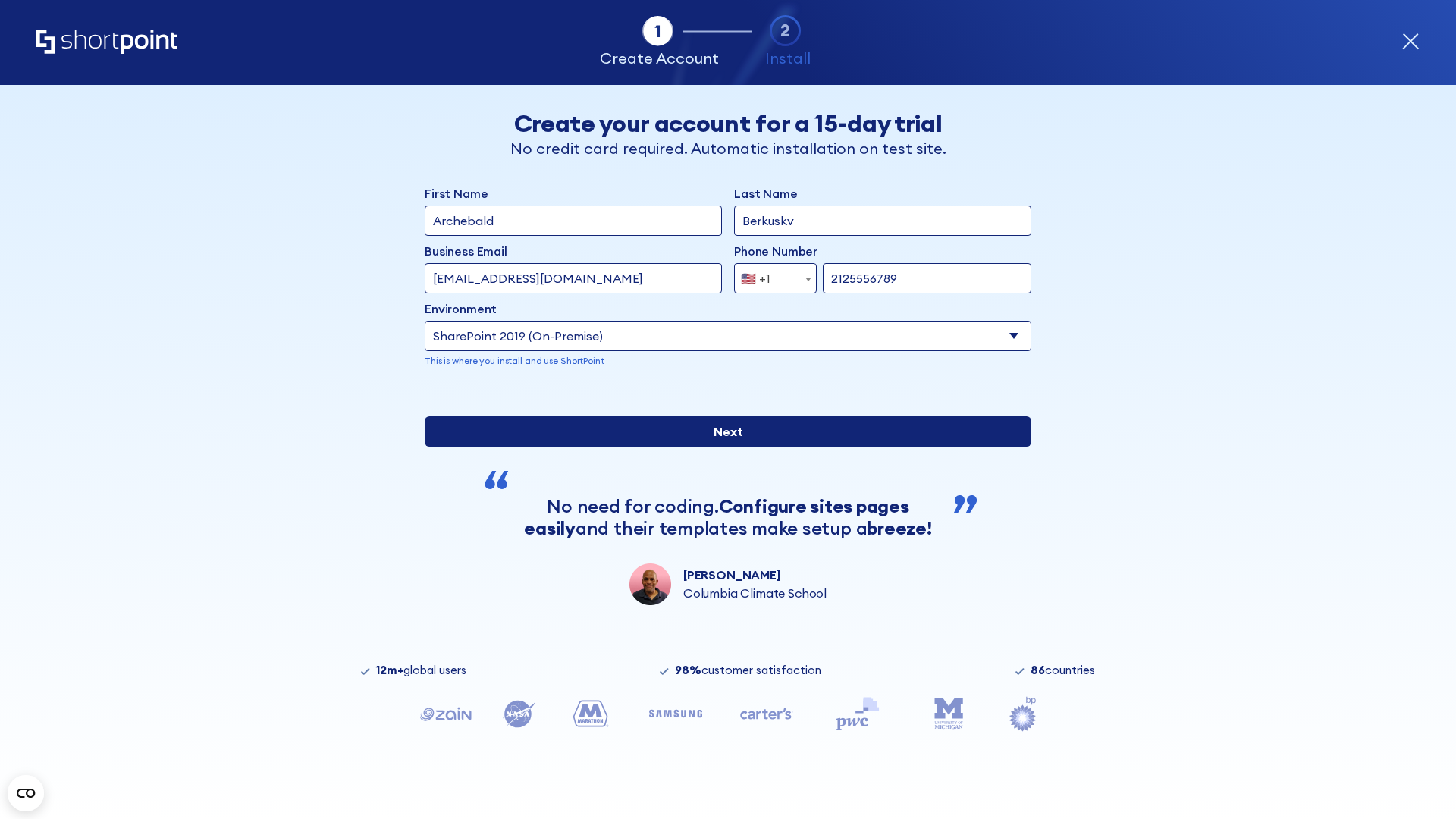
type input "https://yzrtre3nv.sharepoint.com"
click at [722, 447] on input "Next" at bounding box center [728, 432] width 607 height 31
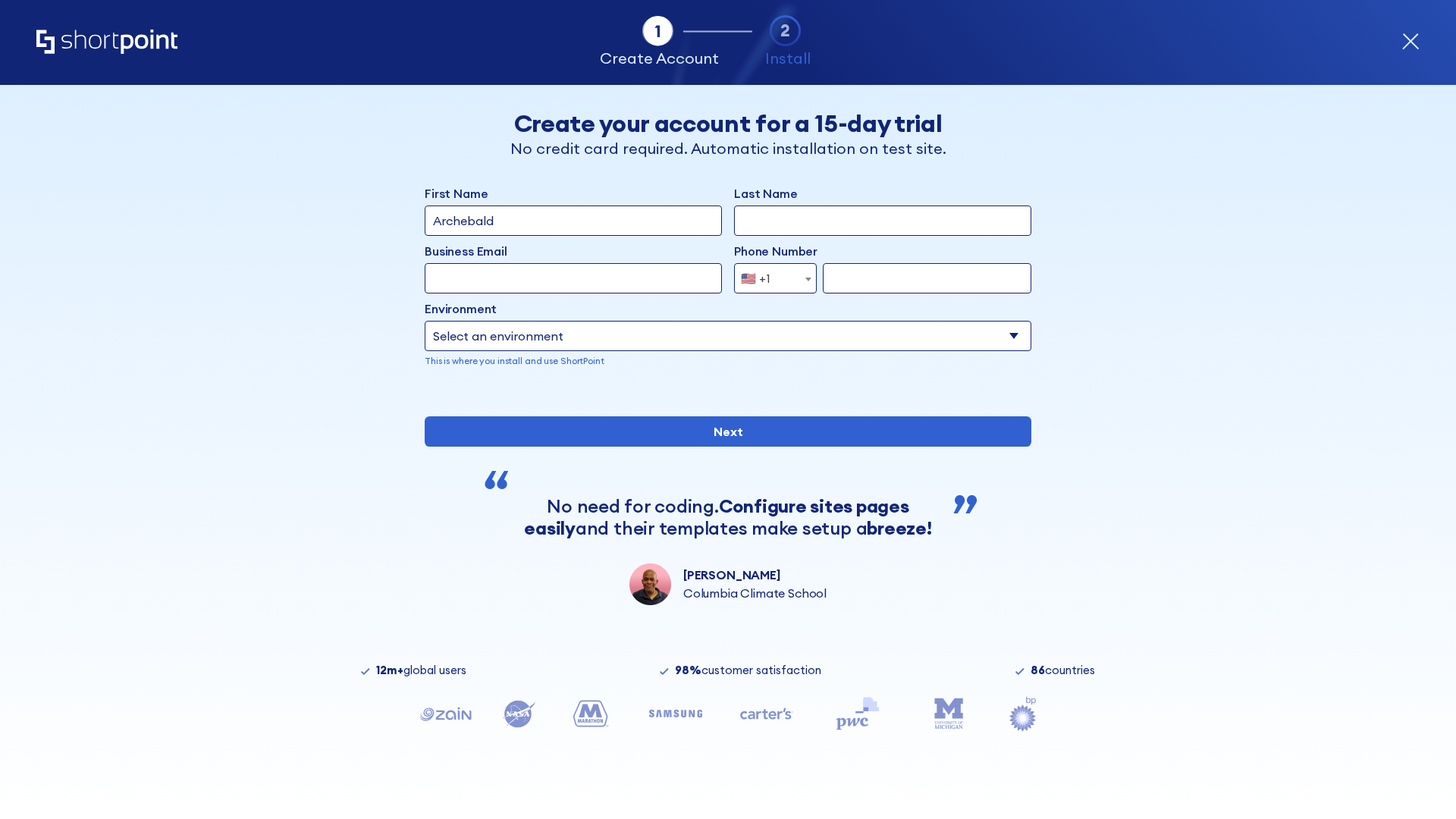
type input "Archebald"
type input "Berkuskv"
type input "[EMAIL_ADDRESS][DOMAIN_NAME]"
type input "2125556789"
select select "SharePoint 2019 (On-Premise)"
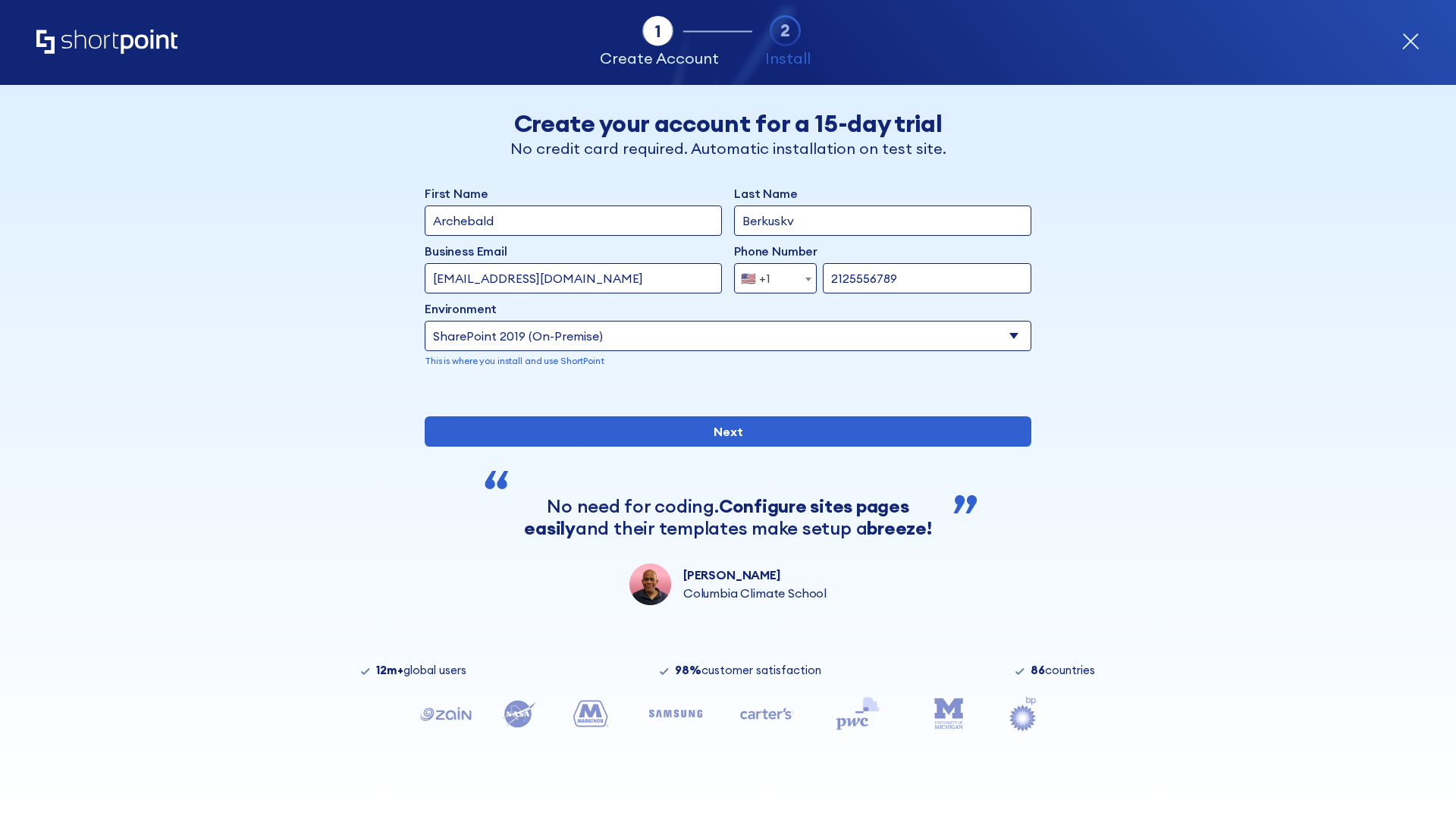
type input "2125556789"
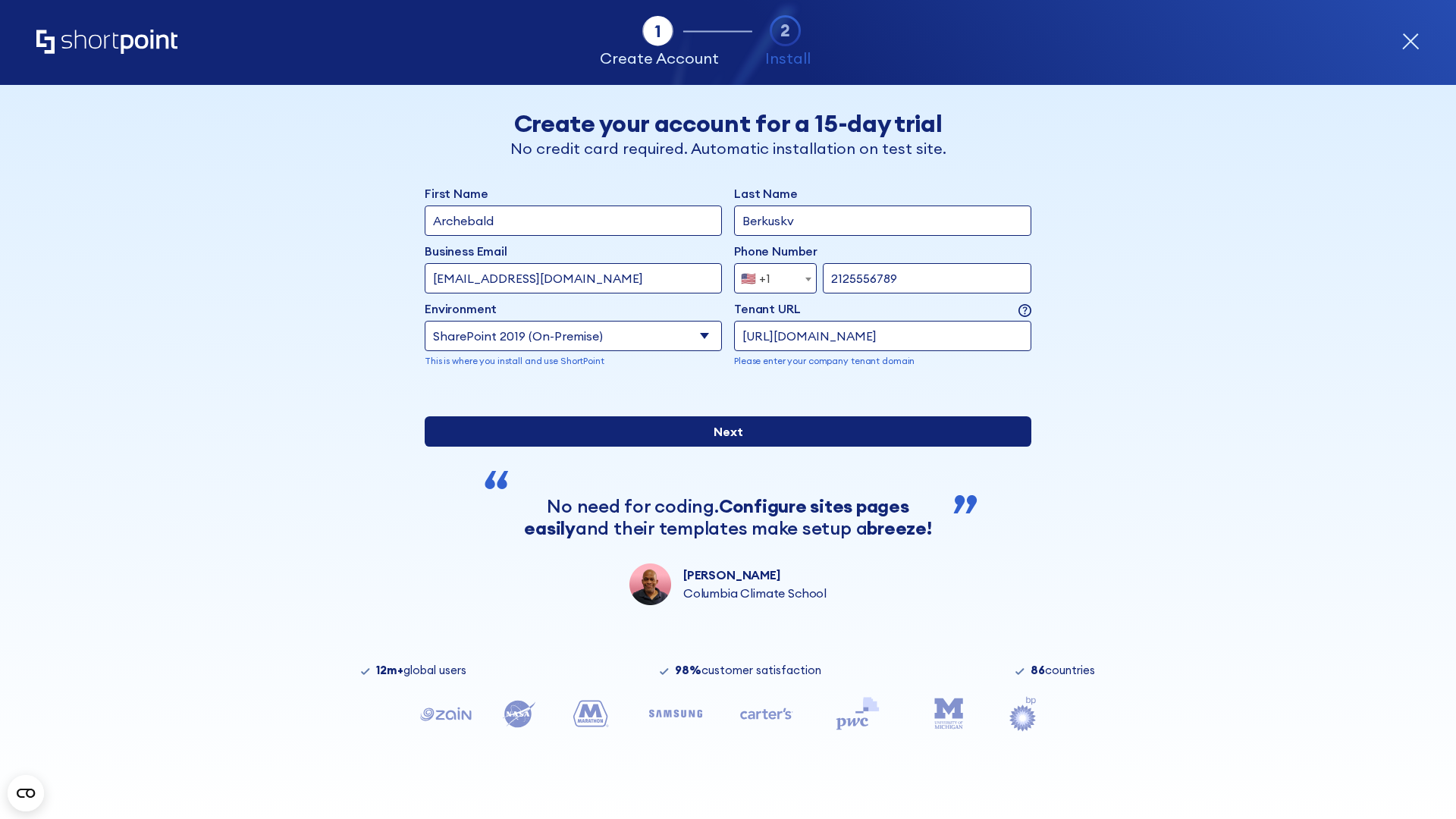
type input "https://project.sharepoint.cn"
click at [722, 499] on div "First Name Archebald Last Name Berkuskv Business Email Invalid Email Address te…" at bounding box center [728, 394] width 607 height 421
click at [722, 447] on input "Next" at bounding box center [728, 432] width 607 height 31
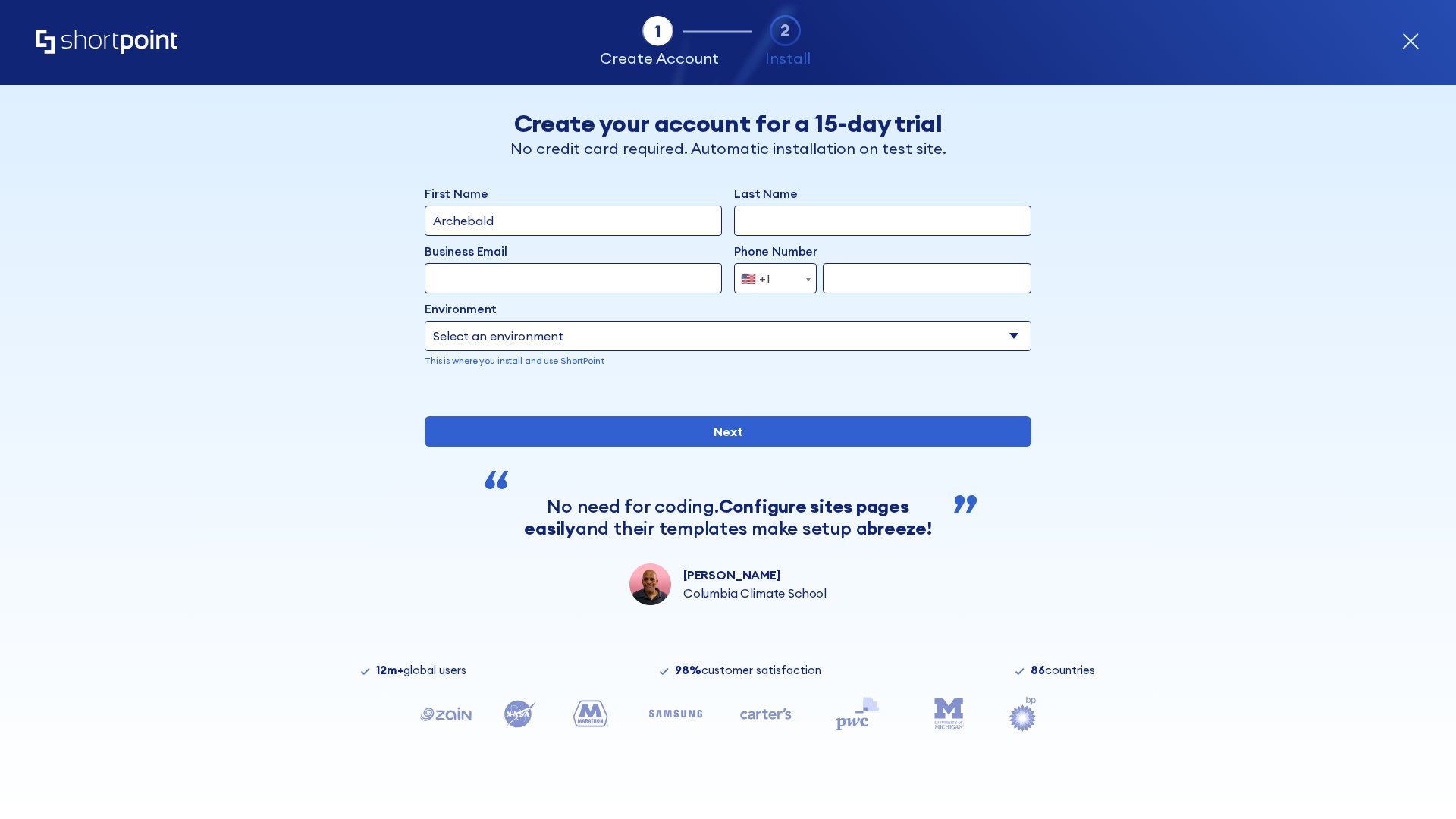
type input "Archebald"
type input "Berkuskv"
type input "[EMAIL_ADDRESS][DOMAIN_NAME]"
type input "2125556789"
select select "SharePoint 2019 (On-Premise)"
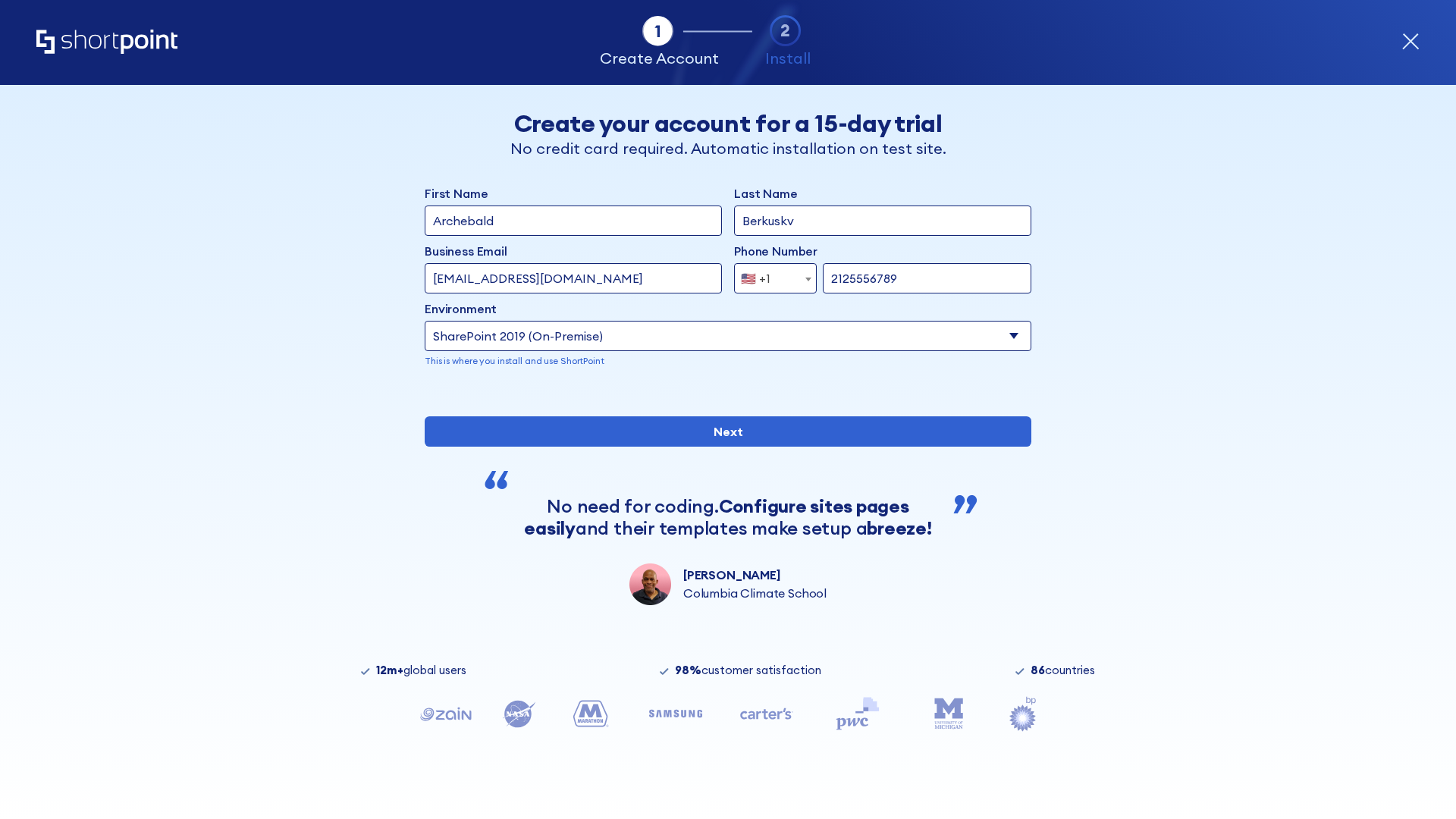
type input "2125556789"
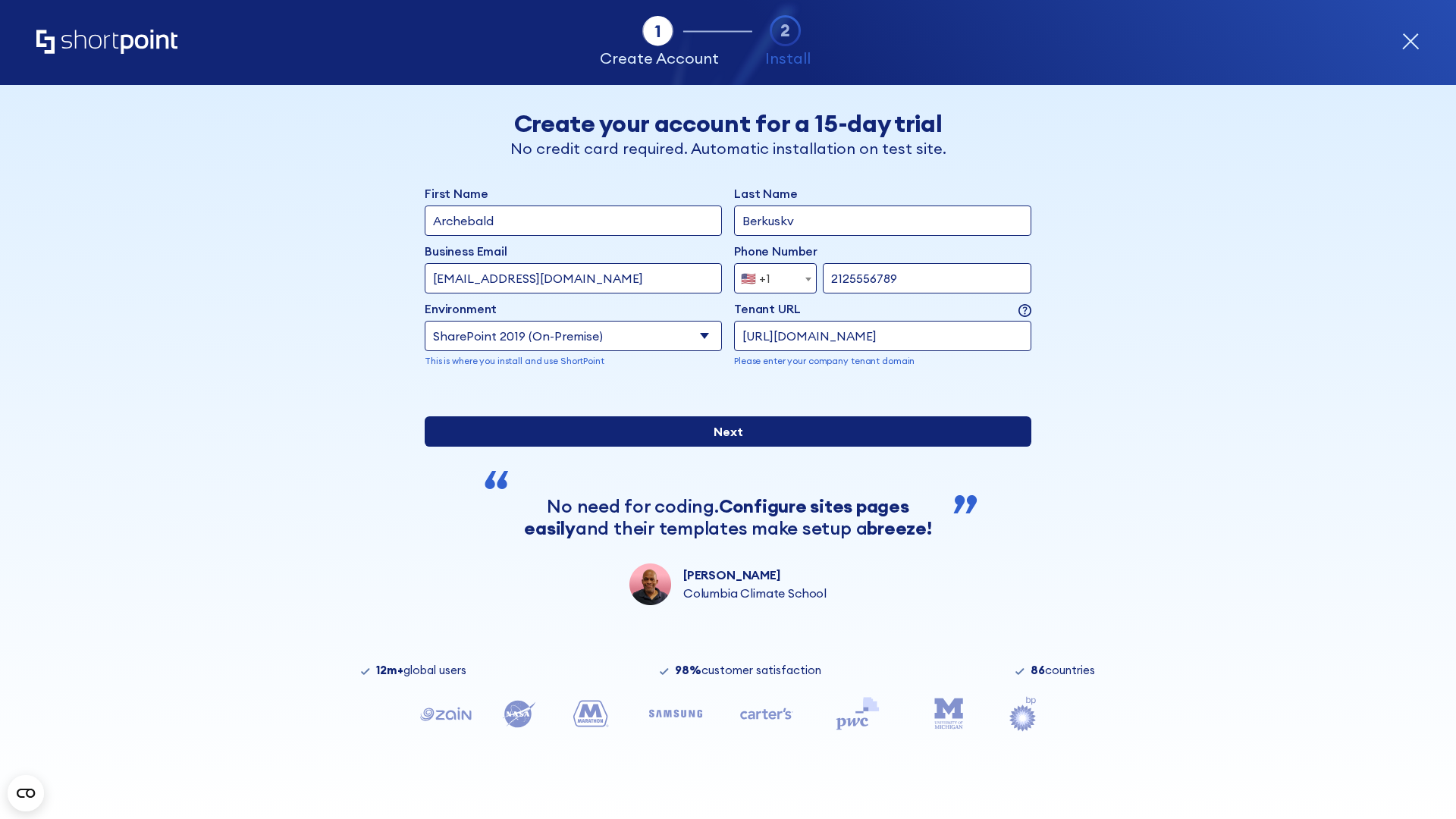
type input "https://intranet.sharepoint.de"
click at [722, 517] on div "First Name Archebald Last Name Berkuskv Business Email Invalid Email Address [E…" at bounding box center [728, 394] width 607 height 421
click at [722, 447] on input "Next" at bounding box center [728, 432] width 607 height 31
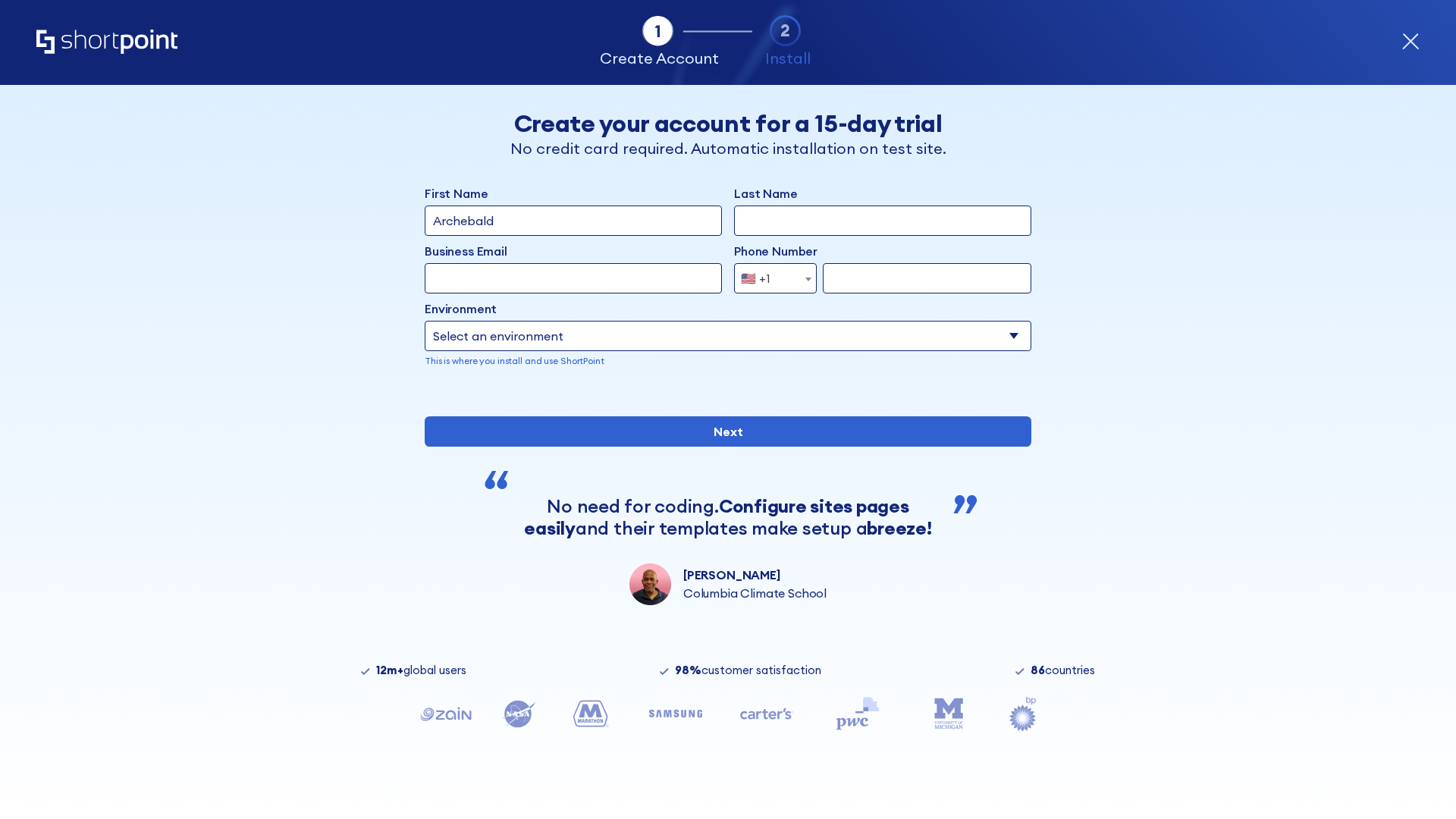
type input "Archebald"
type input "Berkuskv"
type input "[EMAIL_ADDRESS][DOMAIN_NAME]"
type input "2125556789"
select select "SharePoint 2019 (On-Premise)"
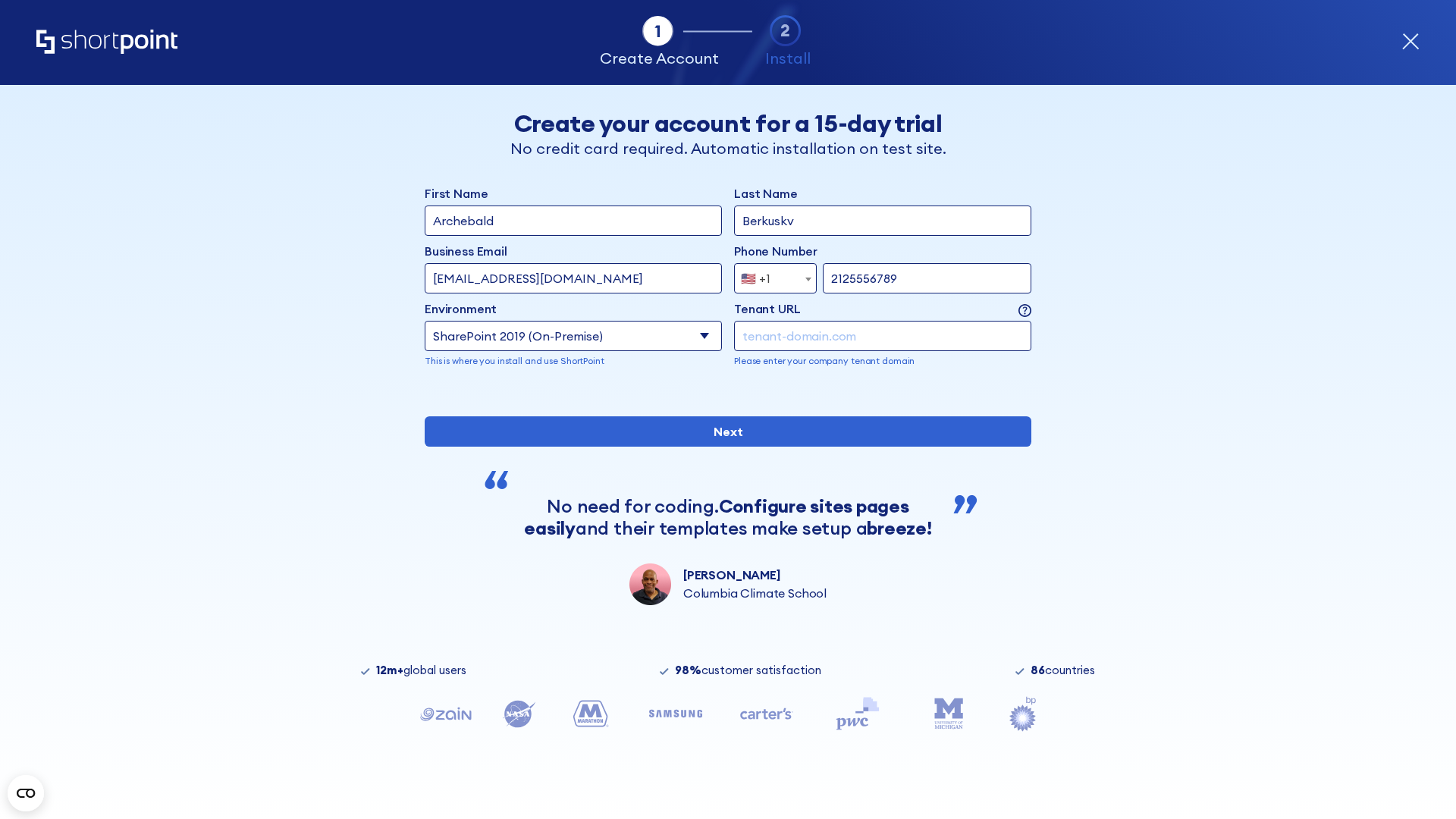
type input "2125556789"
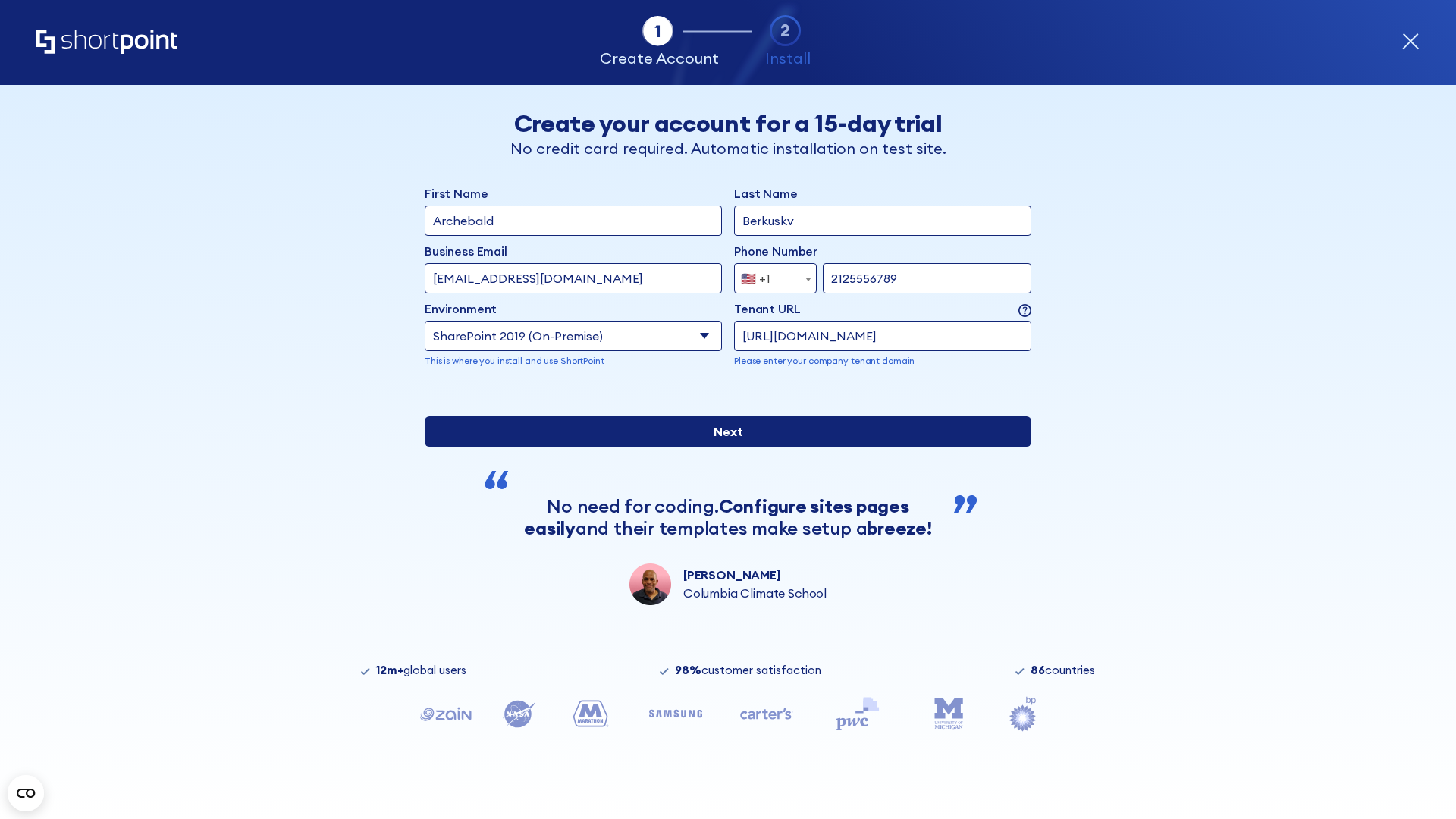
type input "[URL][DOMAIN_NAME]"
click at [722, 519] on div "First Name Archebald Last Name Berkuskv Business Email Invalid Email Address te…" at bounding box center [728, 394] width 607 height 421
click at [722, 447] on input "Next" at bounding box center [728, 432] width 607 height 31
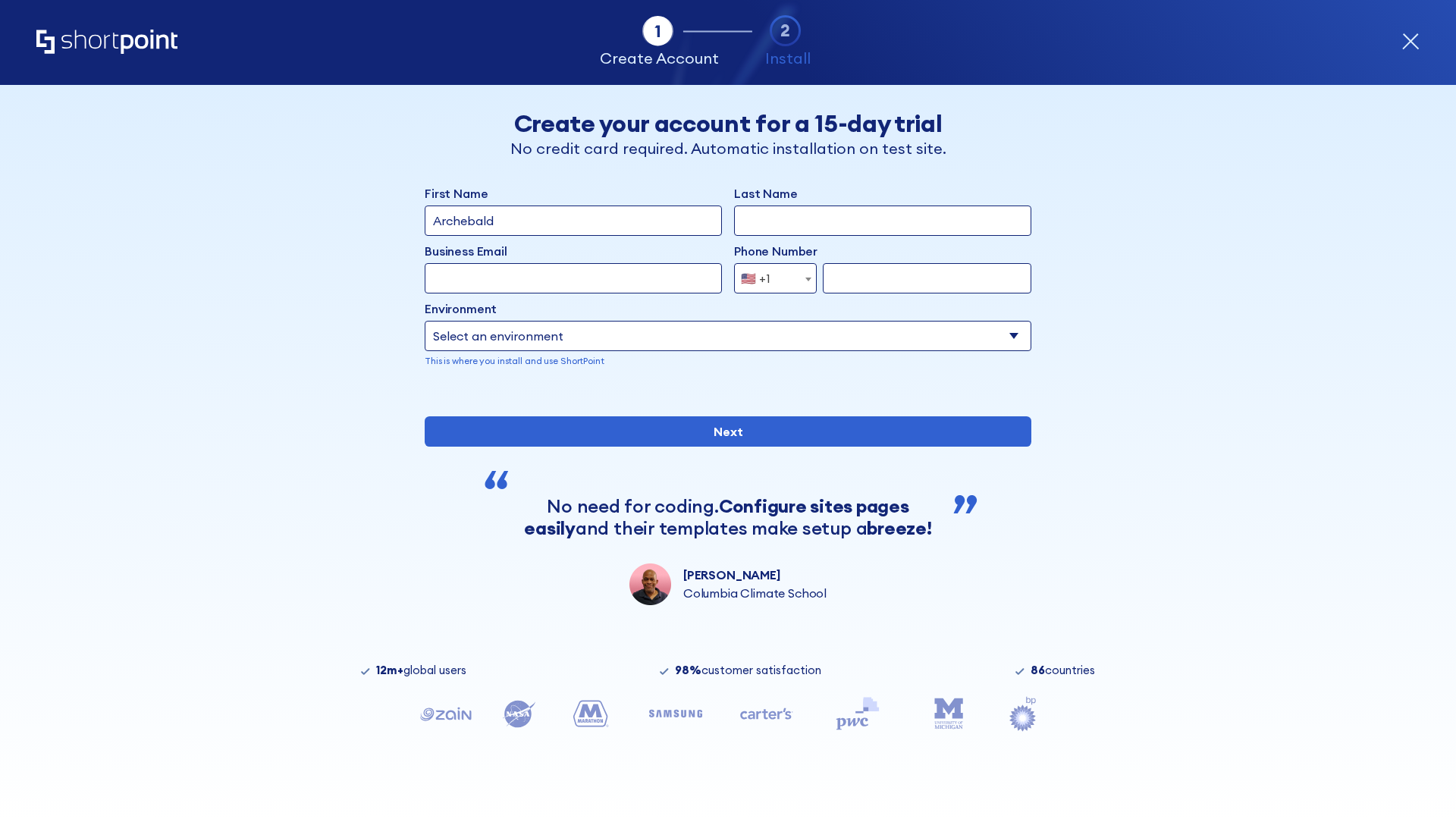
type input "Archebald"
type input "Berkuskv"
type input "[EMAIL_ADDRESS][DOMAIN_NAME]"
type input "2125556789"
select select "SharePoint 2019 (On-Premise)"
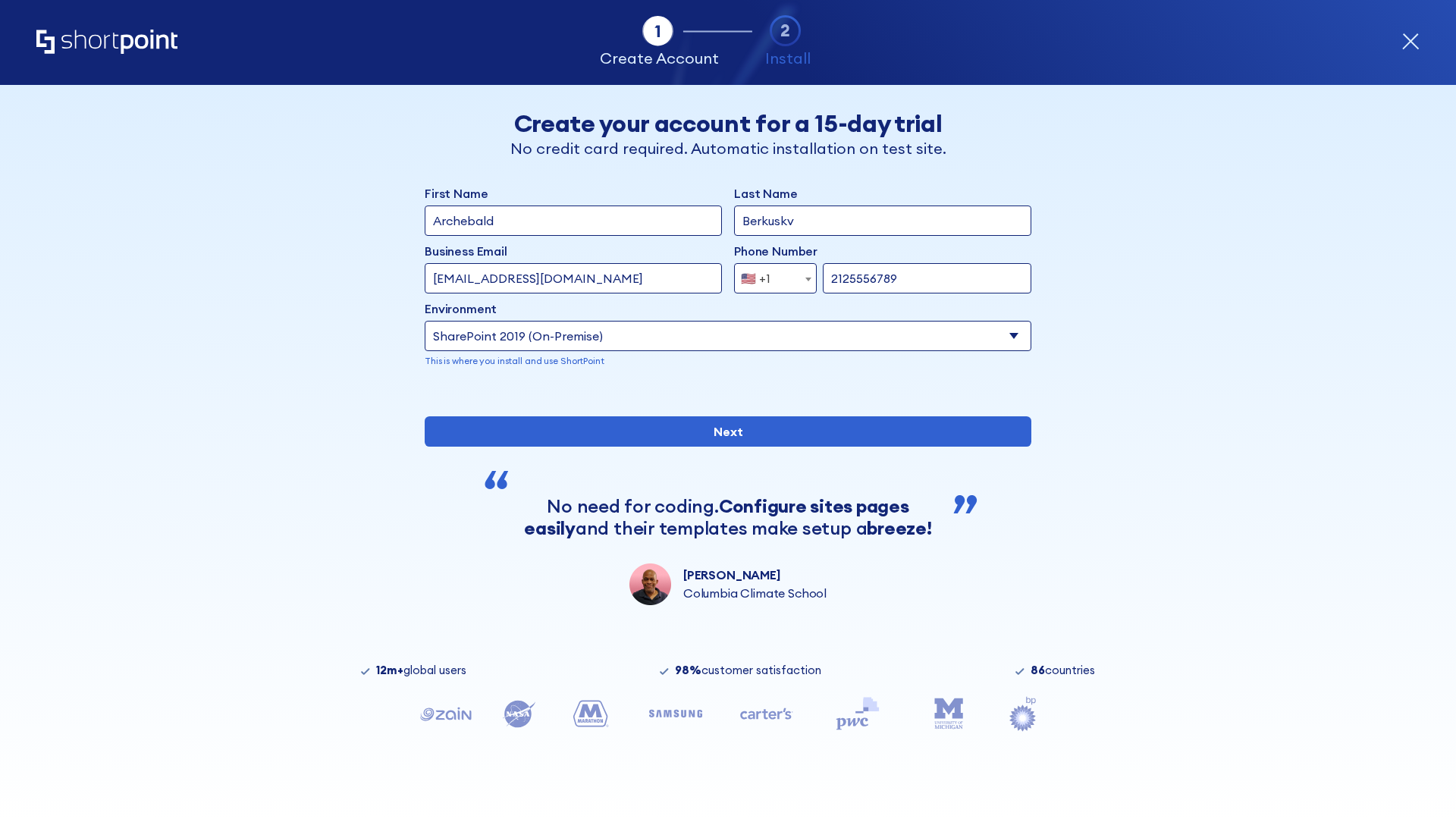
type input "2125556789"
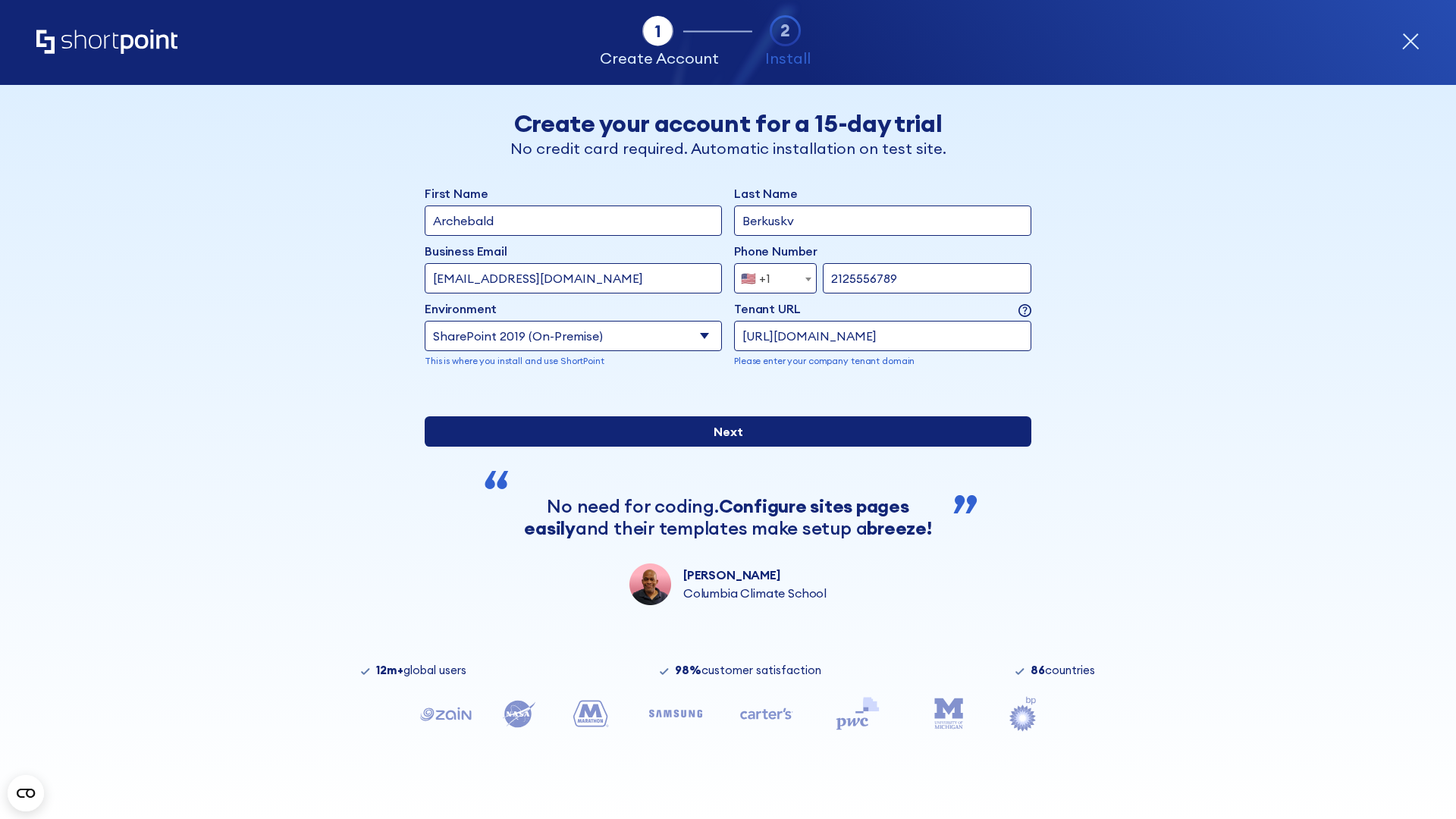
type input "[URL][DOMAIN_NAME]"
click at [722, 499] on div "First Name Archebald Last Name Berkuskv Business Email Invalid Email Address te…" at bounding box center [728, 394] width 607 height 421
click at [722, 447] on input "Next" at bounding box center [728, 432] width 607 height 31
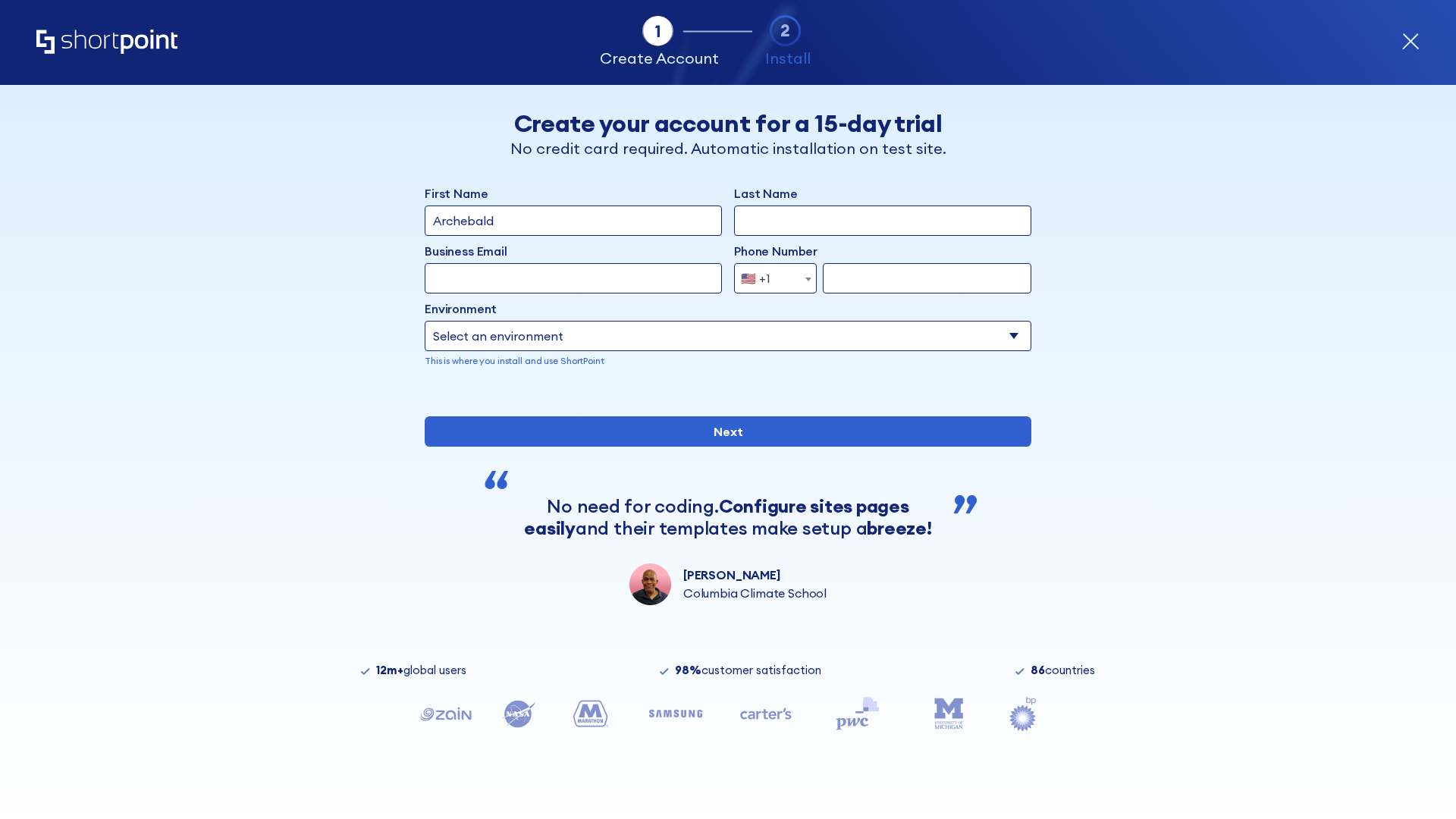
type input "Archebald"
type input "Berkuskv"
type input "[EMAIL_ADDRESS][DOMAIN_NAME]"
type input "2125556789"
select select "SharePoint 2019 (On-Premise)"
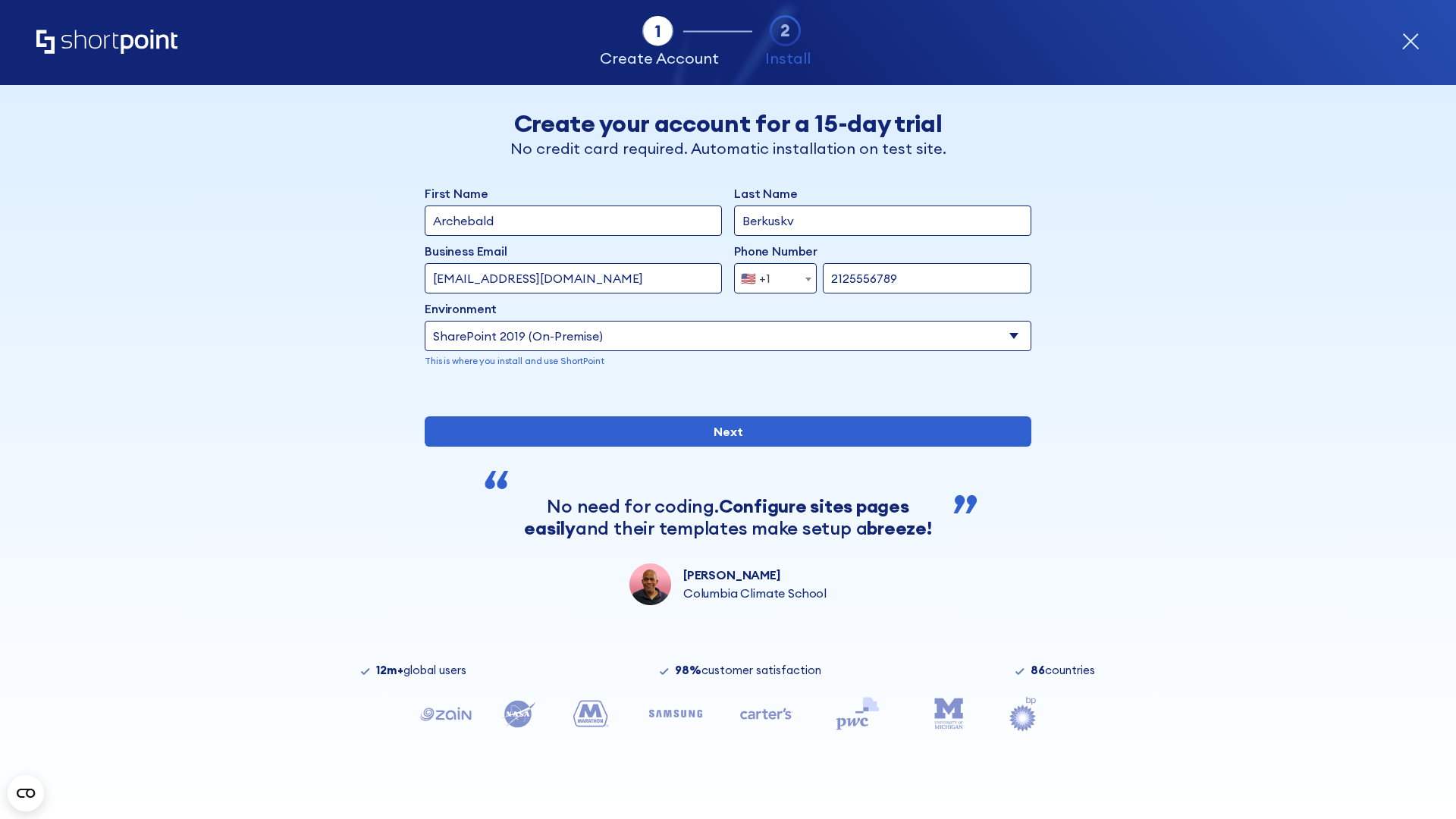
type input "2125556789"
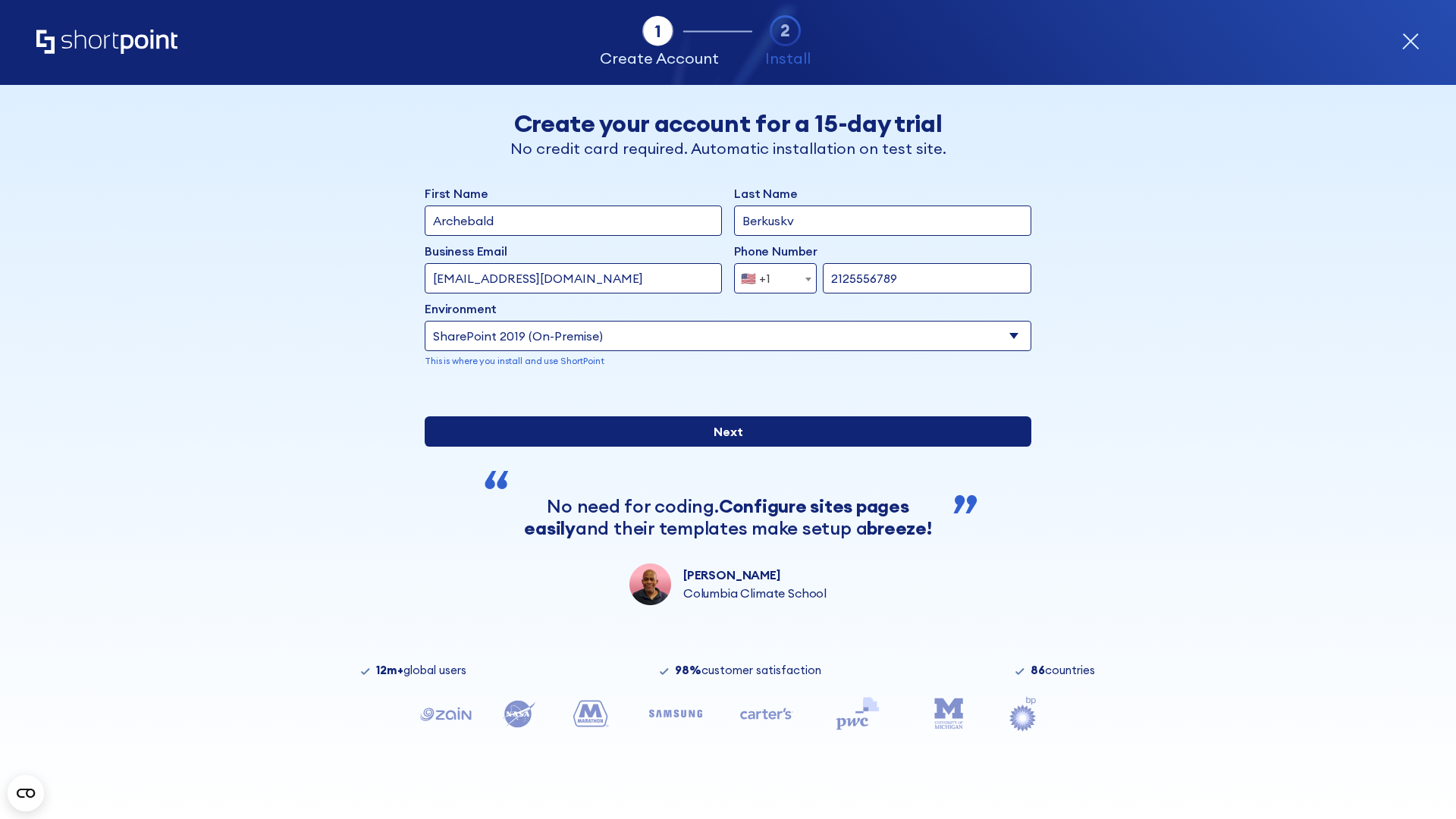
type input "https://team.dps.mil"
click at [722, 507] on div "First Name Archebald Last Name Berkuskv Business Email Invalid Email Address te…" at bounding box center [728, 394] width 607 height 421
click at [722, 447] on input "Next" at bounding box center [728, 432] width 607 height 31
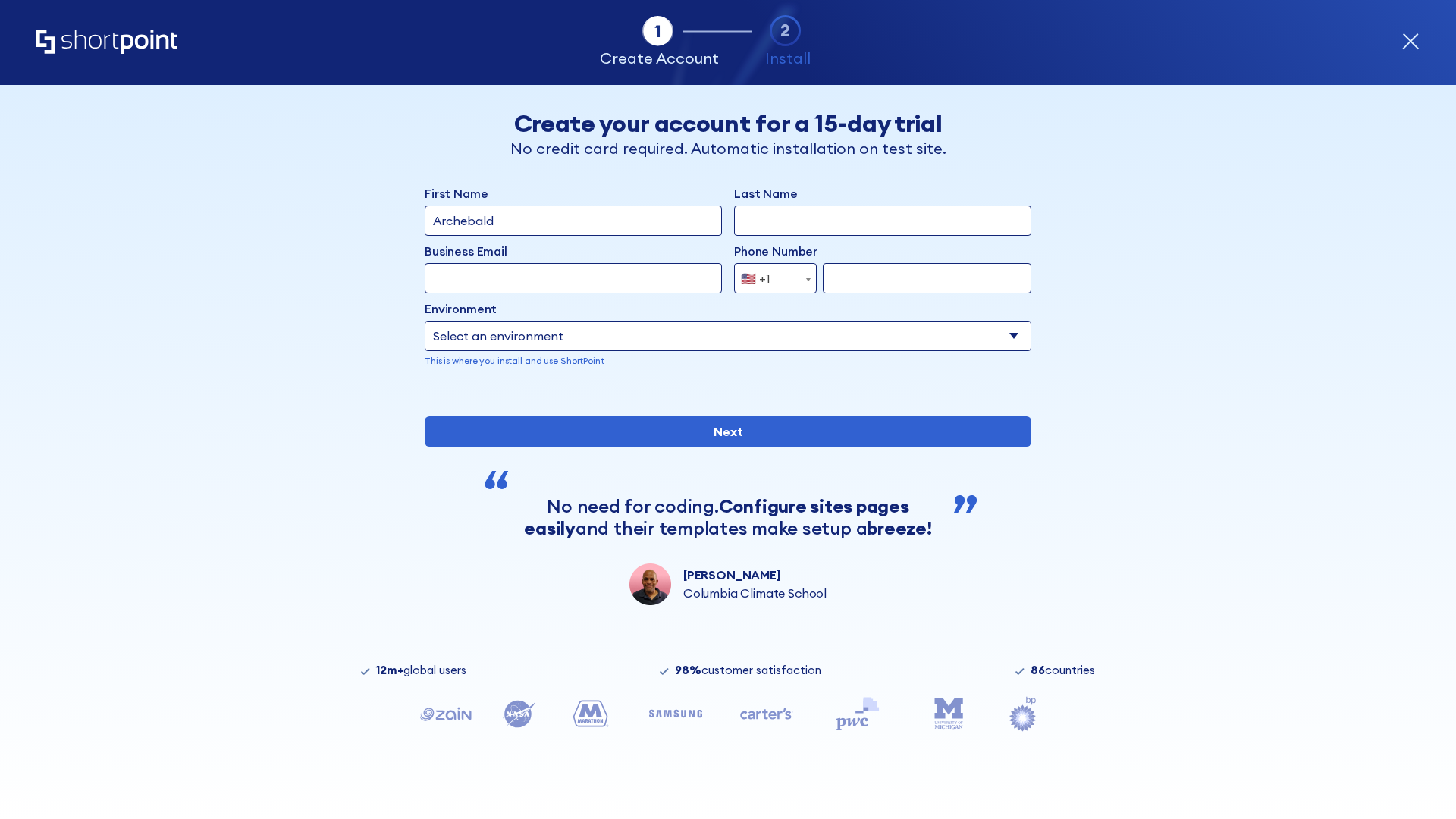
type input "Archebald"
type input "Berkuskv"
type input "[EMAIL_ADDRESS][DOMAIN_NAME]"
type input "2125556789"
select select "SharePoint 2016 (On-Premise)"
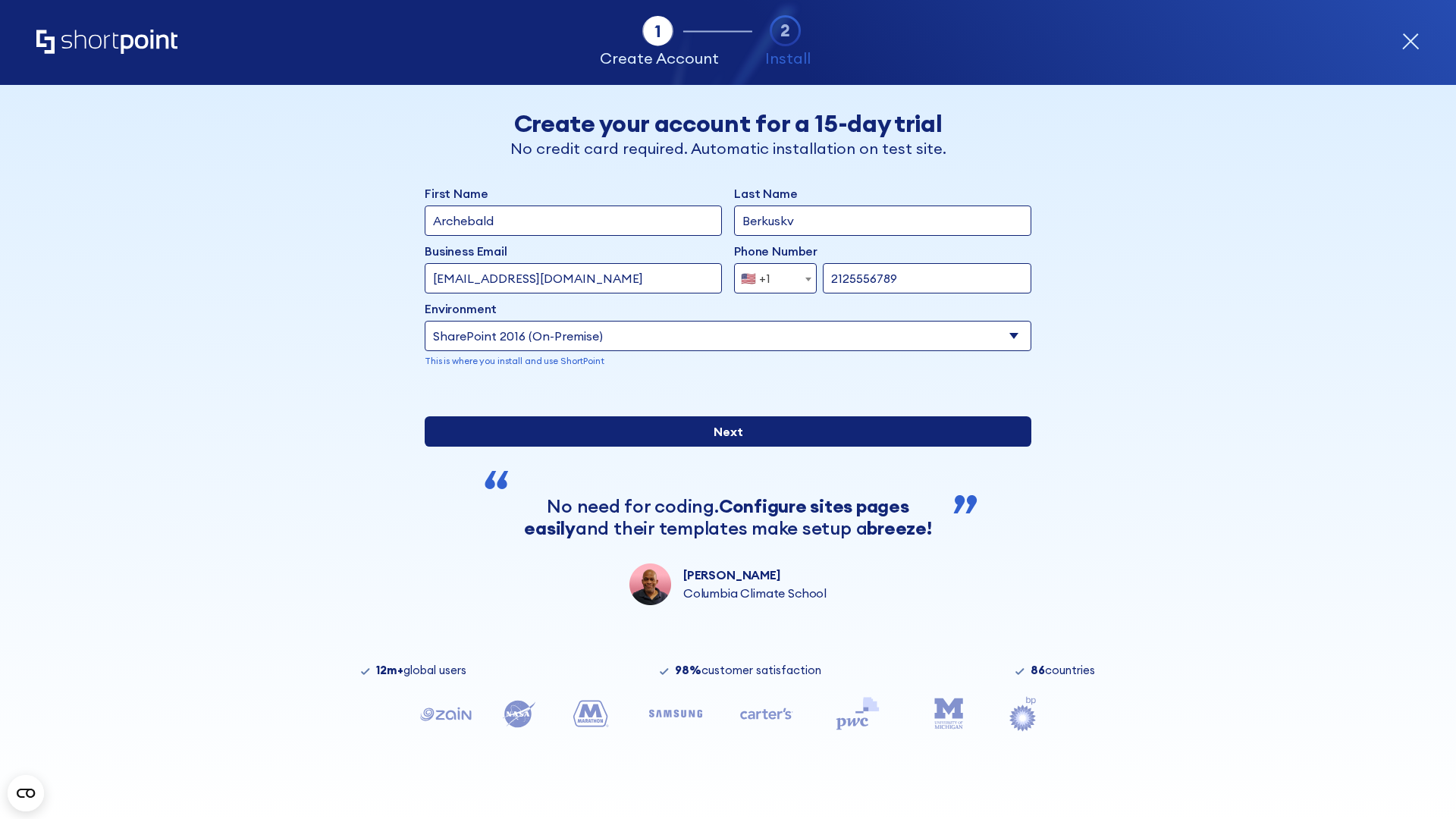
type input "2125556789"
click at [722, 447] on input "Next" at bounding box center [728, 432] width 607 height 31
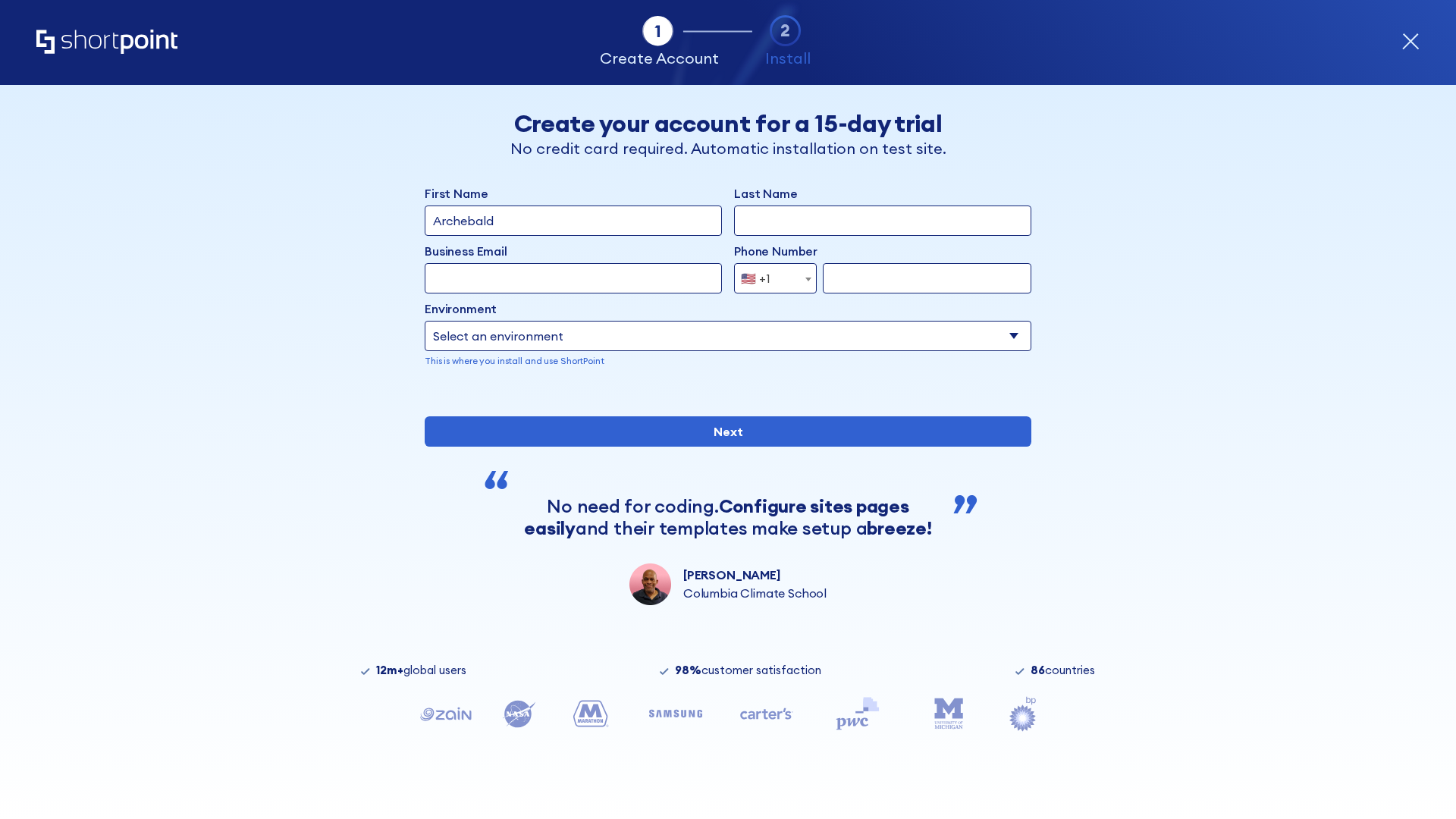
type input "Archebald"
type input "Berkuskv"
type input "[EMAIL_ADDRESS][DOMAIN_NAME]"
type input "2125556789"
select select "SharePoint 2013 (On-Premise)"
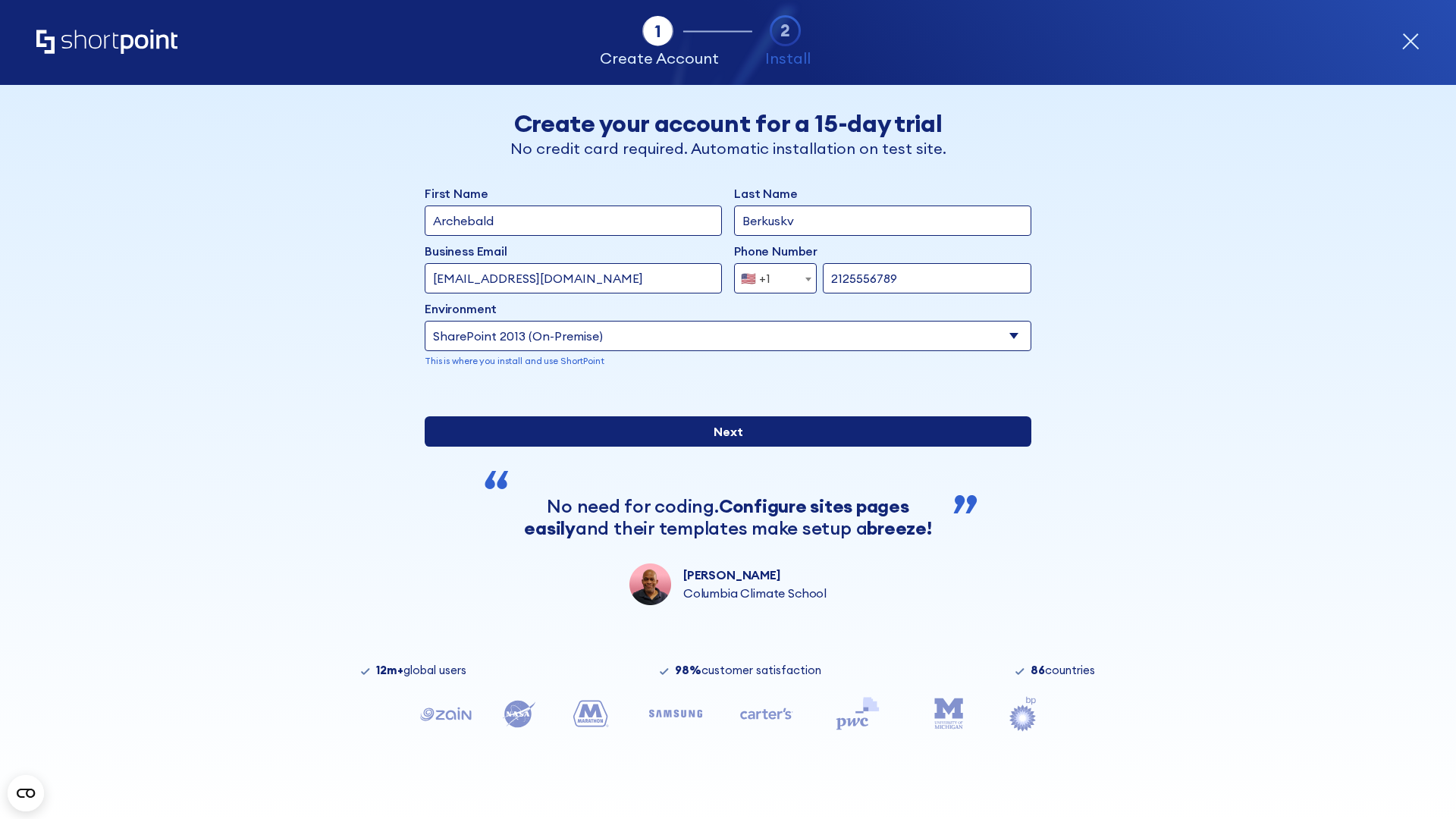
type input "2125556789"
click at [722, 527] on div "First Name Archebald Last Name Berkuskv Business Email Invalid Email Address te…" at bounding box center [728, 394] width 607 height 421
click at [722, 447] on input "Next" at bounding box center [728, 432] width 607 height 31
